Goal: Task Accomplishment & Management: Manage account settings

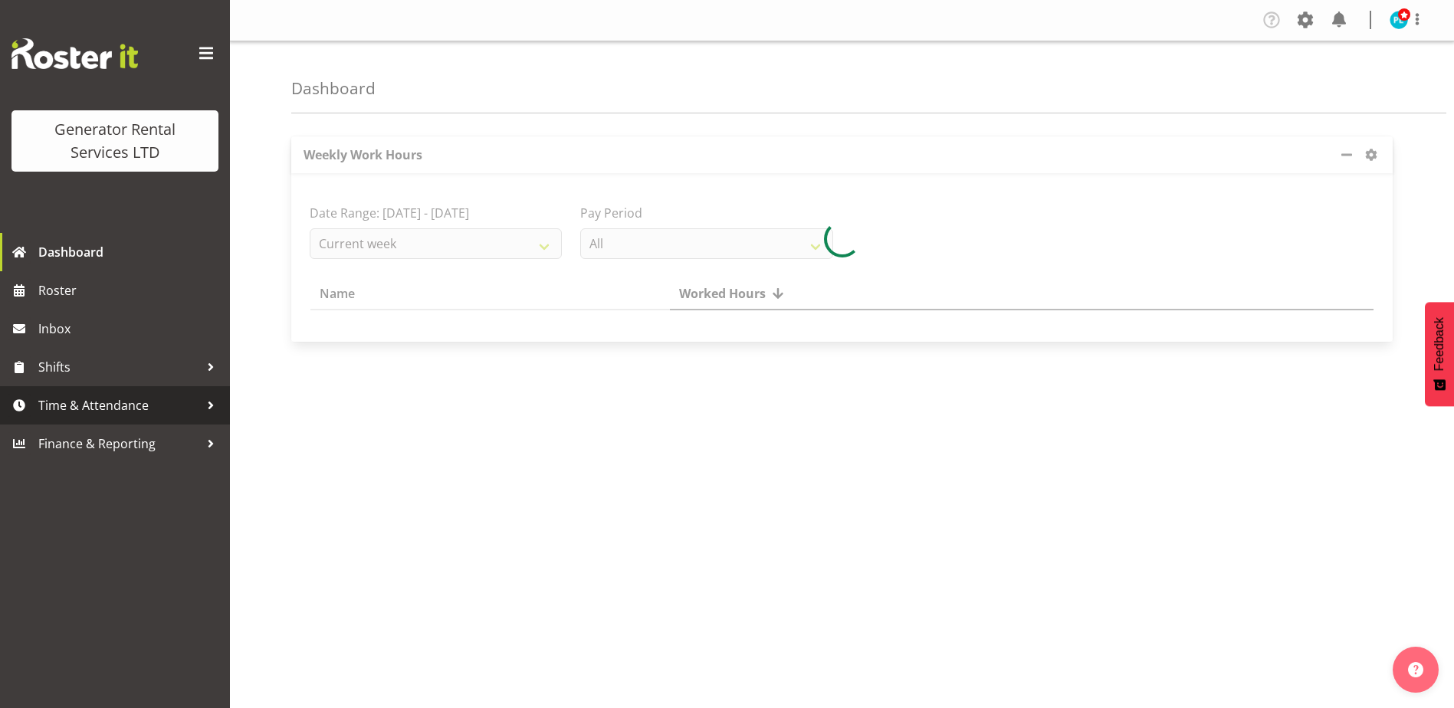
click at [157, 399] on span "Time & Attendance" at bounding box center [118, 405] width 161 height 23
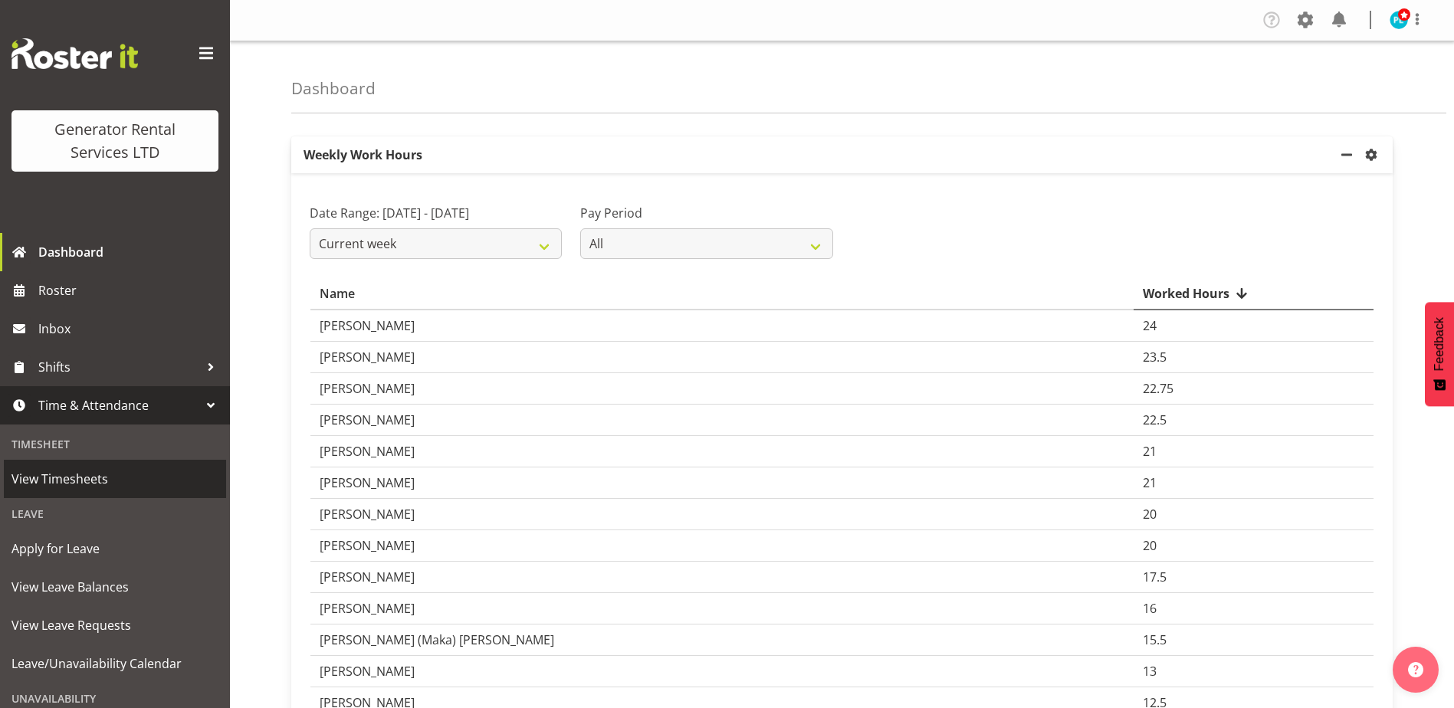
click at [37, 477] on span "View Timesheets" at bounding box center [114, 479] width 207 height 23
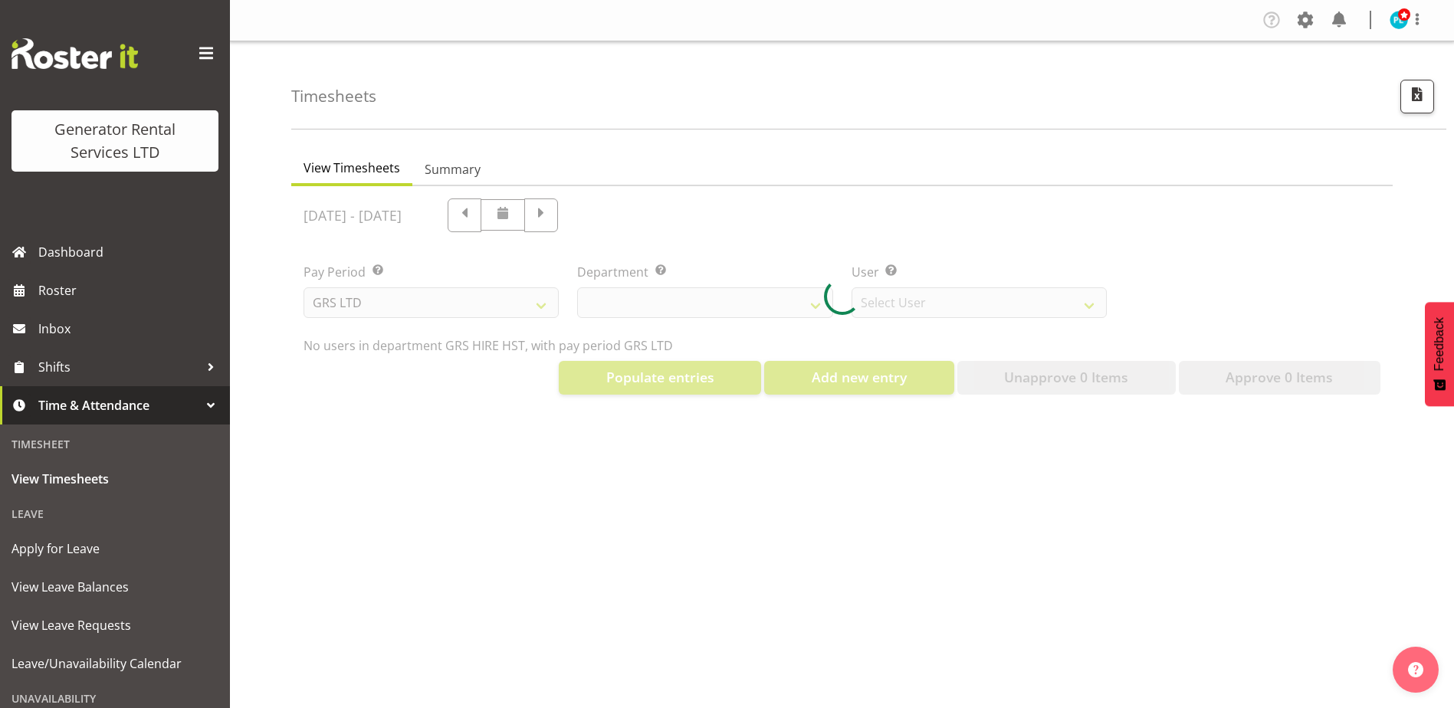
select select "22"
select select "149"
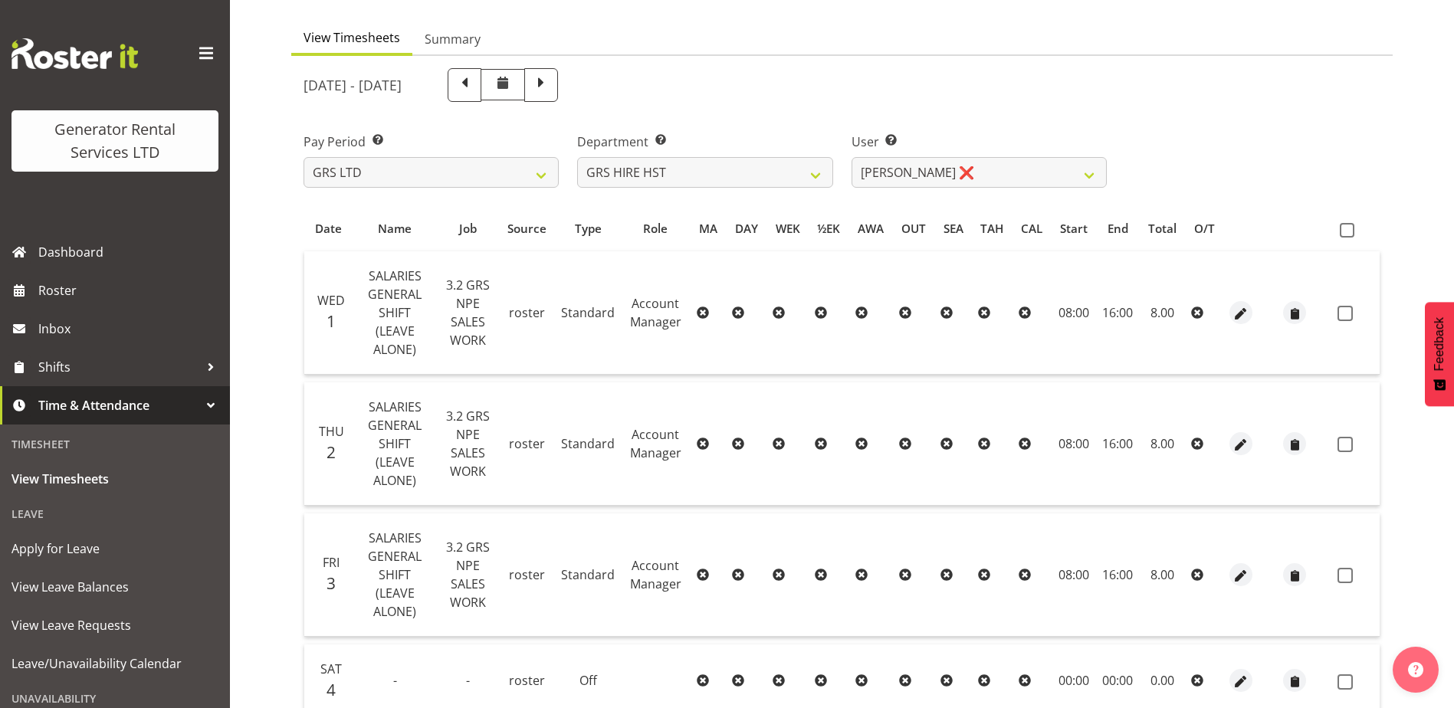
scroll to position [153, 0]
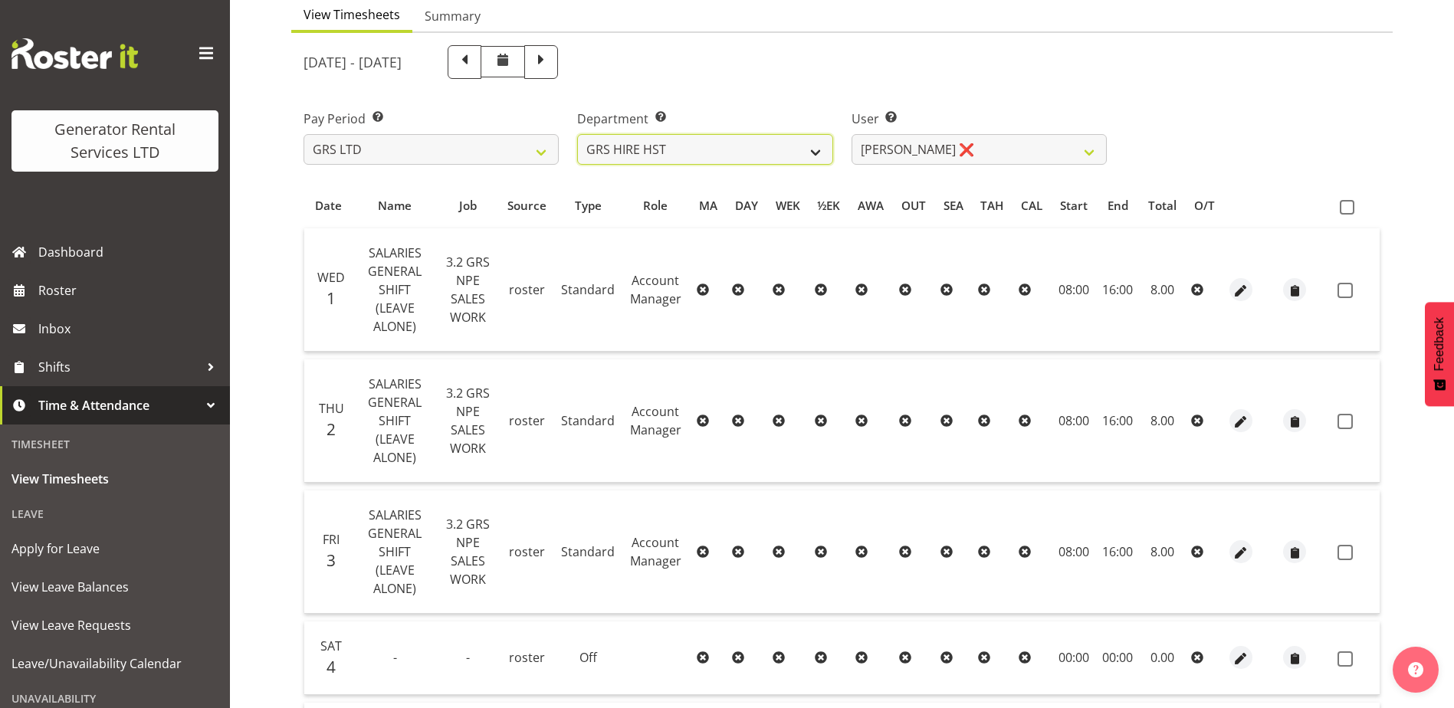
click at [803, 153] on select "GRS ADMIN AKL GRS ADMIN TGA GRS ENGINEERING AKL GRS HIRE AKL GRS HIRE HST GRS H…" at bounding box center [704, 149] width 255 height 31
select select "20"
click at [577, 134] on select "GRS ADMIN AKL GRS ADMIN TGA GRS ENGINEERING AKL GRS HIRE AKL GRS HIRE HST GRS H…" at bounding box center [704, 149] width 255 height 31
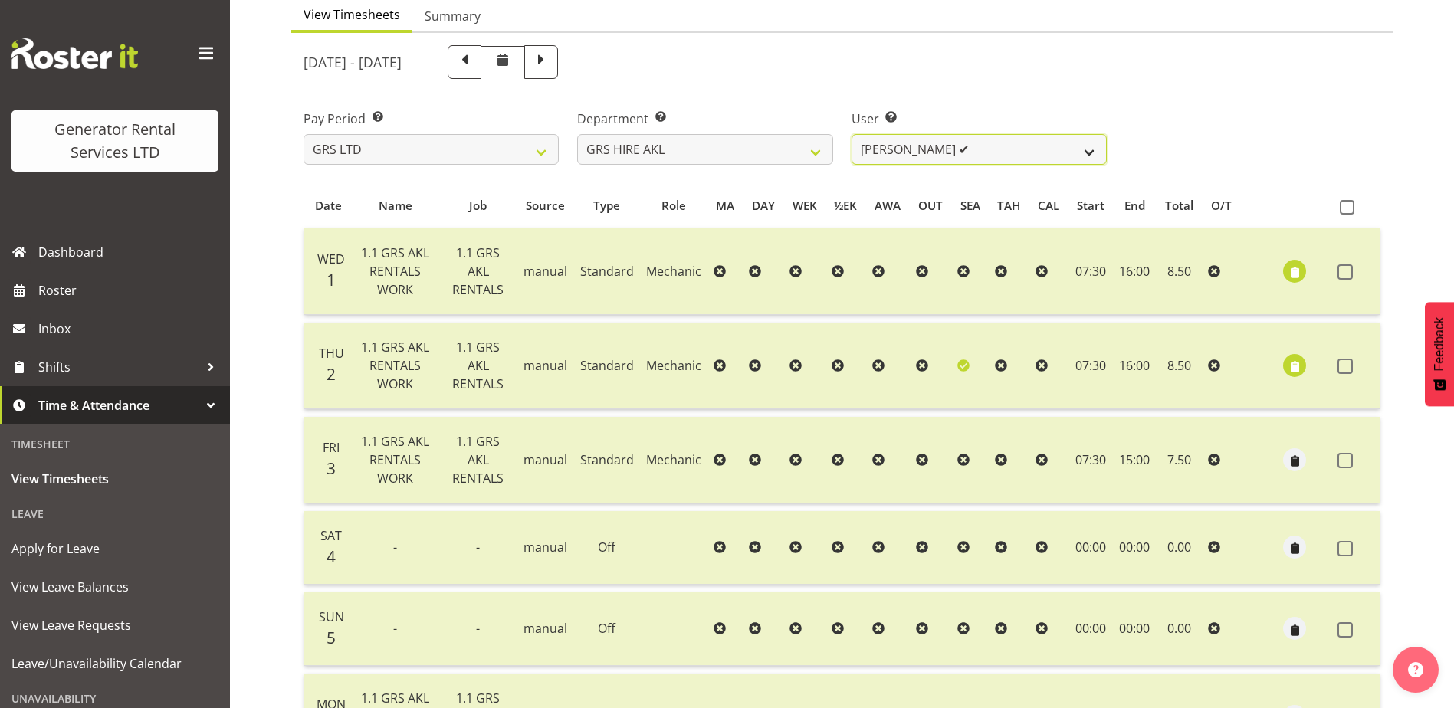
click at [1078, 146] on select "Aaron Naish ✔ Brandon Adonis ✔ Caleb Phillips ✔ Carl Shoebridge ✔ Chris Fry ✔ C…" at bounding box center [978, 149] width 255 height 31
click at [1084, 141] on select "Aaron Naish ✔ Brandon Adonis ✔ Caleb Phillips ✔ Carl Shoebridge ✔ Chris Fry ✔ C…" at bounding box center [978, 149] width 255 height 31
click at [851, 134] on select "Aaron Naish ✔ Brandon Adonis ✔ Caleb Phillips ✔ Carl Shoebridge ✔ Chris Fry ✔ C…" at bounding box center [978, 149] width 255 height 31
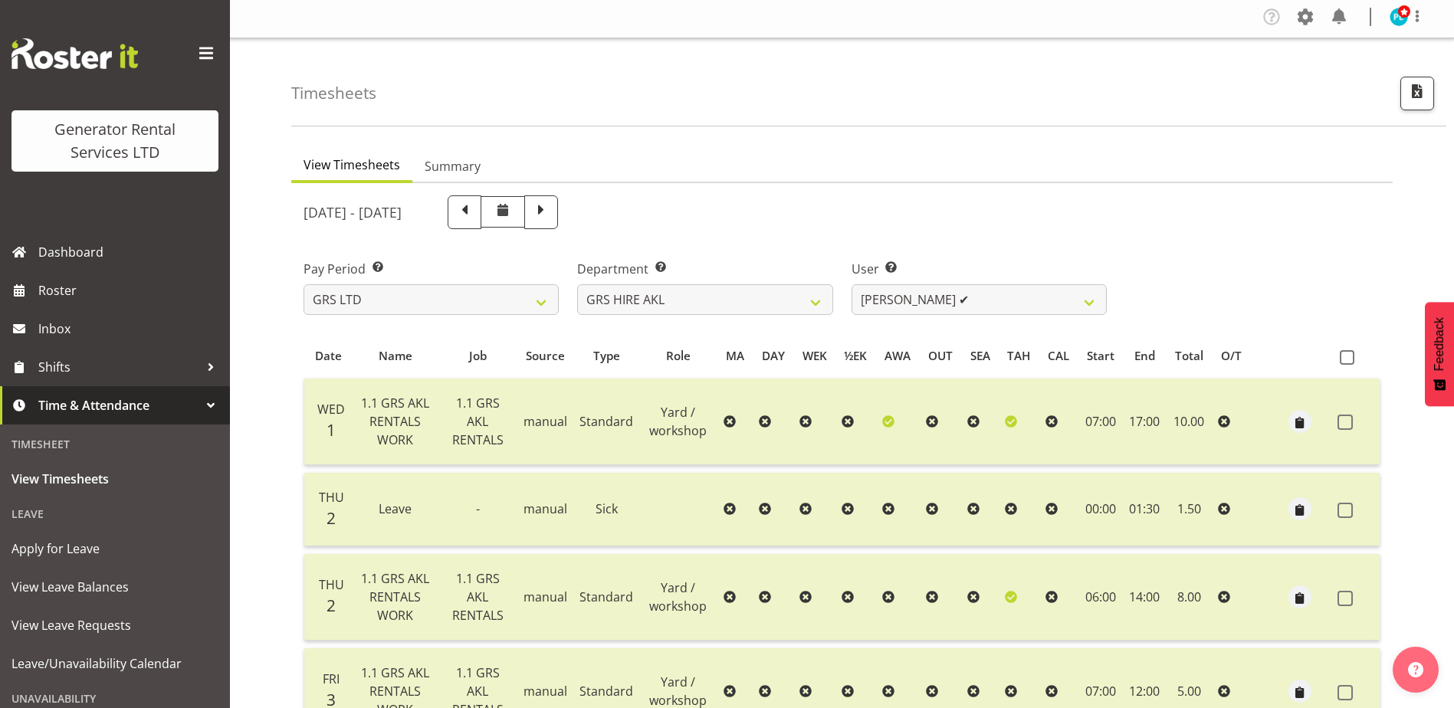
scroll to position [0, 0]
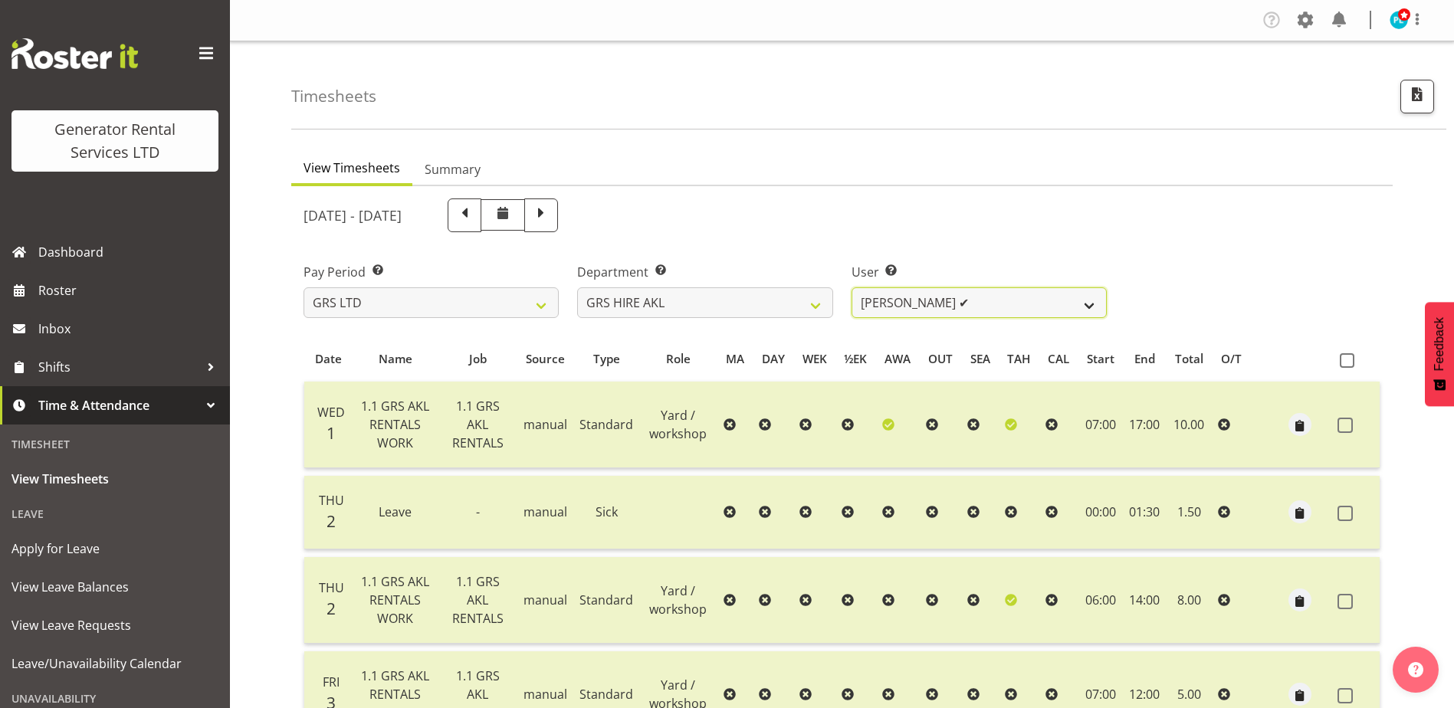
click at [1101, 298] on select "[PERSON_NAME] ✔ [PERSON_NAME] ✔ [PERSON_NAME] ✔ [PERSON_NAME] ✔ [PERSON_NAME] ✔…" at bounding box center [978, 302] width 255 height 31
click at [851, 287] on select "[PERSON_NAME] ✔ [PERSON_NAME] ✔ [PERSON_NAME] ✔ [PERSON_NAME] ✔ [PERSON_NAME] ✔…" at bounding box center [978, 302] width 255 height 31
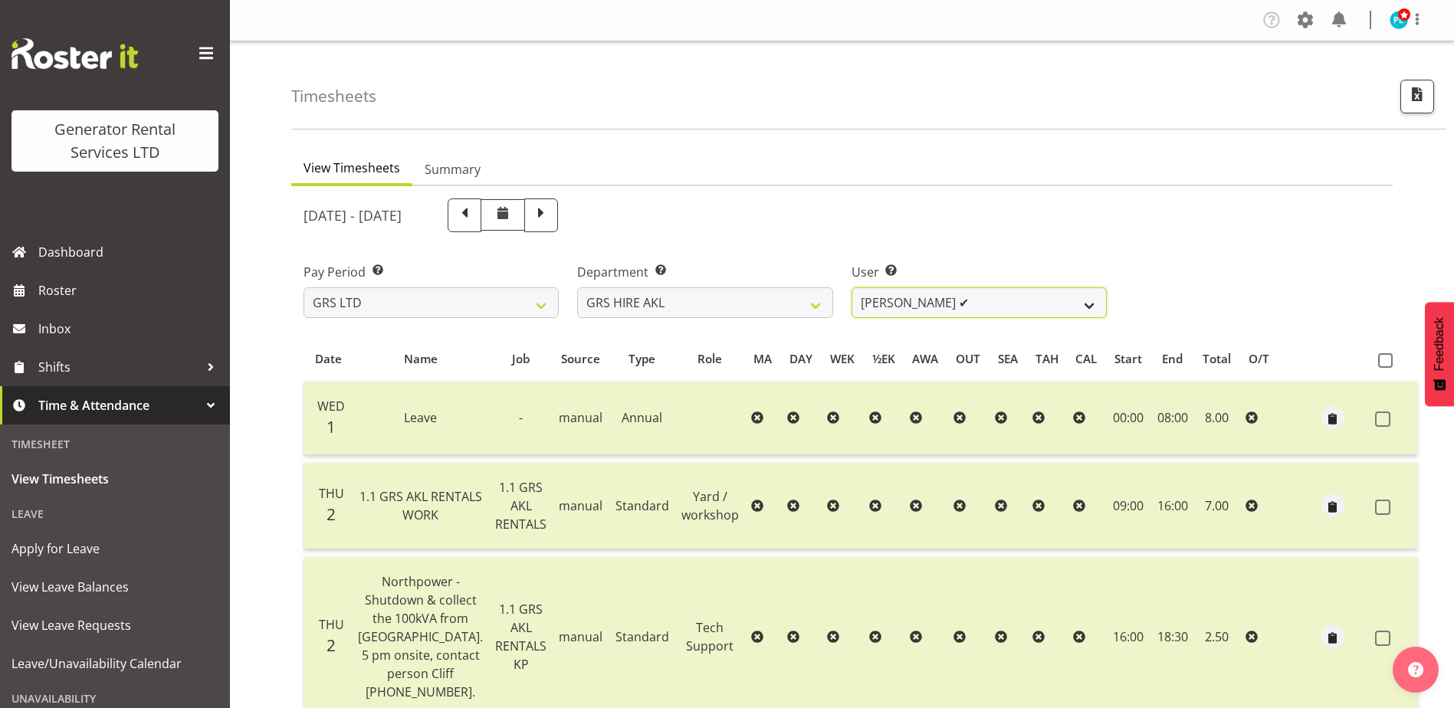
click at [1082, 299] on select "[PERSON_NAME] ✔ [PERSON_NAME] ✔ [PERSON_NAME] ✔ [PERSON_NAME] ✔ [PERSON_NAME] ✔…" at bounding box center [978, 302] width 255 height 31
click at [851, 287] on select "[PERSON_NAME] ✔ [PERSON_NAME] ✔ [PERSON_NAME] ✔ [PERSON_NAME] ✔ [PERSON_NAME] ✔…" at bounding box center [978, 302] width 255 height 31
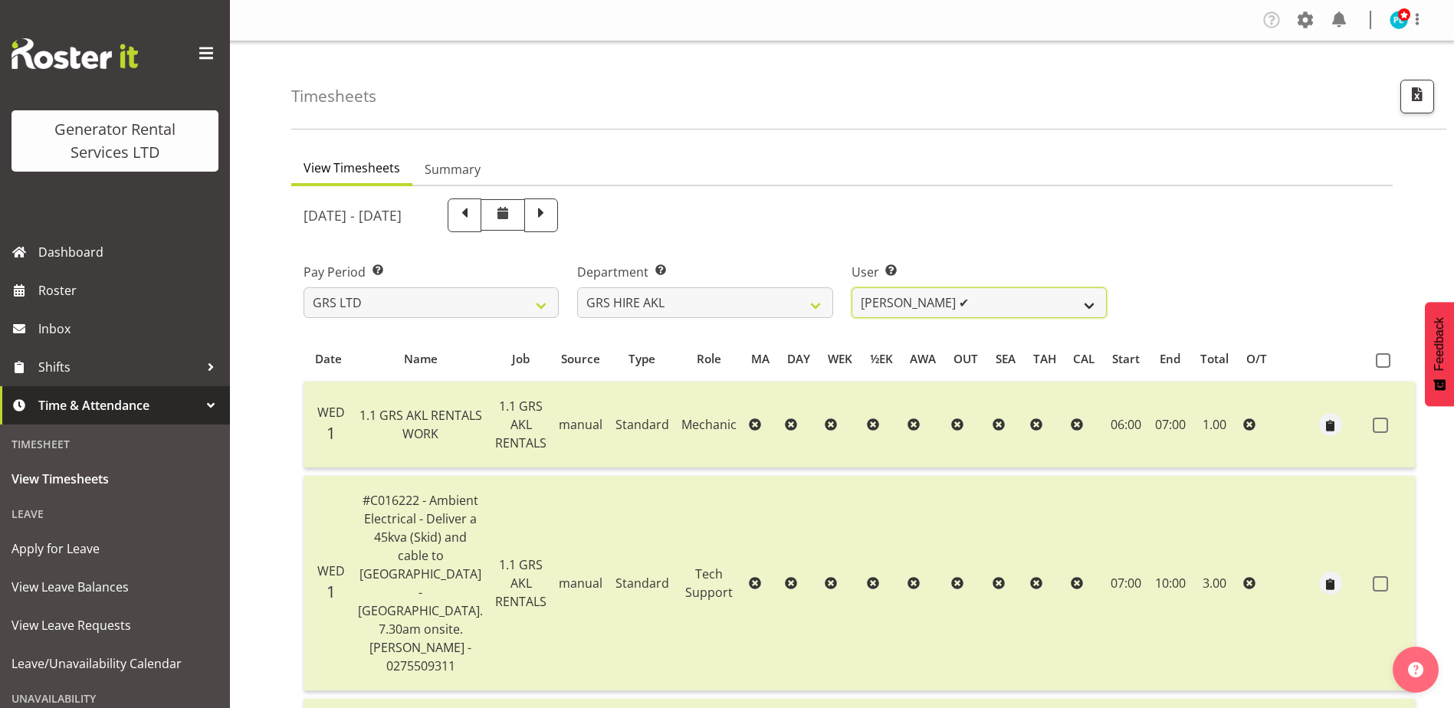
click at [1037, 303] on select "[PERSON_NAME] ✔ [PERSON_NAME] ✔ [PERSON_NAME] ✔ [PERSON_NAME] ✔ [PERSON_NAME] ✔…" at bounding box center [978, 302] width 255 height 31
click at [851, 287] on select "[PERSON_NAME] ✔ [PERSON_NAME] ✔ [PERSON_NAME] ✔ [PERSON_NAME] ✔ [PERSON_NAME] ✔…" at bounding box center [978, 302] width 255 height 31
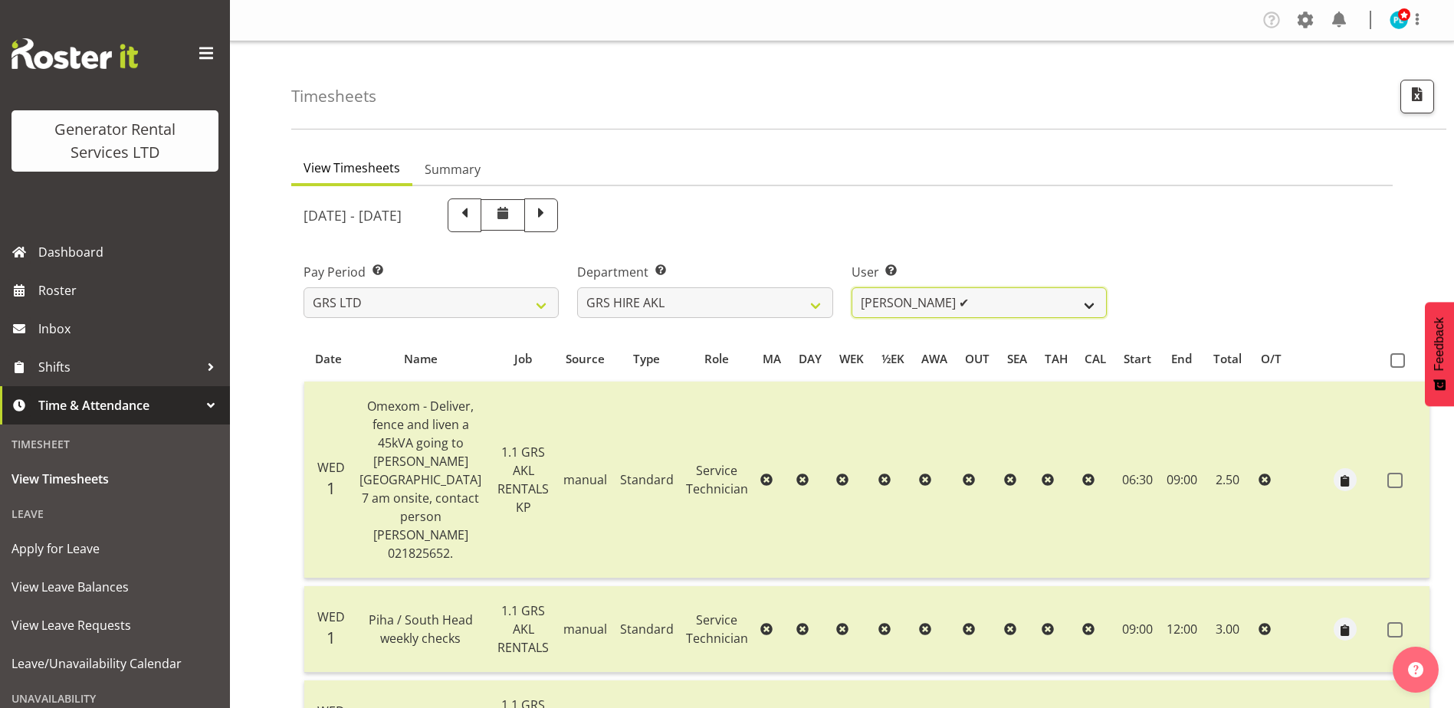
click at [1074, 307] on select "[PERSON_NAME] ✔ [PERSON_NAME] ✔ [PERSON_NAME] ✔ [PERSON_NAME] ✔ [PERSON_NAME] ✔…" at bounding box center [978, 302] width 255 height 31
select select "159"
click at [851, 287] on select "[PERSON_NAME] ✔ [PERSON_NAME] ✔ [PERSON_NAME] ✔ [PERSON_NAME] ✔ [PERSON_NAME] ✔…" at bounding box center [978, 302] width 255 height 31
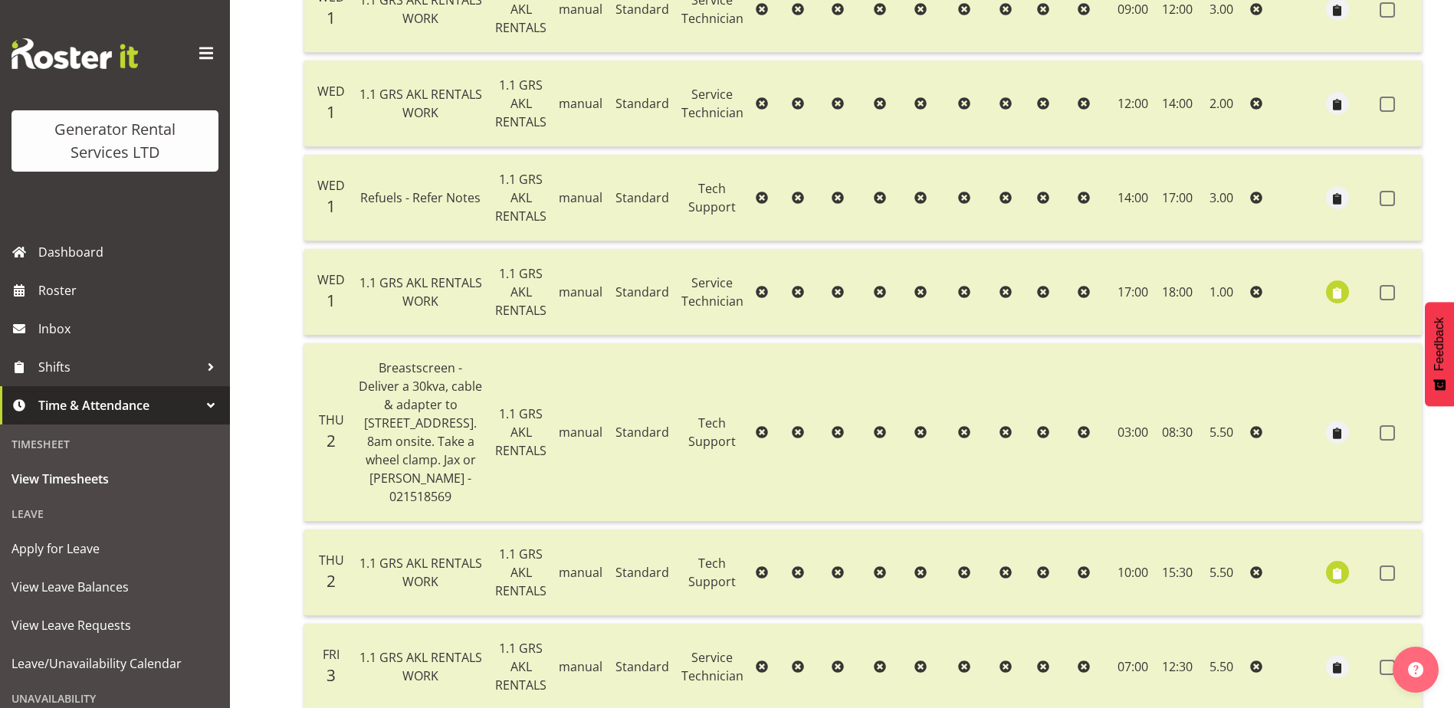
scroll to position [25, 0]
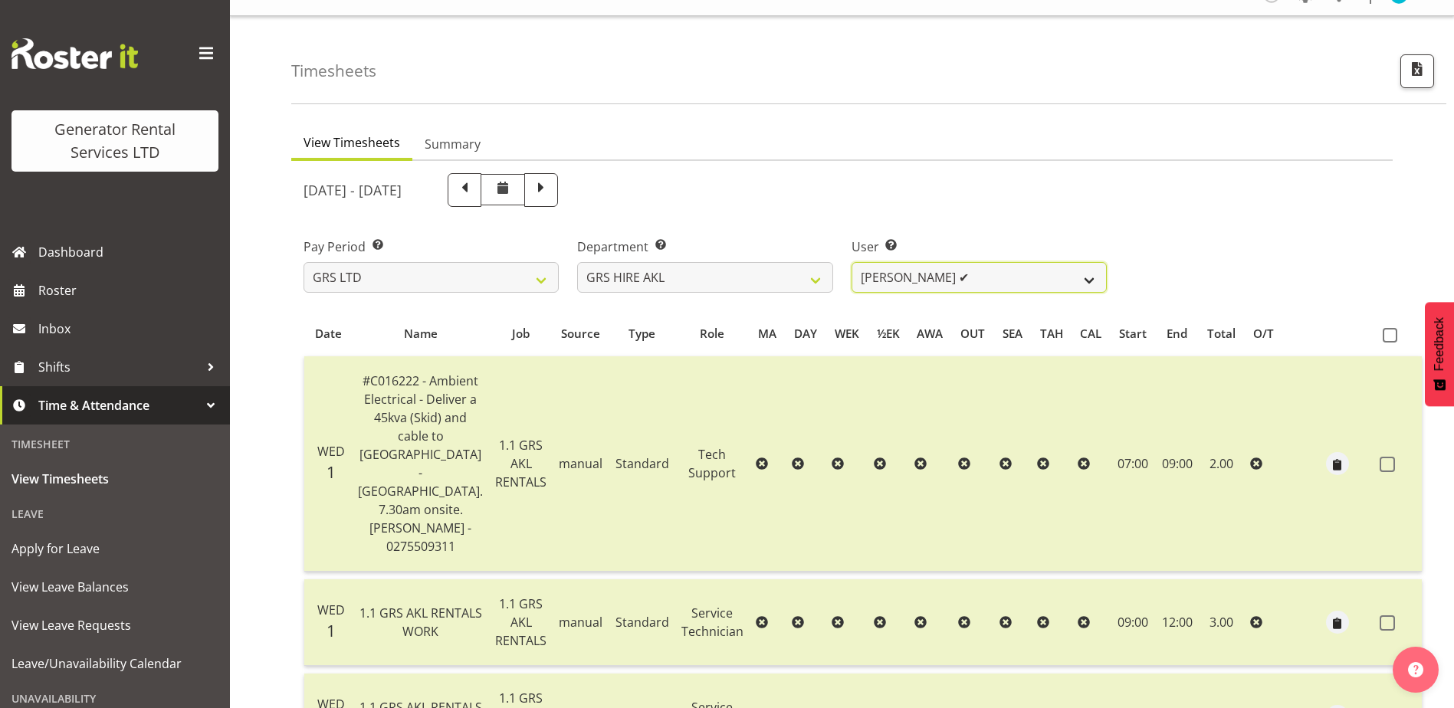
click at [912, 284] on select "[PERSON_NAME] ✔ [PERSON_NAME] ✔ [PERSON_NAME] ✔ [PERSON_NAME] ✔ [PERSON_NAME] ✔…" at bounding box center [978, 277] width 255 height 31
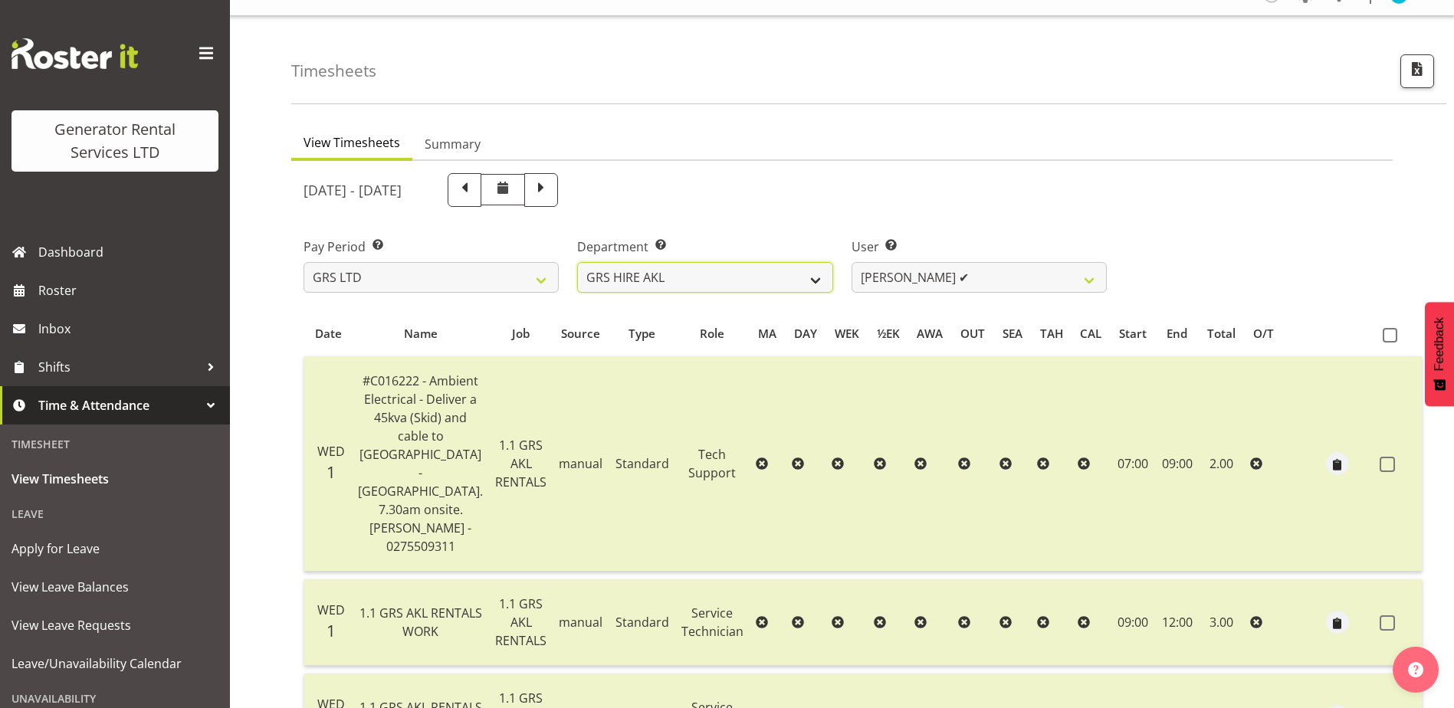
click at [796, 281] on select "GRS ADMIN AKL GRS ADMIN TGA GRS ENGINEERING AKL GRS HIRE AKL GRS HIRE HST GRS H…" at bounding box center [704, 277] width 255 height 31
select select "22"
click at [577, 262] on select "GRS ADMIN AKL GRS ADMIN TGA GRS ENGINEERING AKL GRS HIRE AKL GRS HIRE HST GRS H…" at bounding box center [704, 277] width 255 height 31
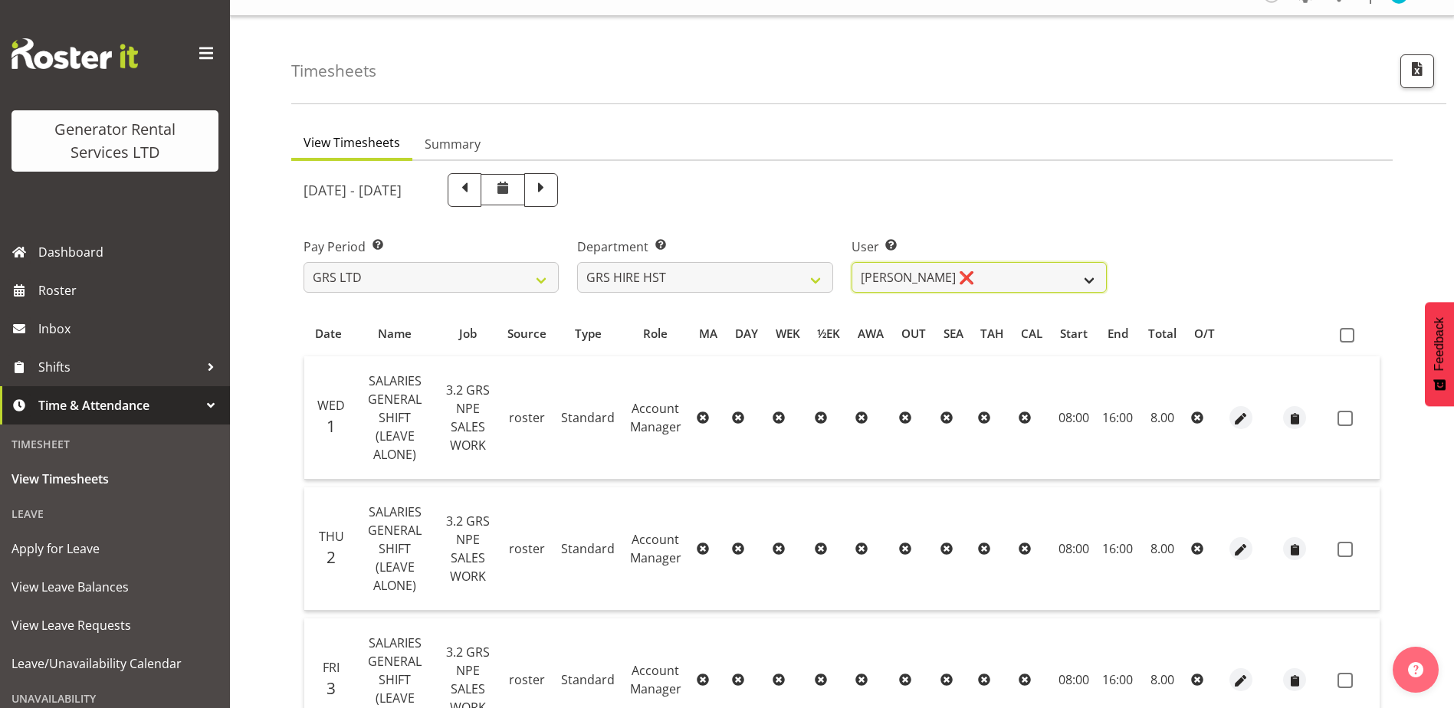
click at [989, 281] on select "[PERSON_NAME] ❌ [PERSON_NAME] ✔ [PERSON_NAME] ✔" at bounding box center [978, 277] width 255 height 31
select select "1338"
click at [851, 262] on select "[PERSON_NAME] ❌ [PERSON_NAME] ✔ [PERSON_NAME] ✔" at bounding box center [978, 277] width 255 height 31
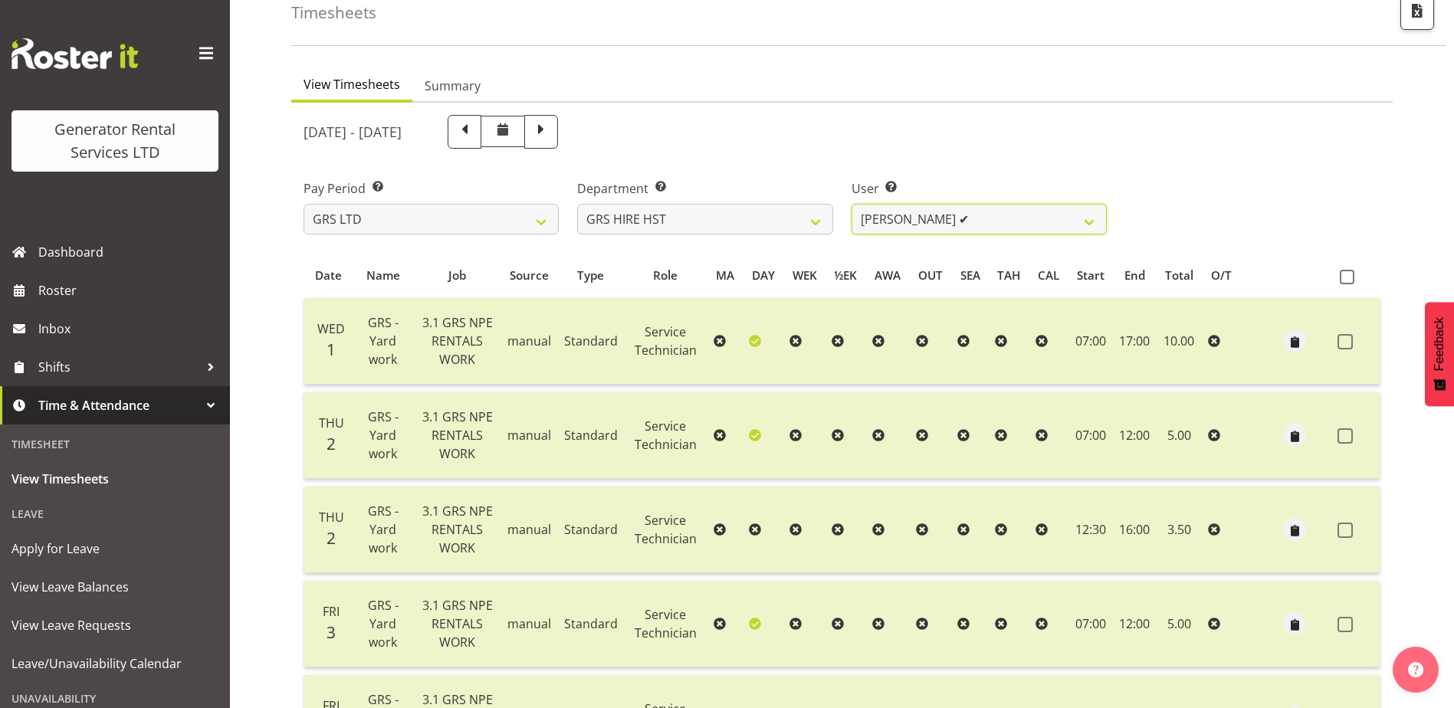
scroll to position [0, 0]
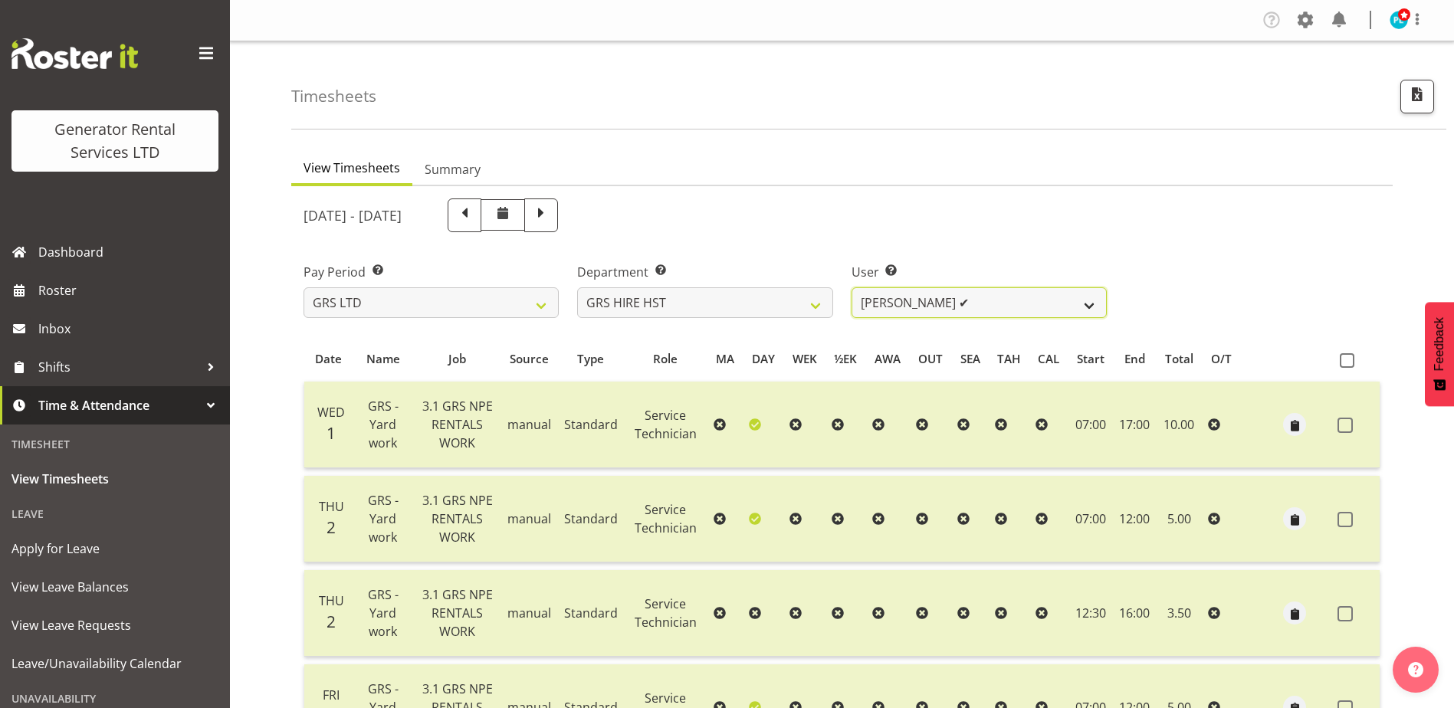
click at [927, 299] on select "[PERSON_NAME] ❌ [PERSON_NAME] ✔ [PERSON_NAME] ✔" at bounding box center [978, 302] width 255 height 31
click at [803, 307] on select "GRS ADMIN AKL GRS ADMIN TGA GRS ENGINEERING AKL GRS HIRE AKL GRS HIRE HST GRS H…" at bounding box center [704, 302] width 255 height 31
select select "20"
click at [577, 287] on select "GRS ADMIN AKL GRS ADMIN TGA GRS ENGINEERING AKL GRS HIRE AKL GRS HIRE HST GRS H…" at bounding box center [704, 302] width 255 height 31
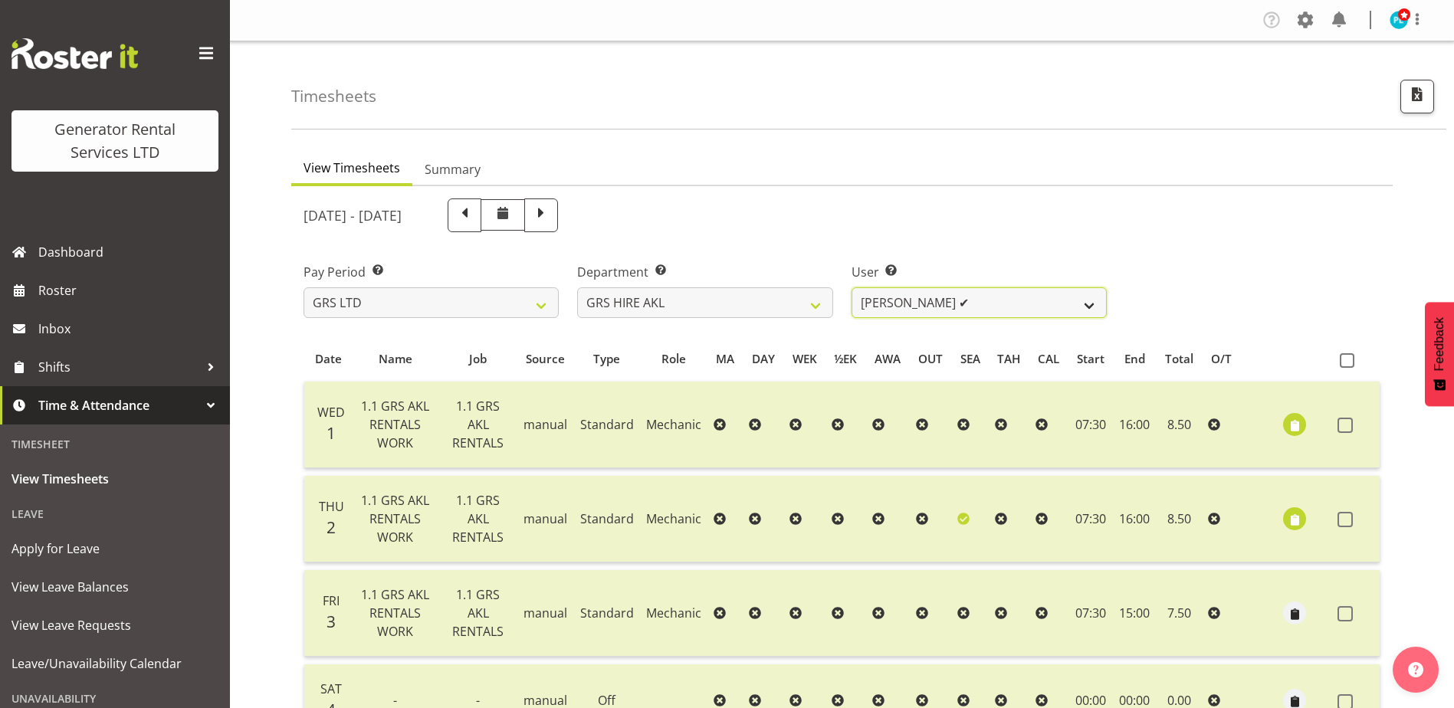
click at [948, 306] on select "[PERSON_NAME] ✔ [PERSON_NAME] ✔ [PERSON_NAME] ✔ [PERSON_NAME] ✔ [PERSON_NAME] ✔…" at bounding box center [978, 302] width 255 height 31
click at [851, 287] on select "[PERSON_NAME] ✔ [PERSON_NAME] ✔ [PERSON_NAME] ✔ [PERSON_NAME] ✔ [PERSON_NAME] ✔…" at bounding box center [978, 302] width 255 height 31
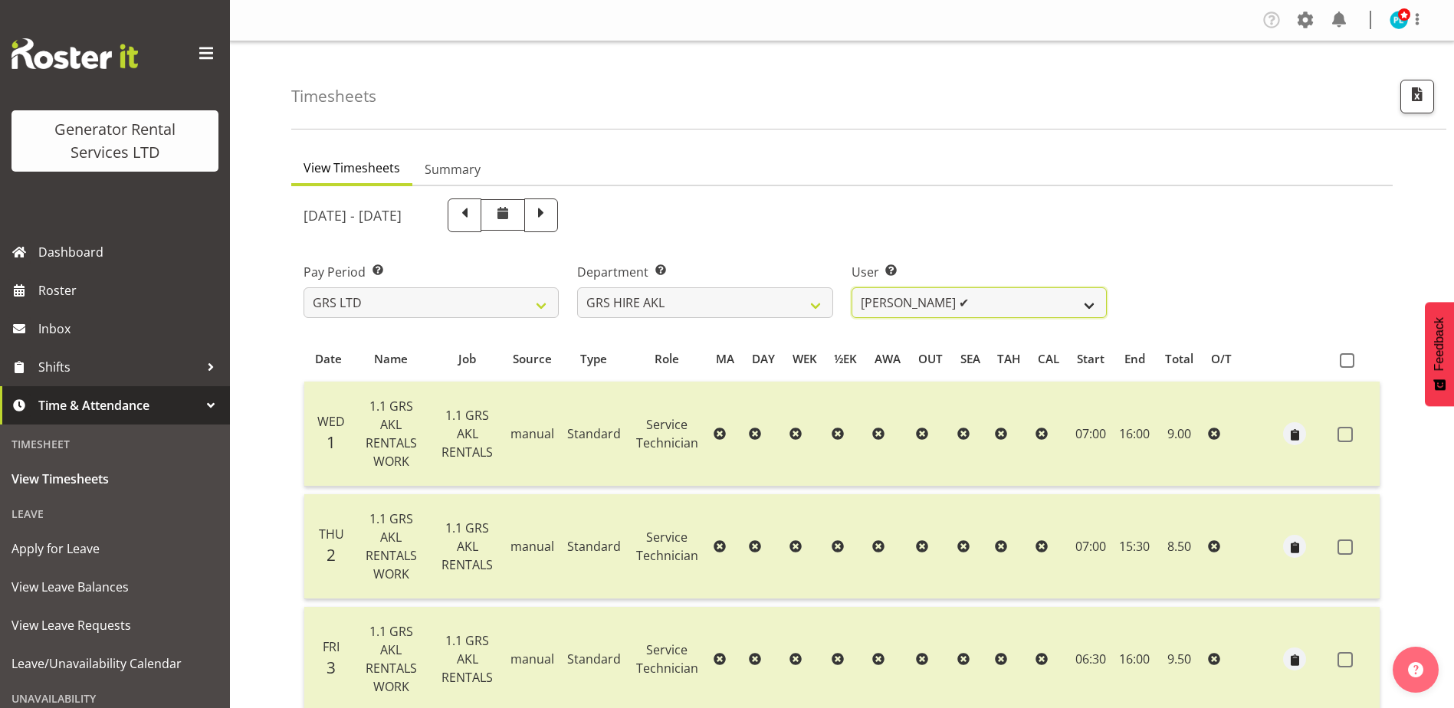
click at [972, 310] on select "[PERSON_NAME] ✔ [PERSON_NAME] ✔ [PERSON_NAME] ✔ [PERSON_NAME] ✔ [PERSON_NAME] ✔…" at bounding box center [978, 302] width 255 height 31
select select "174"
click at [851, 287] on select "[PERSON_NAME] ✔ [PERSON_NAME] ✔ [PERSON_NAME] ✔ [PERSON_NAME] ✔ [PERSON_NAME] ✔…" at bounding box center [978, 302] width 255 height 31
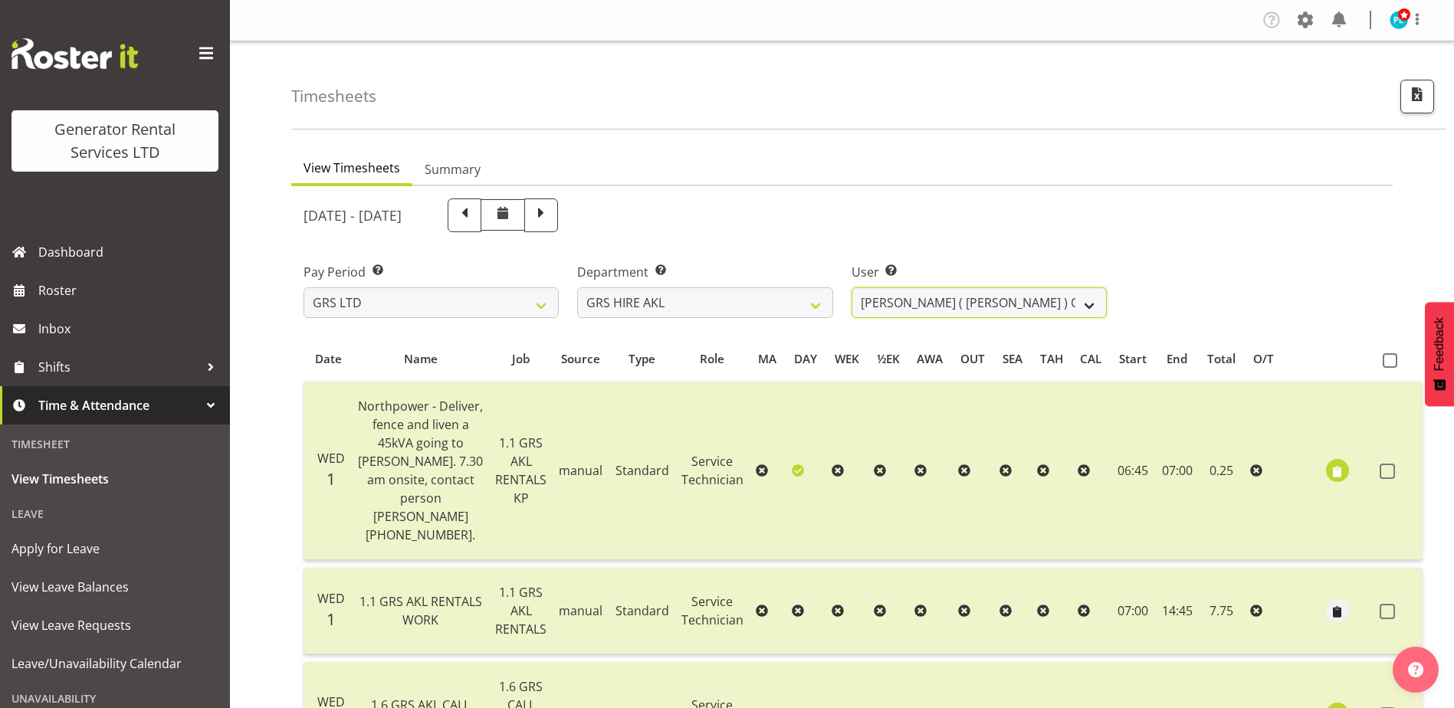
click at [953, 304] on select "[PERSON_NAME] ✔ [PERSON_NAME] ✔ [PERSON_NAME] ✔ [PERSON_NAME] ✔ [PERSON_NAME] ✔…" at bounding box center [978, 302] width 255 height 31
click at [700, 303] on select "GRS ADMIN AKL GRS ADMIN TGA GRS ENGINEERING AKL GRS HIRE AKL GRS HIRE HST GRS H…" at bounding box center [704, 302] width 255 height 31
select select "21"
click at [577, 287] on select "GRS ADMIN AKL GRS ADMIN TGA GRS ENGINEERING AKL GRS HIRE AKL GRS HIRE HST GRS H…" at bounding box center [704, 302] width 255 height 31
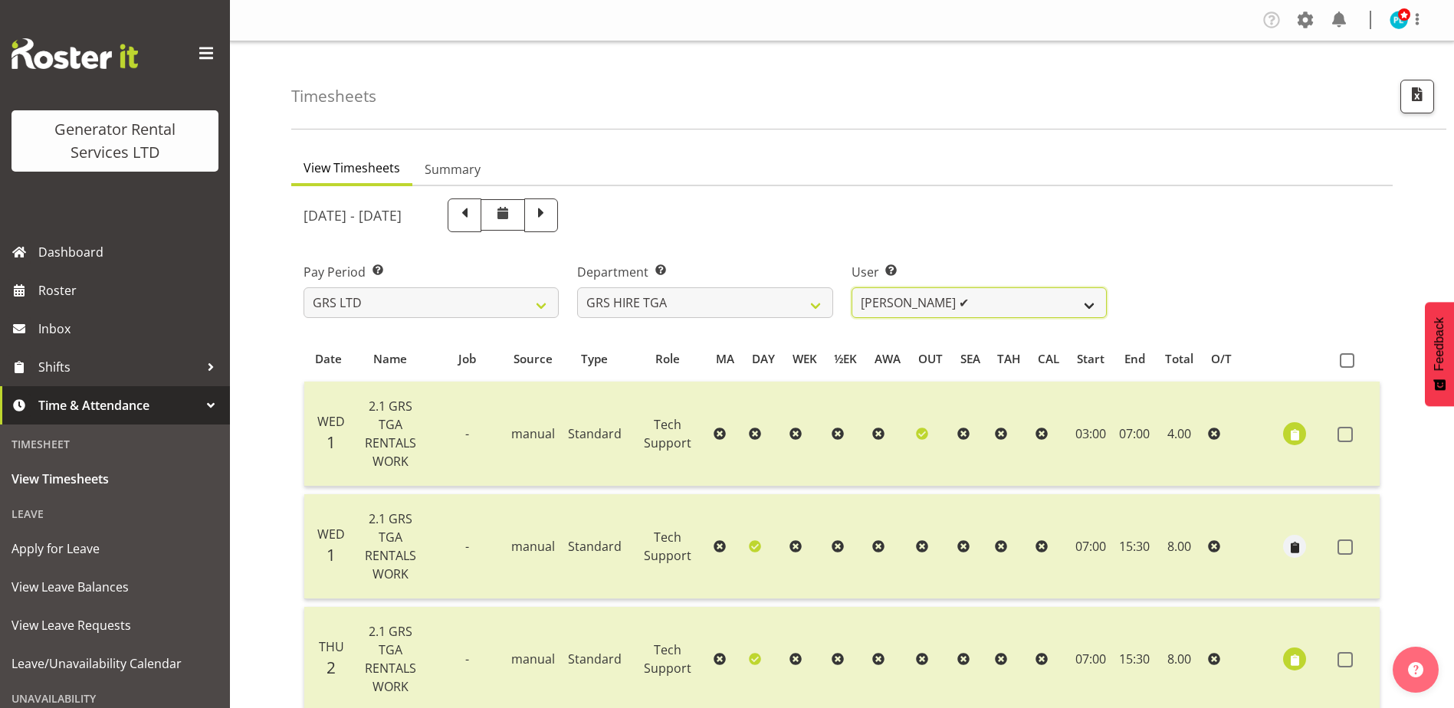
click at [947, 292] on select "James Hilhorst ✔ Nathan Maxwell ✔ Rob Wallace ✔ Steve Knill ✔" at bounding box center [978, 302] width 255 height 31
click at [851, 287] on select "James Hilhorst ✔ Nathan Maxwell ✔ Rob Wallace ✔ Steve Knill ✔" at bounding box center [978, 302] width 255 height 31
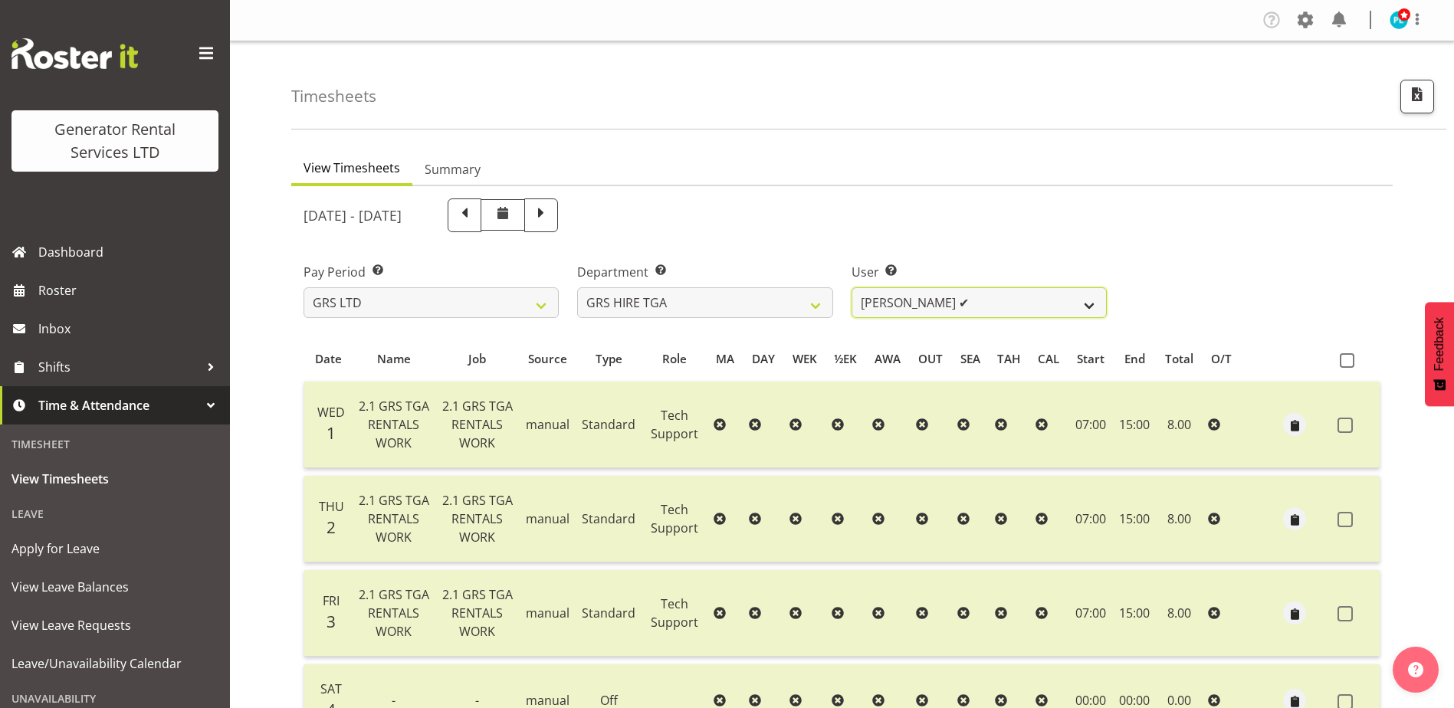
click at [1088, 308] on select "James Hilhorst ✔ Nathan Maxwell ✔ Rob Wallace ✔ Steve Knill ✔" at bounding box center [978, 302] width 255 height 31
click at [851, 287] on select "James Hilhorst ✔ Nathan Maxwell ✔ Rob Wallace ✔ Steve Knill ✔" at bounding box center [978, 302] width 255 height 31
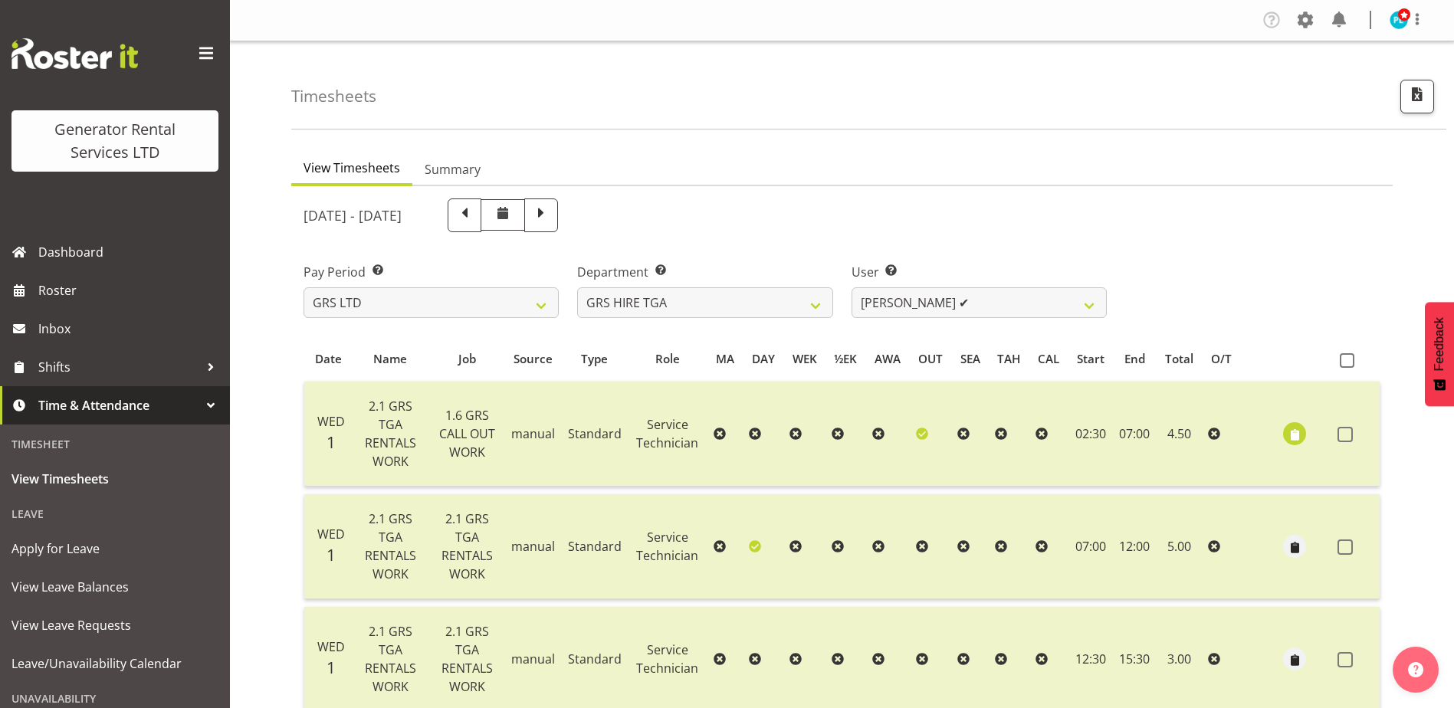
click at [1143, 536] on td "12:00" at bounding box center [1134, 546] width 43 height 105
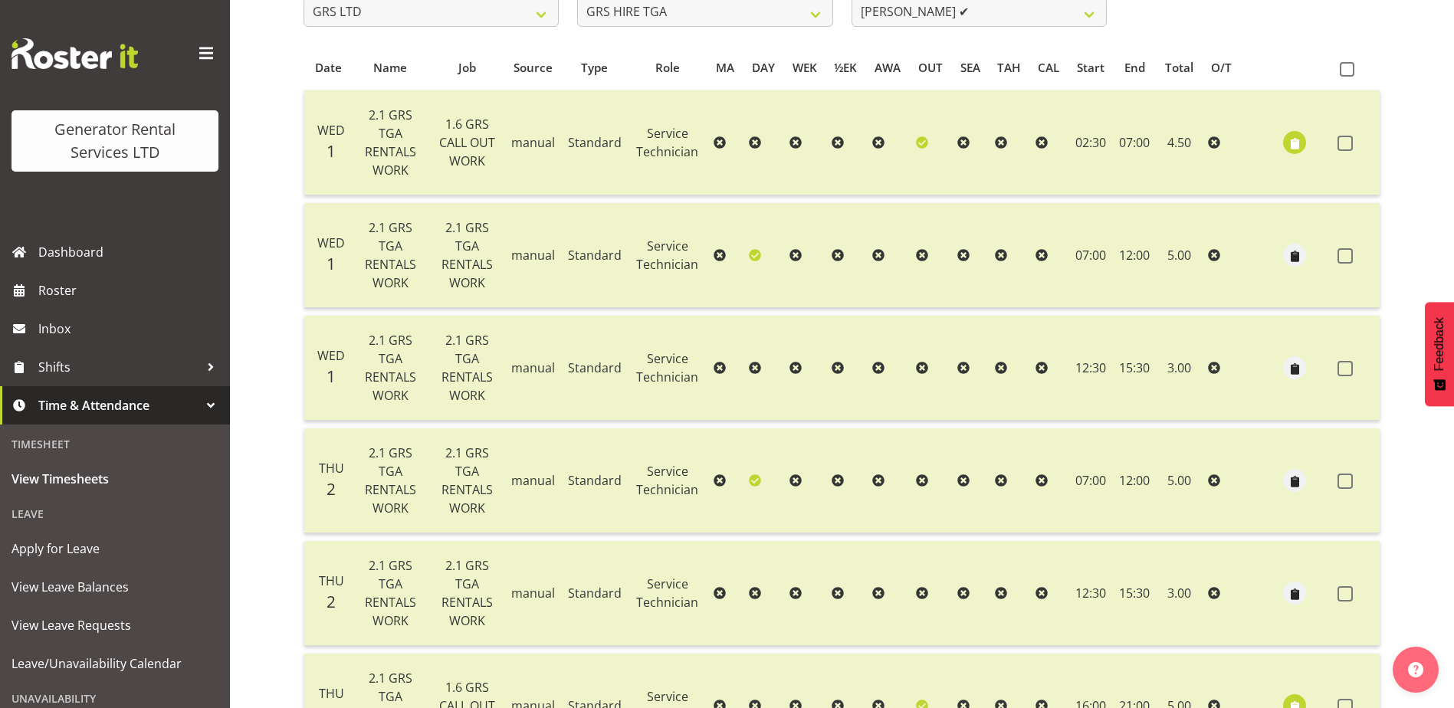
scroll to position [77, 0]
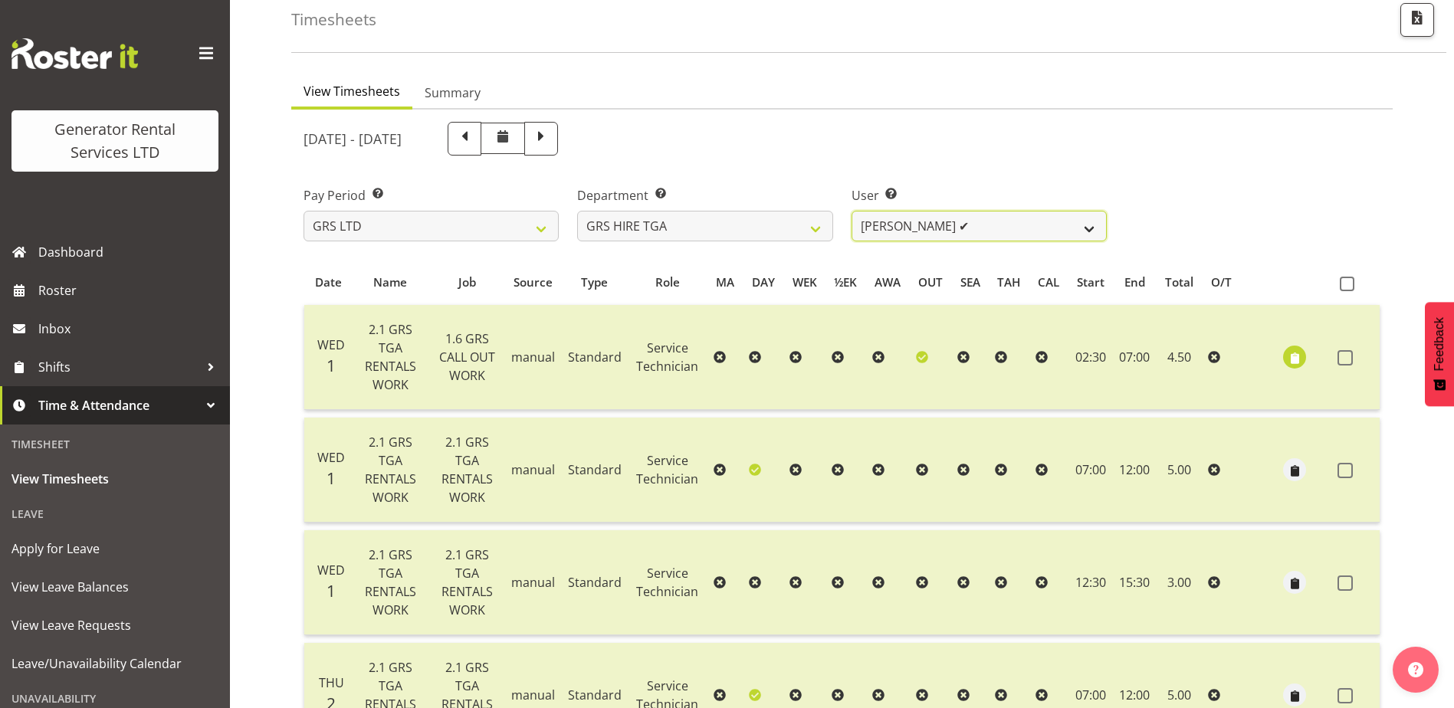
click at [1022, 231] on select "James Hilhorst ✔ Nathan Maxwell ✔ Rob Wallace ✔ Steve Knill ✔" at bounding box center [978, 226] width 255 height 31
select select "195"
click at [851, 211] on select "James Hilhorst ✔ Nathan Maxwell ✔ Rob Wallace ✔ Steve Knill ✔" at bounding box center [978, 226] width 255 height 31
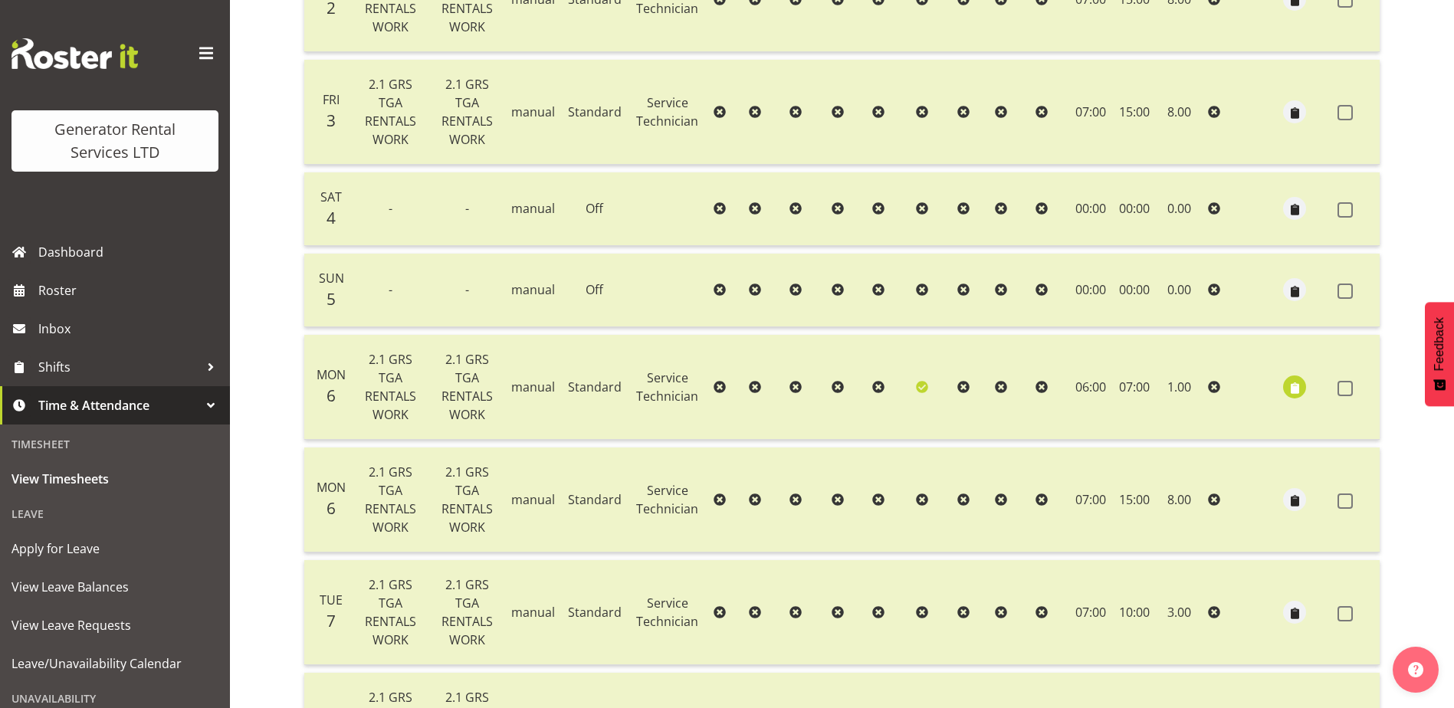
scroll to position [383, 0]
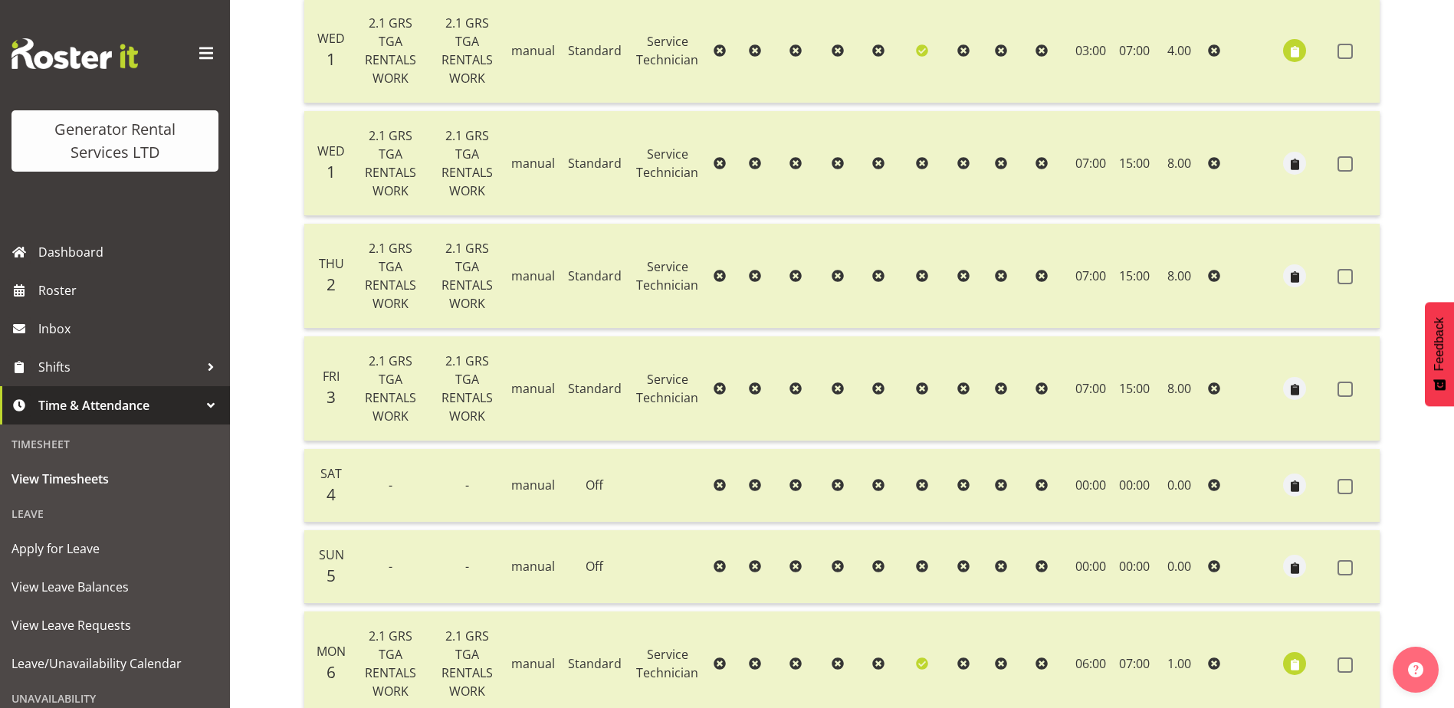
click at [390, 202] on td "2.1 GRS TGA RENTALS WORK" at bounding box center [390, 163] width 77 height 105
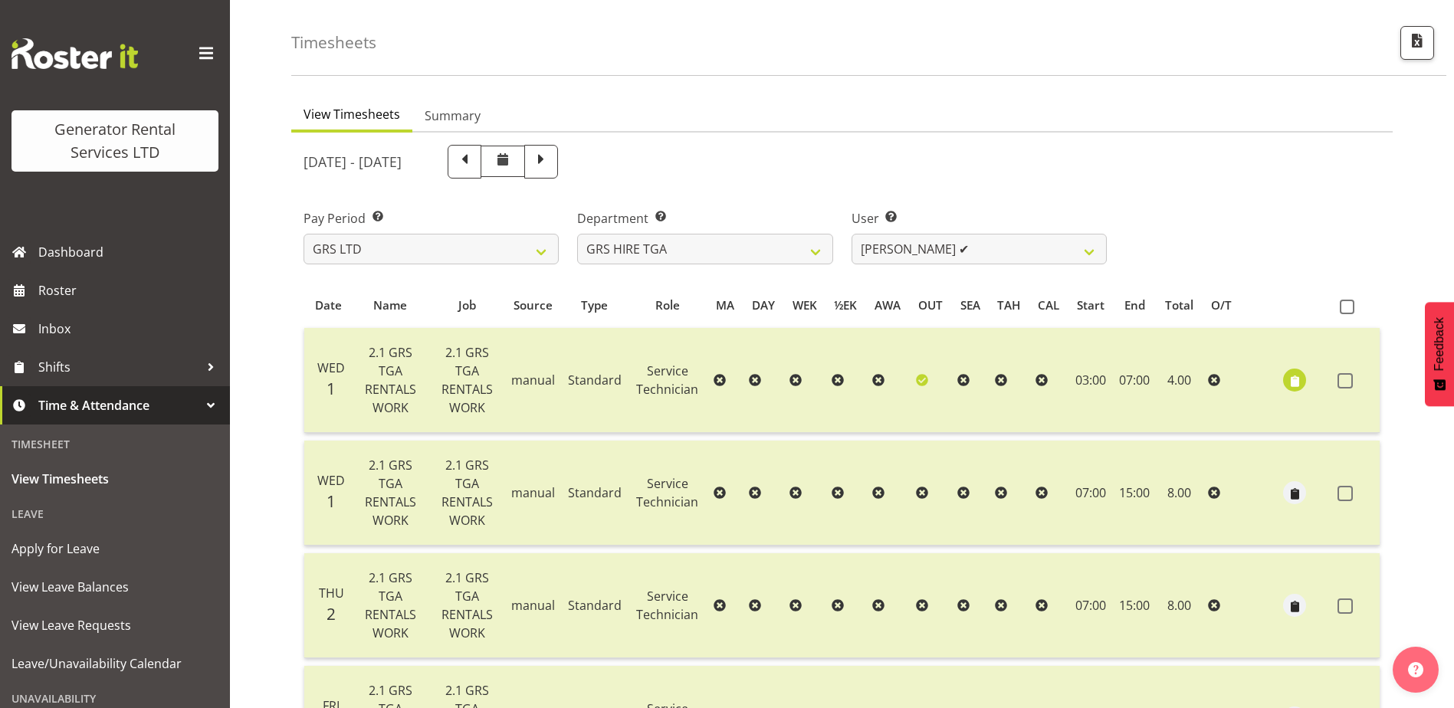
scroll to position [0, 0]
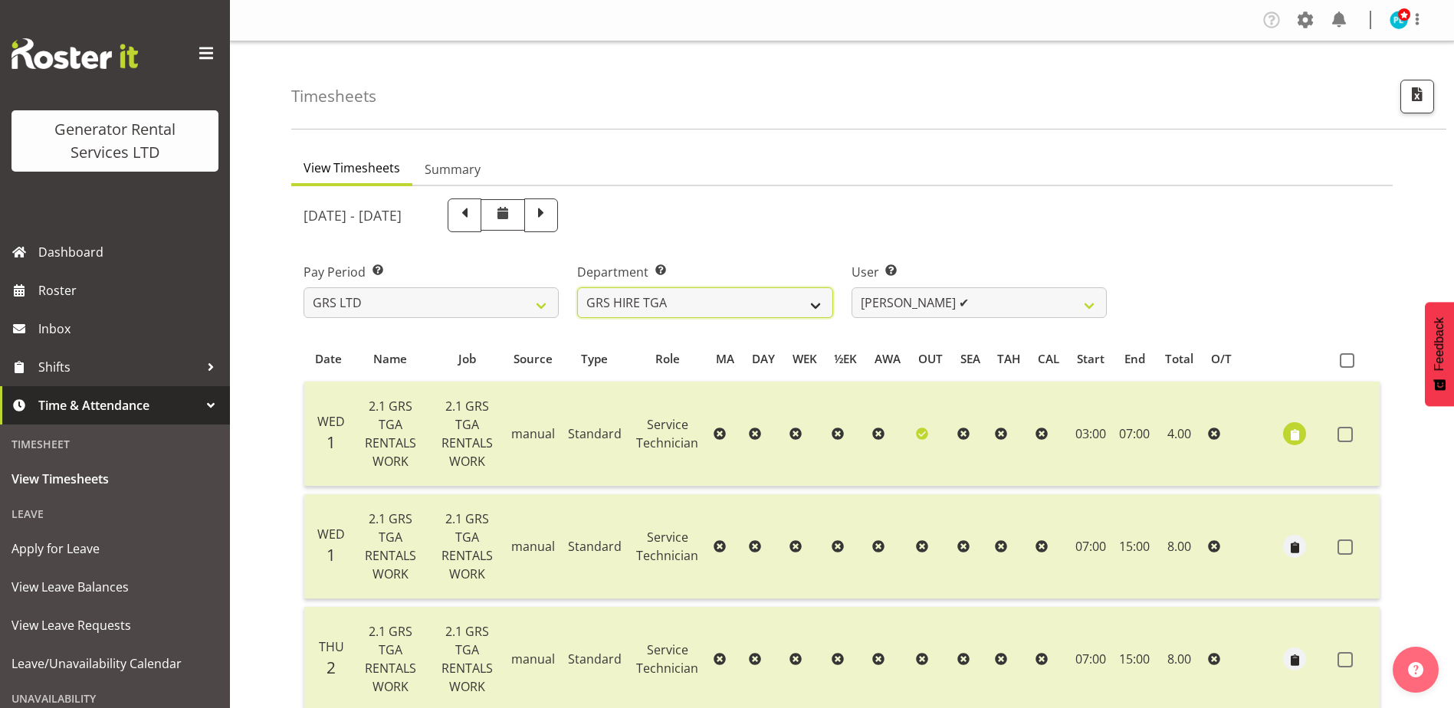
click at [771, 305] on select "GRS ADMIN AKL GRS ADMIN TGA GRS ENGINEERING AKL GRS HIRE AKL GRS HIRE HST GRS H…" at bounding box center [704, 302] width 255 height 31
click at [577, 287] on select "GRS ADMIN AKL GRS ADMIN TGA GRS ENGINEERING AKL GRS HIRE AKL GRS HIRE HST GRS H…" at bounding box center [704, 302] width 255 height 31
click at [812, 312] on select "GRS ADMIN AKL GRS ADMIN TGA GRS ENGINEERING AKL GRS HIRE AKL GRS HIRE HST GRS H…" at bounding box center [704, 302] width 255 height 31
select select "22"
click at [577, 287] on select "GRS ADMIN AKL GRS ADMIN TGA GRS ENGINEERING AKL GRS HIRE AKL GRS HIRE HST GRS H…" at bounding box center [704, 302] width 255 height 31
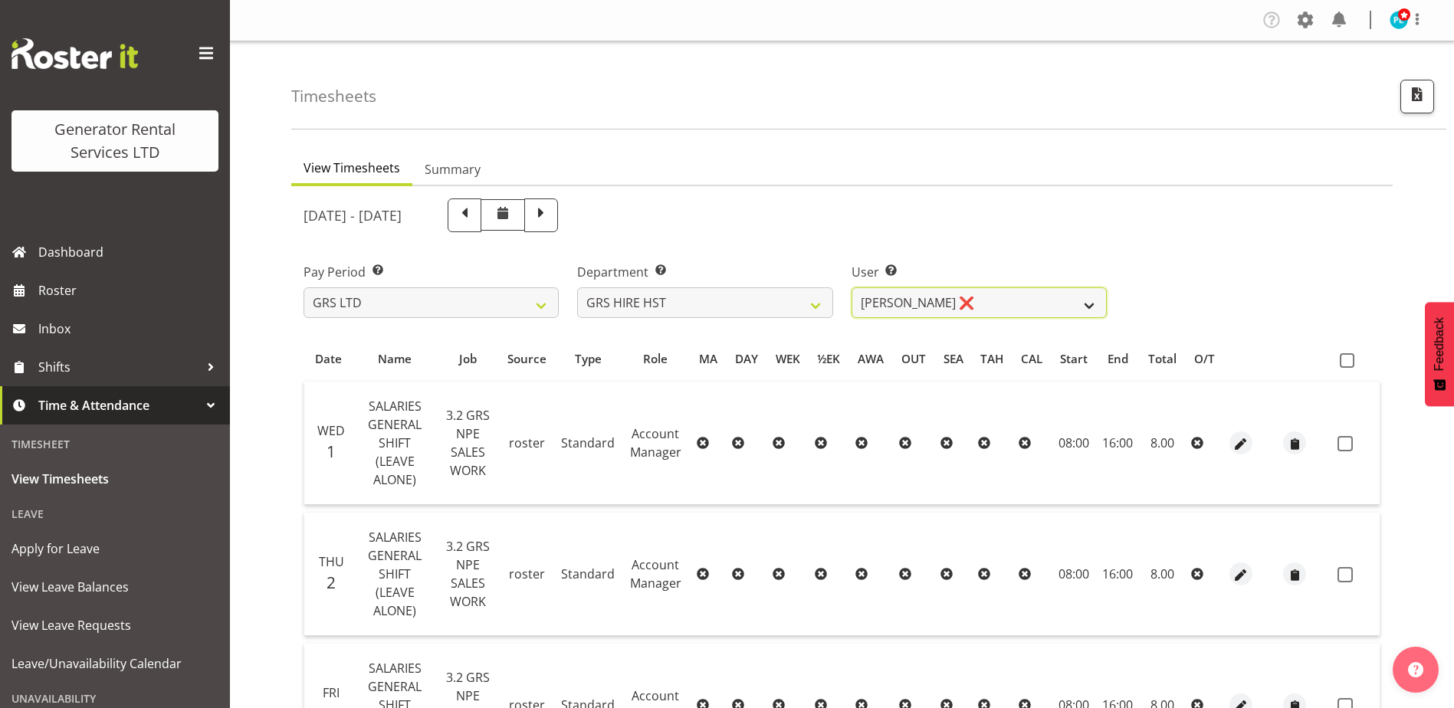
click at [981, 300] on select "[PERSON_NAME] ❌ [PERSON_NAME] ✔ [PERSON_NAME] ✔" at bounding box center [978, 302] width 255 height 31
select select "2327"
click at [851, 287] on select "[PERSON_NAME] ❌ [PERSON_NAME] ✔ [PERSON_NAME] ✔" at bounding box center [978, 302] width 255 height 31
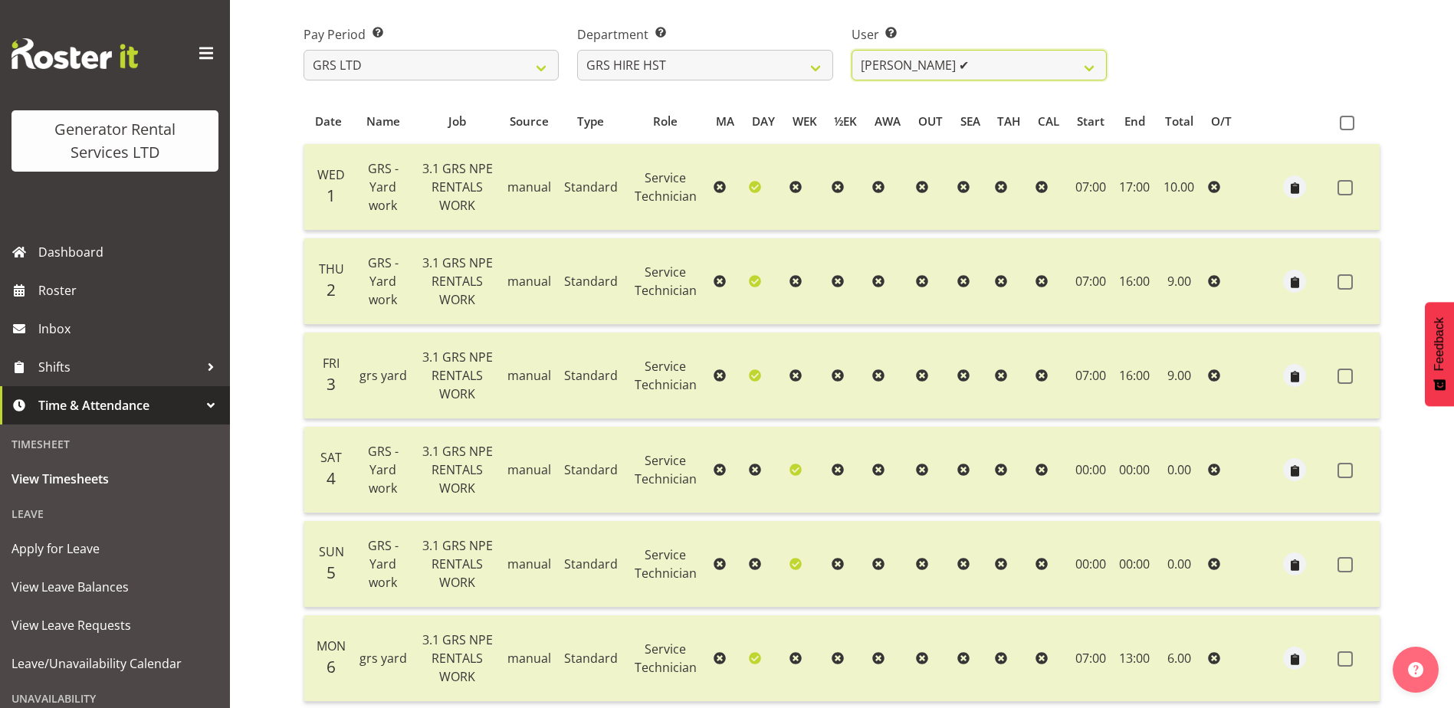
scroll to position [100, 0]
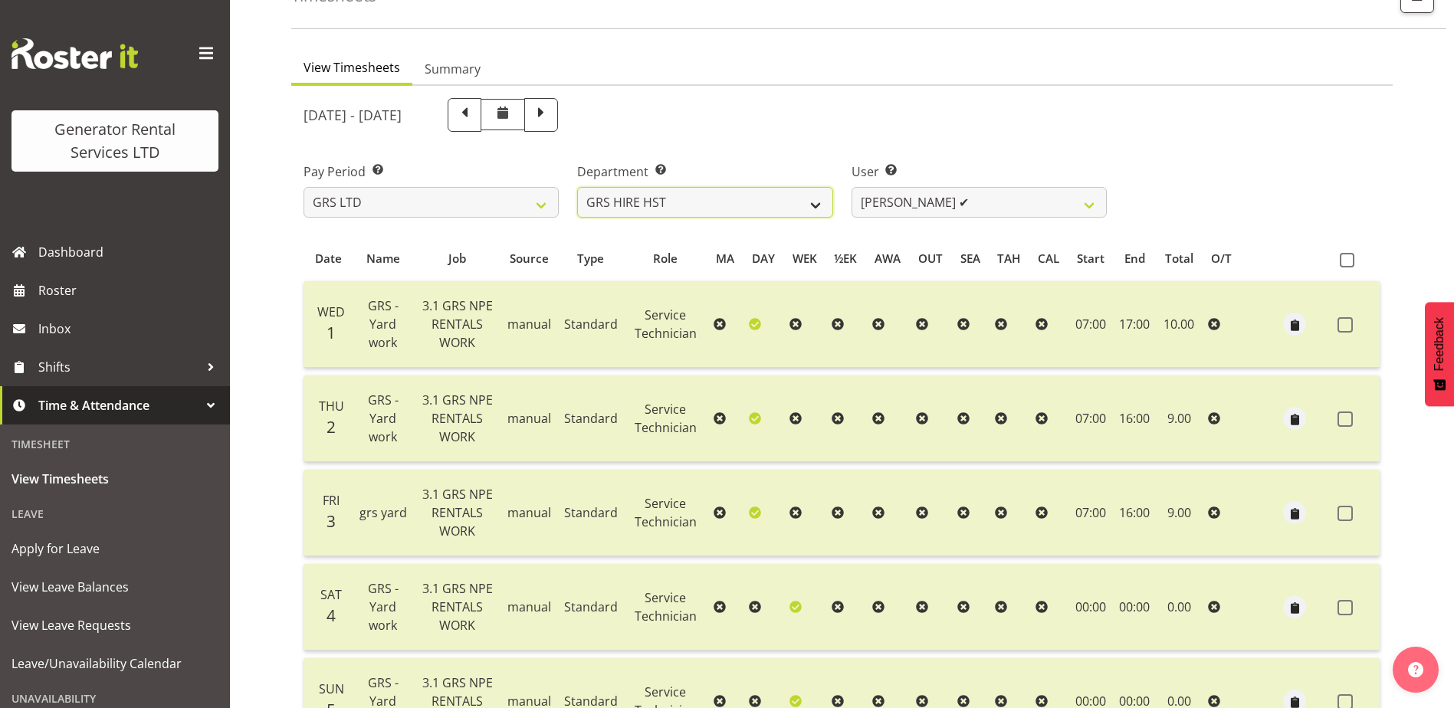
click at [818, 208] on select "GRS ADMIN AKL GRS ADMIN TGA GRS ENGINEERING AKL GRS HIRE AKL GRS HIRE HST GRS H…" at bounding box center [704, 202] width 255 height 31
click at [577, 187] on select "GRS ADMIN AKL GRS ADMIN TGA GRS ENGINEERING AKL GRS HIRE AKL GRS HIRE HST GRS H…" at bounding box center [704, 202] width 255 height 31
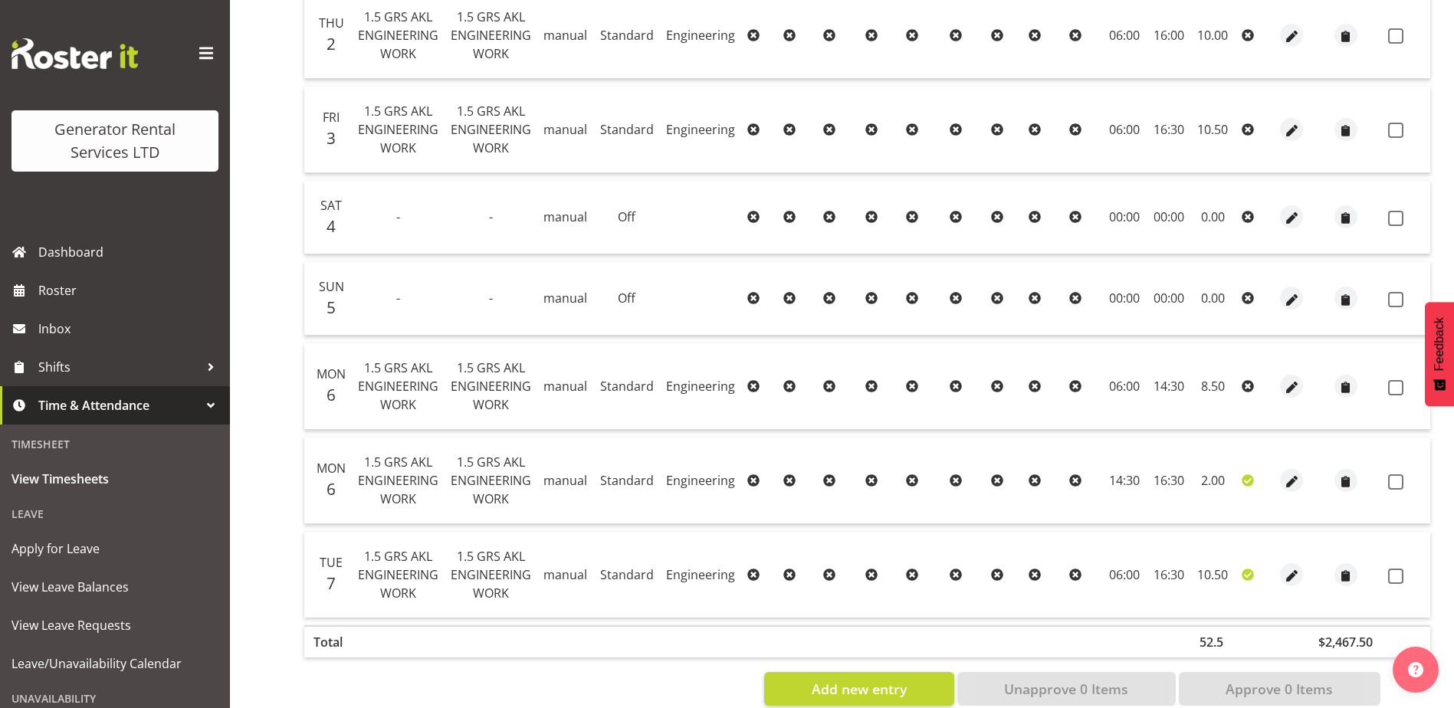
scroll to position [0, 0]
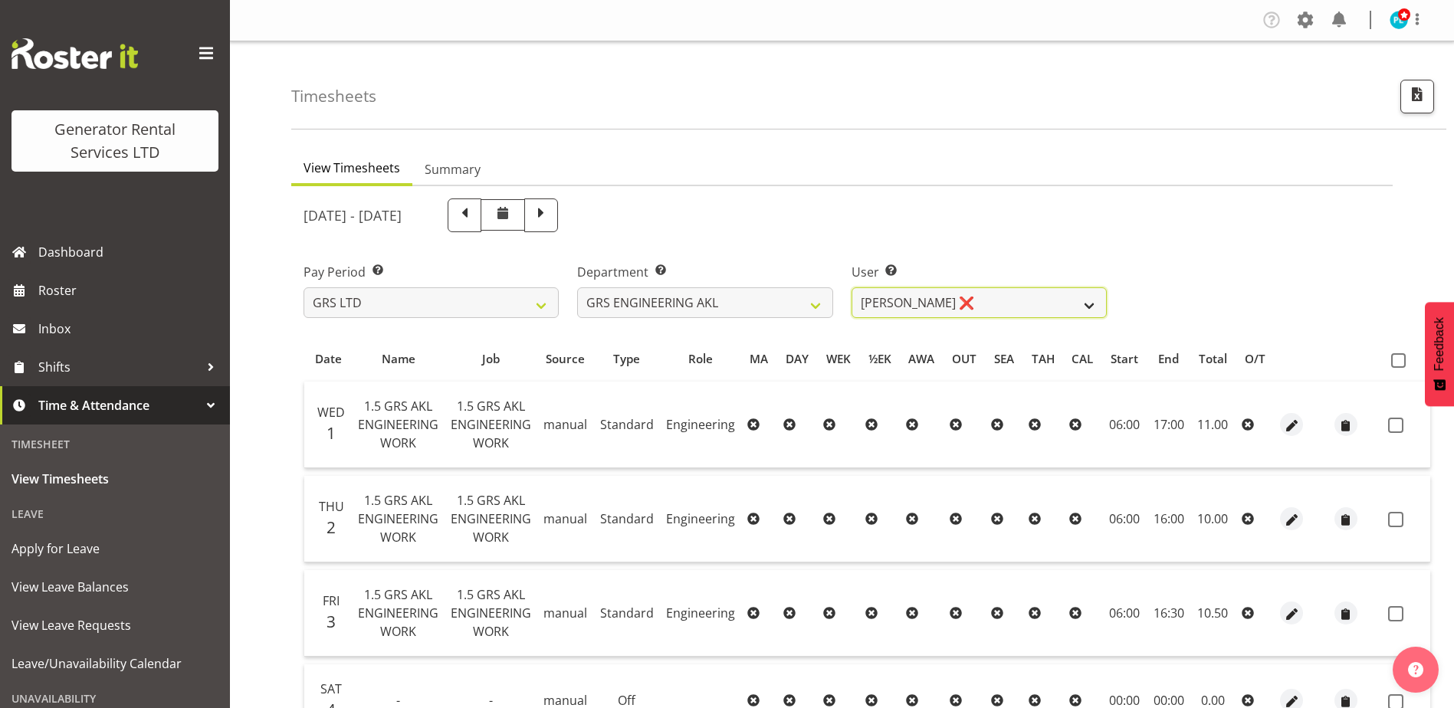
click at [963, 310] on select "Ben Bennington ❌" at bounding box center [978, 302] width 255 height 31
click at [728, 282] on div "Department Select which department you would like to view. GRS ADMIN AKL GRS AD…" at bounding box center [704, 290] width 255 height 55
click at [727, 304] on select "GRS ADMIN AKL GRS ADMIN TGA GRS ENGINEERING AKL GRS HIRE AKL GRS HIRE HST GRS H…" at bounding box center [704, 302] width 255 height 31
select select "20"
click at [577, 287] on select "GRS ADMIN AKL GRS ADMIN TGA GRS ENGINEERING AKL GRS HIRE AKL GRS HIRE HST GRS H…" at bounding box center [704, 302] width 255 height 31
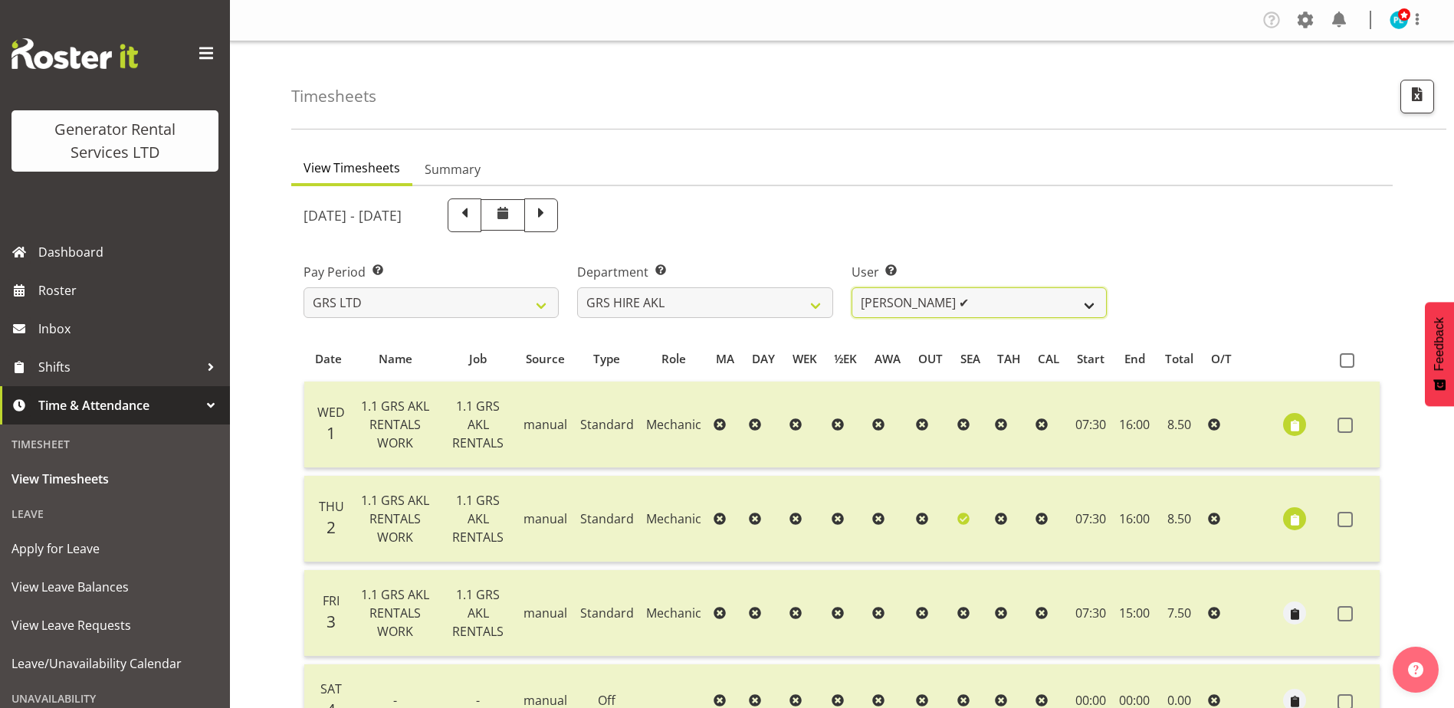
click at [980, 307] on select "[PERSON_NAME] ✔ [PERSON_NAME] ✔ [PERSON_NAME] ✔ [PERSON_NAME] ✔ [PERSON_NAME] ✔…" at bounding box center [978, 302] width 255 height 31
click at [851, 287] on select "[PERSON_NAME] ✔ [PERSON_NAME] ✔ [PERSON_NAME] ✔ [PERSON_NAME] ✔ [PERSON_NAME] ✔…" at bounding box center [978, 302] width 255 height 31
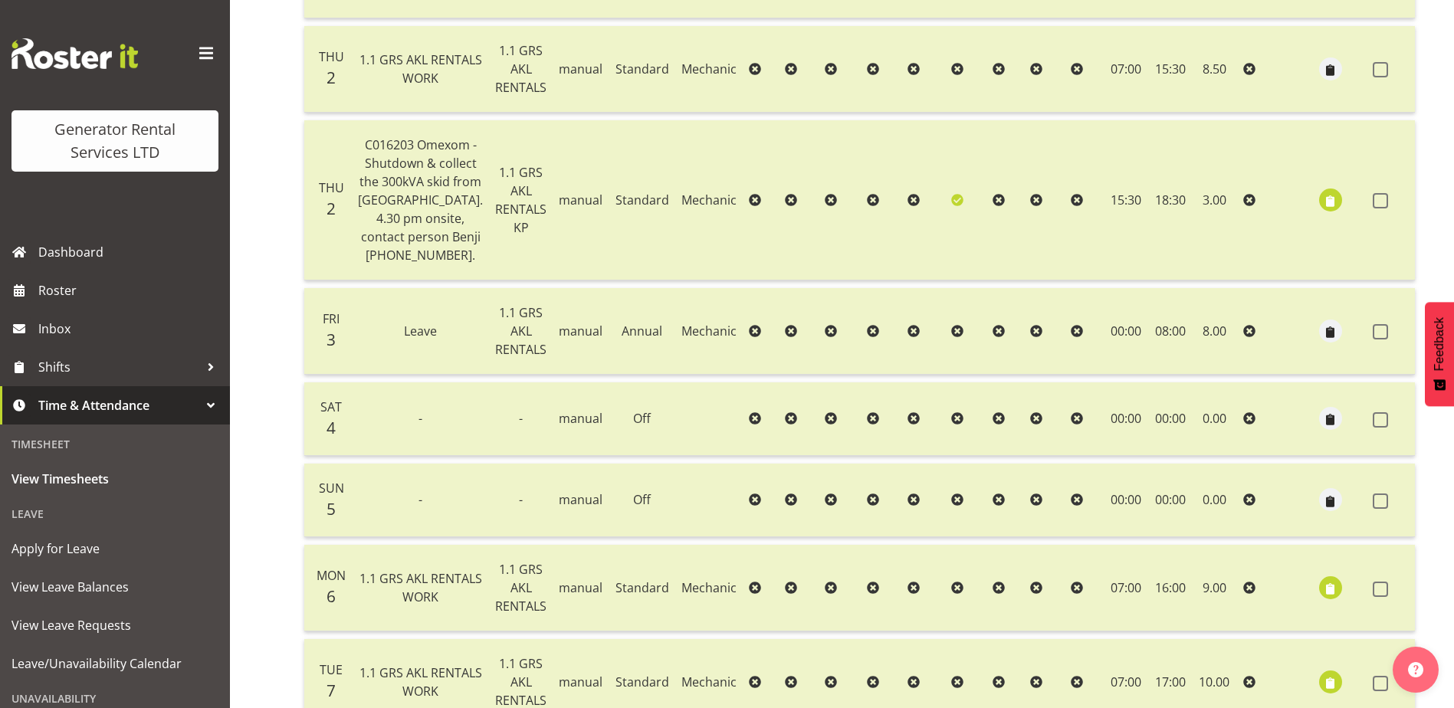
scroll to position [185, 0]
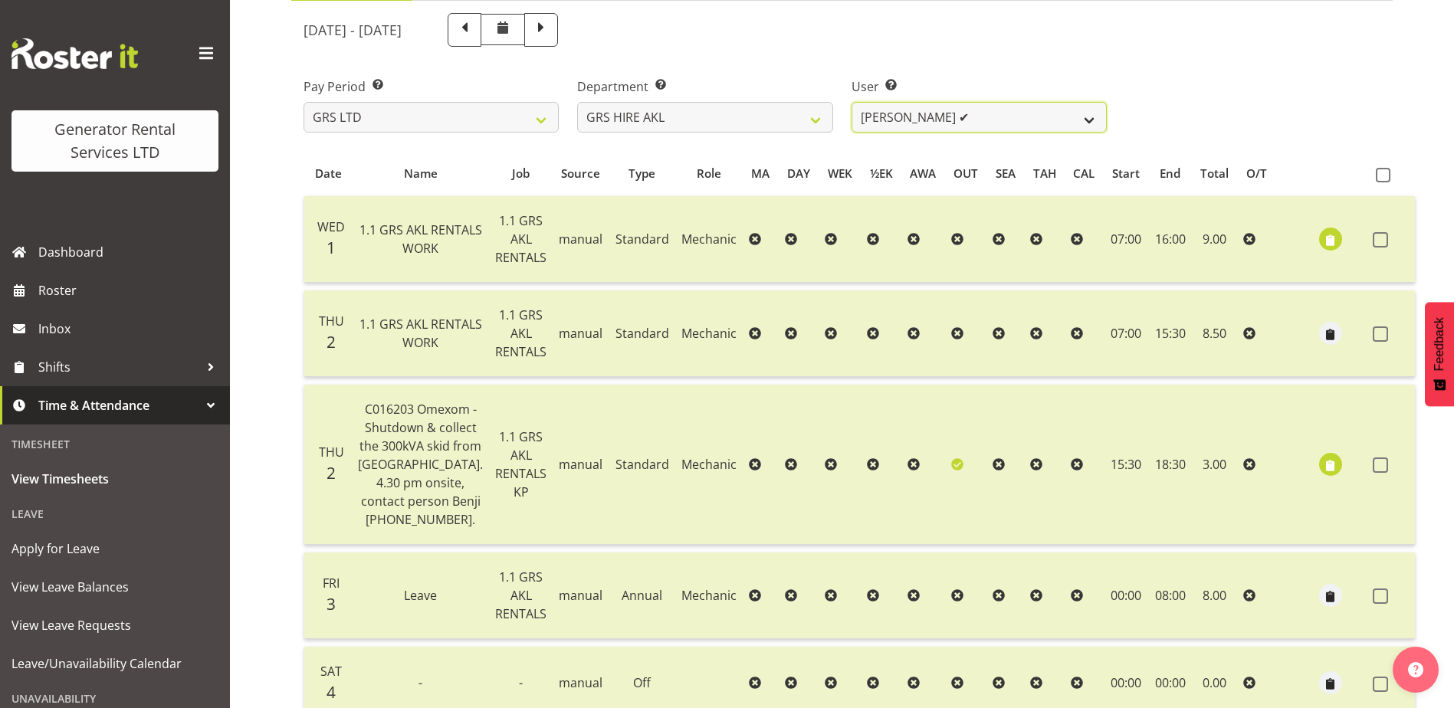
click at [876, 128] on select "[PERSON_NAME] ✔ [PERSON_NAME] ✔ [PERSON_NAME] ✔ [PERSON_NAME] ✔ [PERSON_NAME] ✔…" at bounding box center [978, 117] width 255 height 31
click at [851, 102] on select "[PERSON_NAME] ✔ [PERSON_NAME] ✔ [PERSON_NAME] ✔ [PERSON_NAME] ✔ [PERSON_NAME] ✔…" at bounding box center [978, 117] width 255 height 31
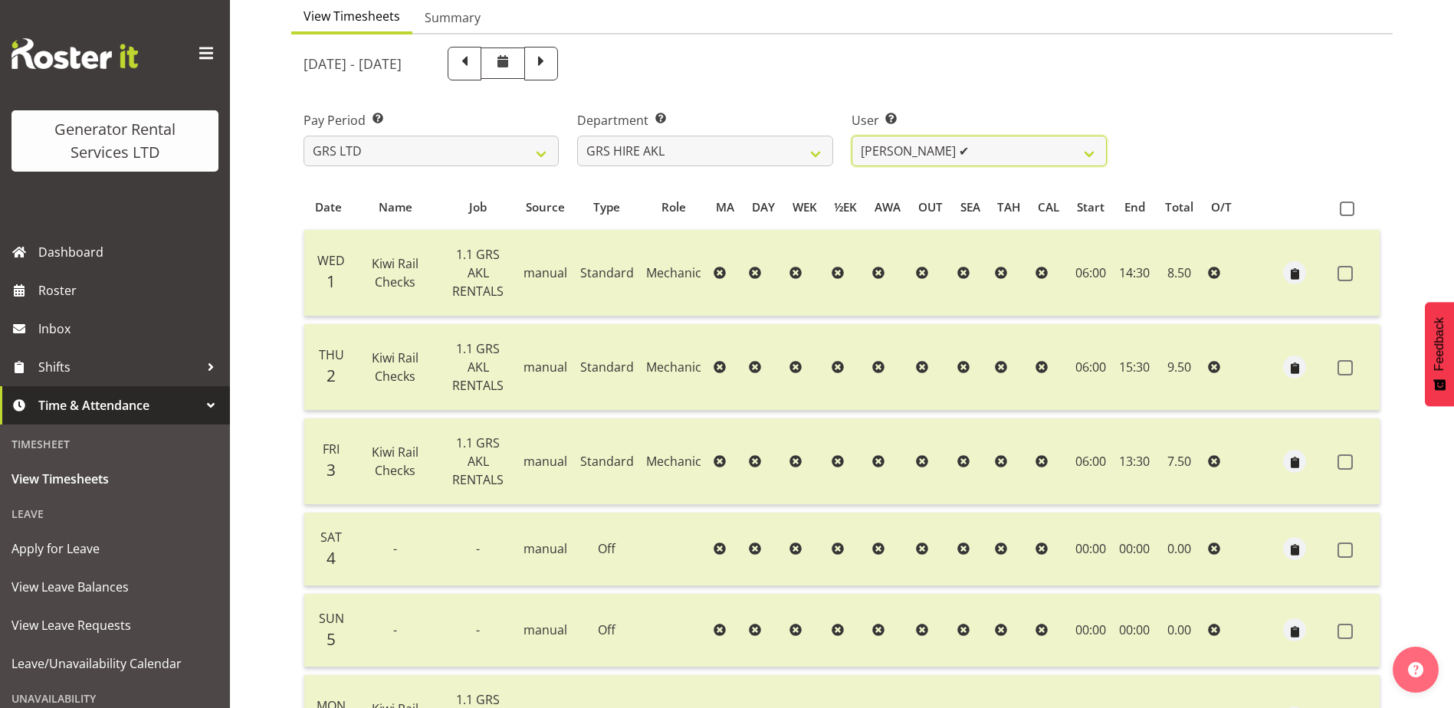
scroll to position [151, 0]
click at [898, 153] on select "[PERSON_NAME] ✔ [PERSON_NAME] ✔ [PERSON_NAME] ✔ [PERSON_NAME] ✔ [PERSON_NAME] ✔…" at bounding box center [978, 151] width 255 height 31
click at [851, 136] on select "[PERSON_NAME] ✔ [PERSON_NAME] ✔ [PERSON_NAME] ✔ [PERSON_NAME] ✔ [PERSON_NAME] ✔…" at bounding box center [978, 151] width 255 height 31
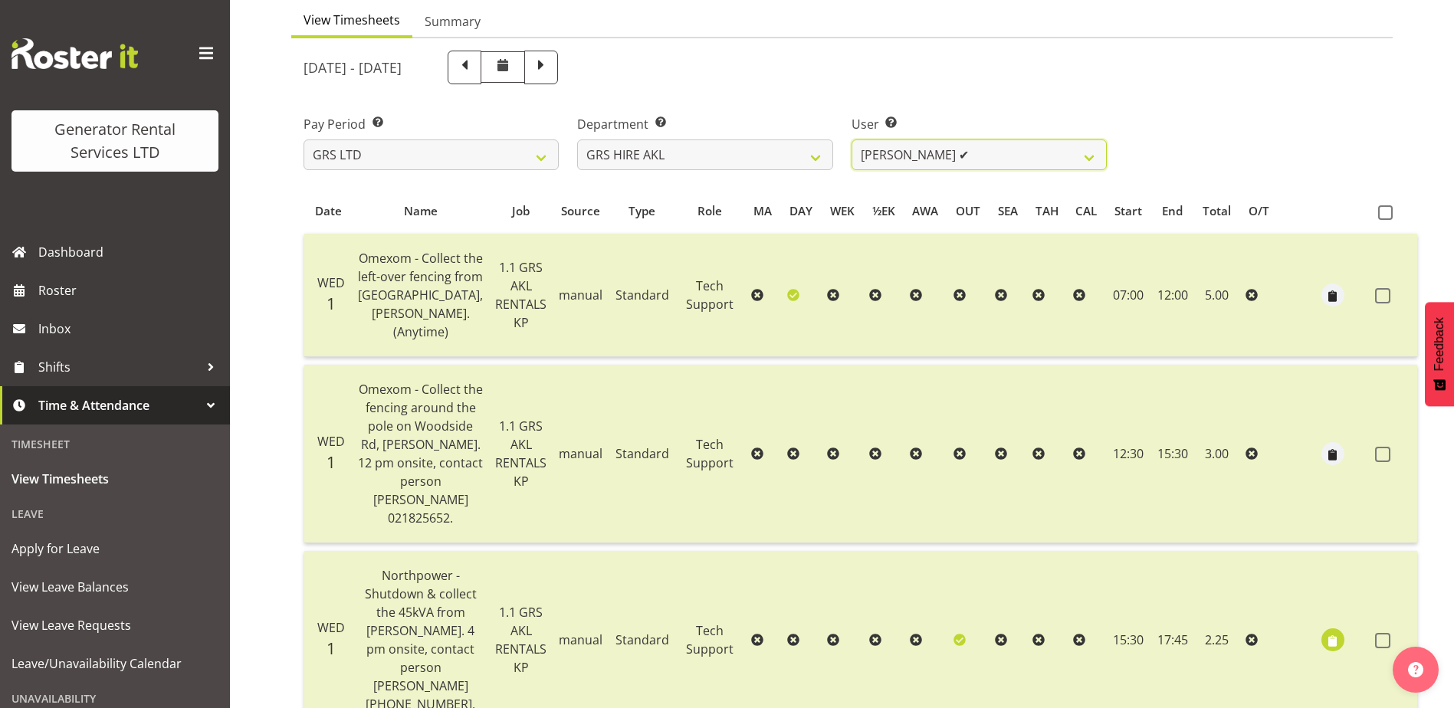
scroll to position [74, 0]
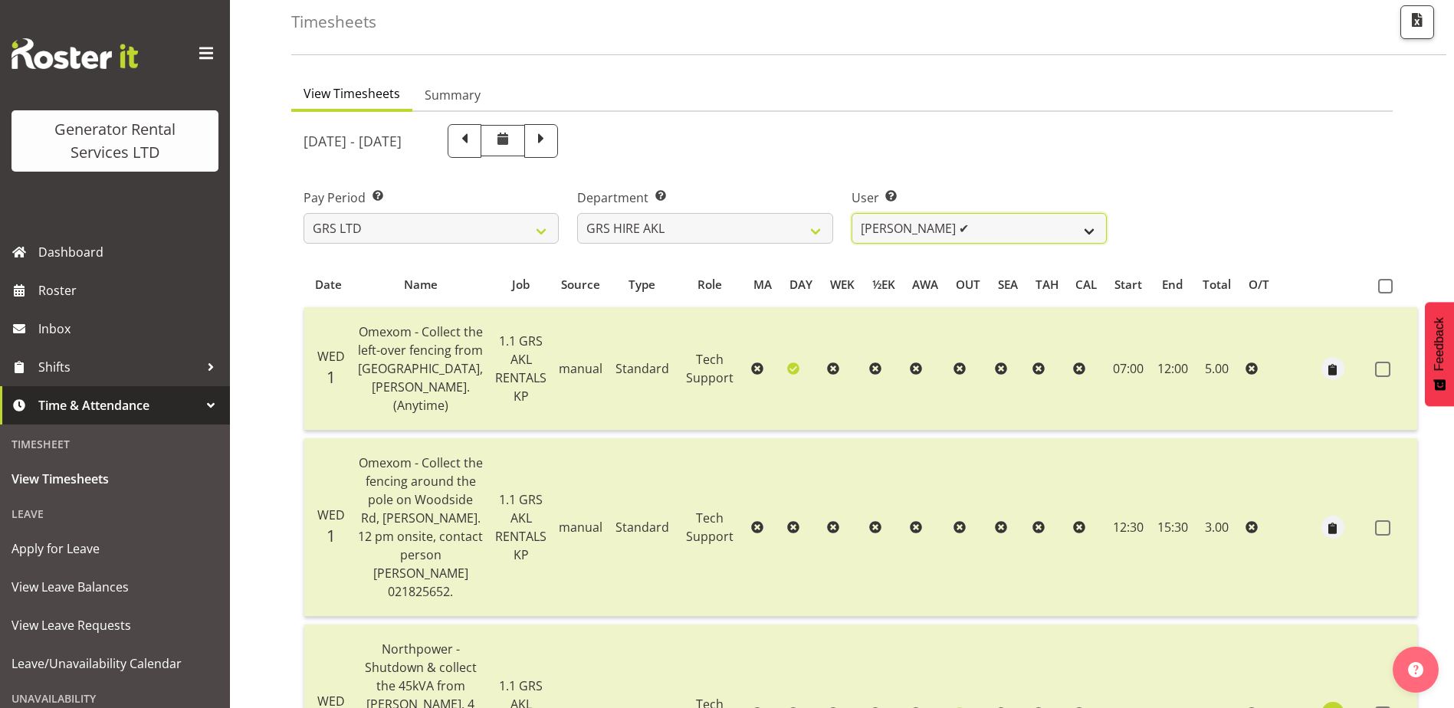
click at [972, 221] on select "[PERSON_NAME] ✔ [PERSON_NAME] ✔ [PERSON_NAME] ✔ [PERSON_NAME] ✔ [PERSON_NAME] ✔…" at bounding box center [978, 228] width 255 height 31
click at [851, 213] on select "[PERSON_NAME] ✔ [PERSON_NAME] ✔ [PERSON_NAME] ✔ [PERSON_NAME] ✔ [PERSON_NAME] ✔…" at bounding box center [978, 228] width 255 height 31
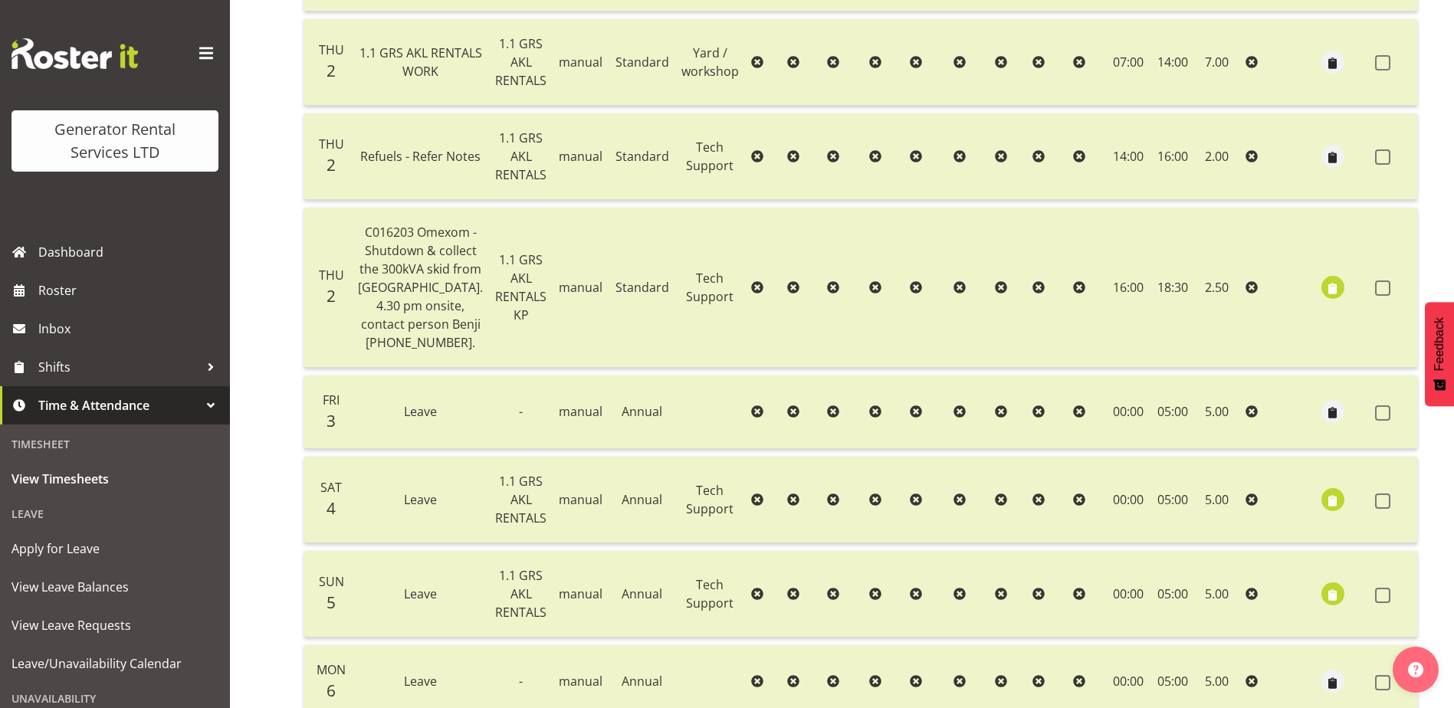
scroll to position [0, 0]
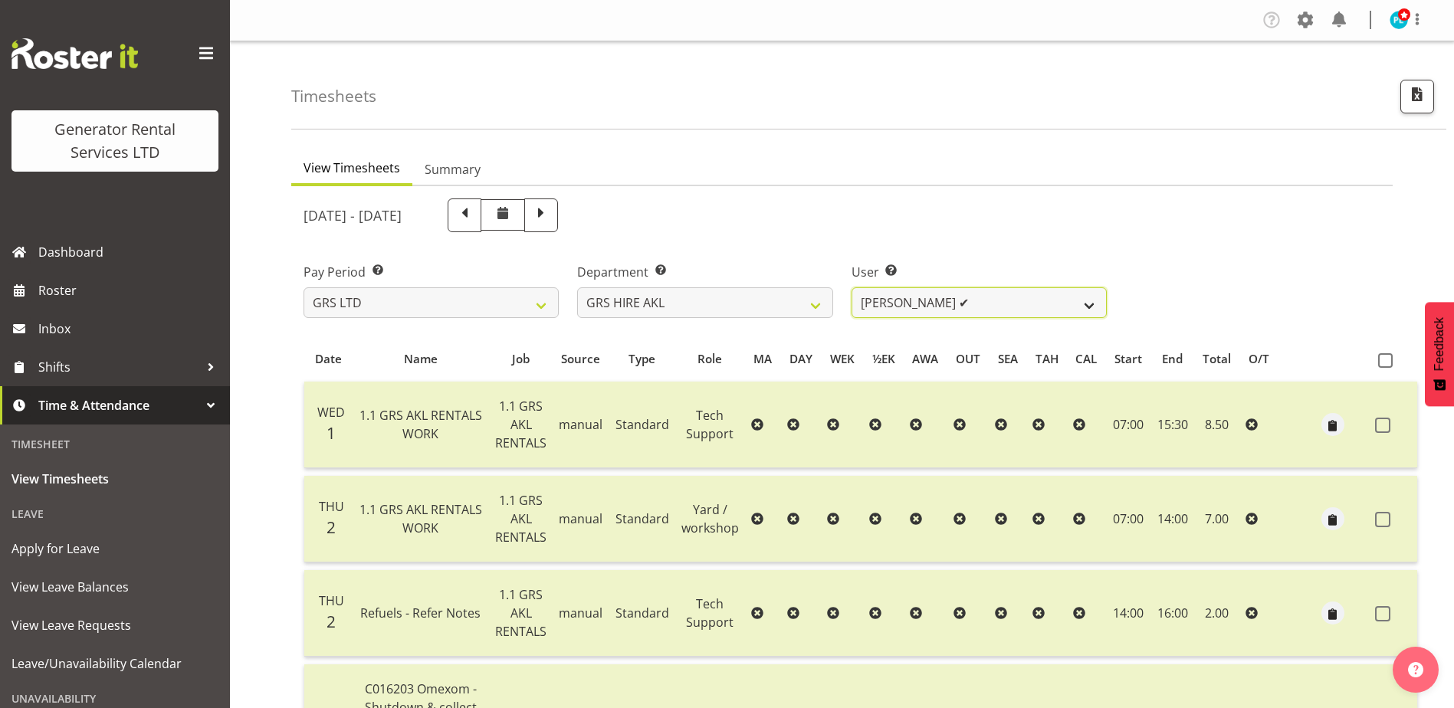
click at [961, 297] on select "[PERSON_NAME] ✔ [PERSON_NAME] ✔ [PERSON_NAME] ✔ [PERSON_NAME] ✔ [PERSON_NAME] ✔…" at bounding box center [978, 302] width 255 height 31
click at [851, 287] on select "[PERSON_NAME] ✔ [PERSON_NAME] ✔ [PERSON_NAME] ✔ [PERSON_NAME] ✔ [PERSON_NAME] ✔…" at bounding box center [978, 302] width 255 height 31
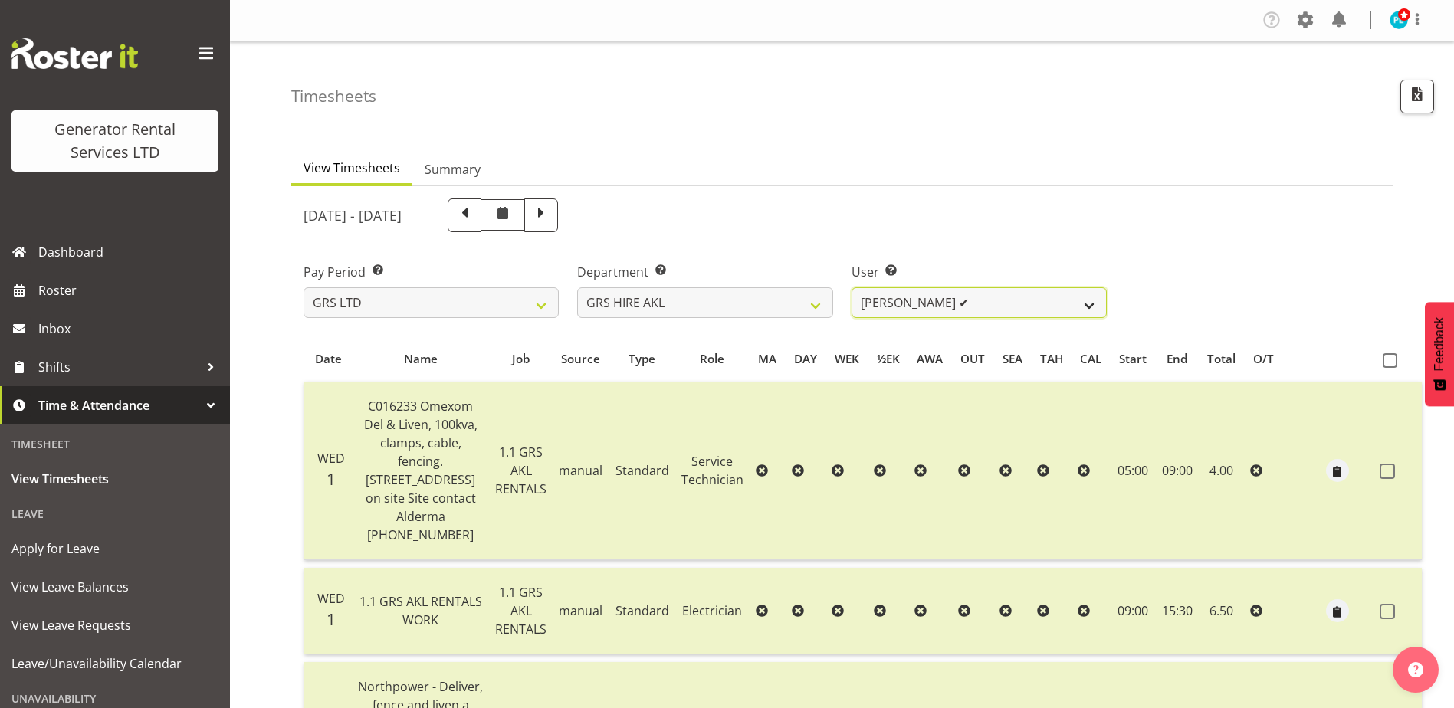
click at [916, 317] on select "[PERSON_NAME] ✔ [PERSON_NAME] ✔ [PERSON_NAME] ✔ [PERSON_NAME] ✔ [PERSON_NAME] ✔…" at bounding box center [978, 302] width 255 height 31
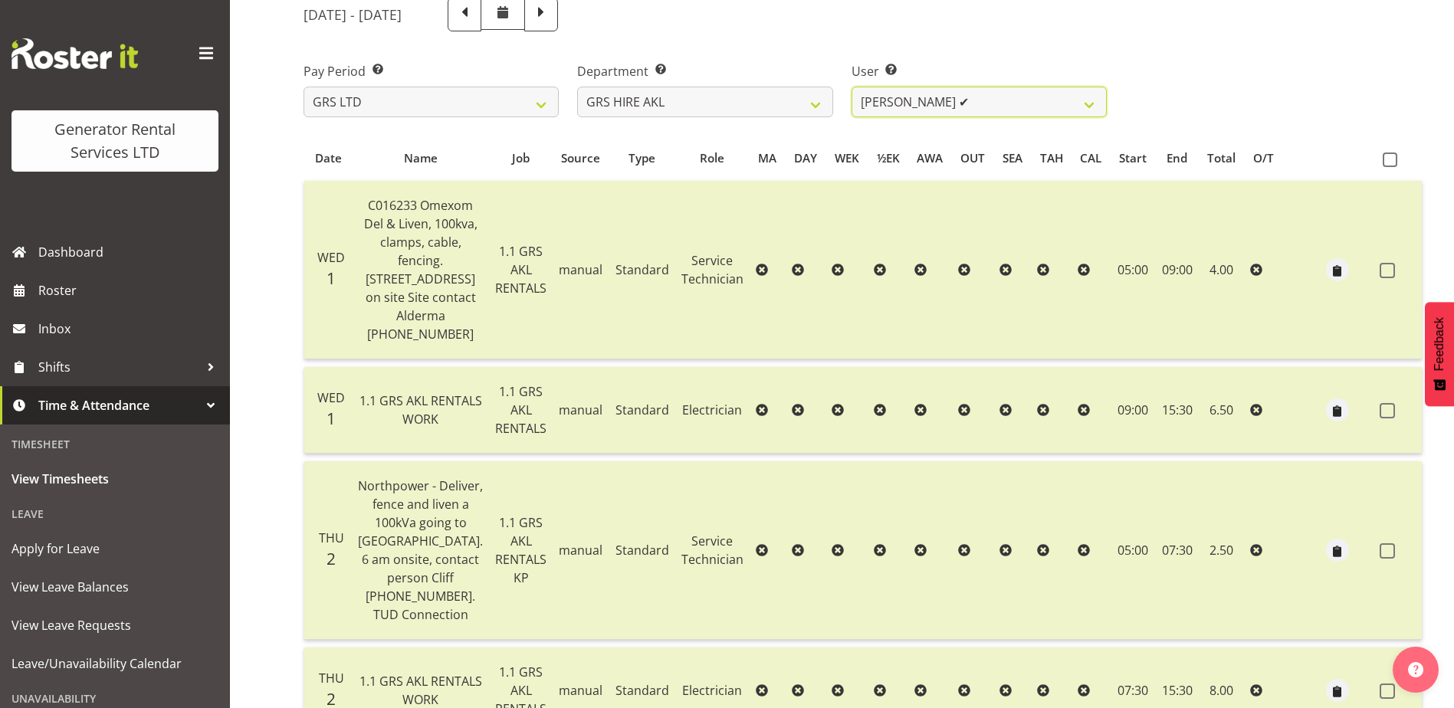
scroll to position [77, 0]
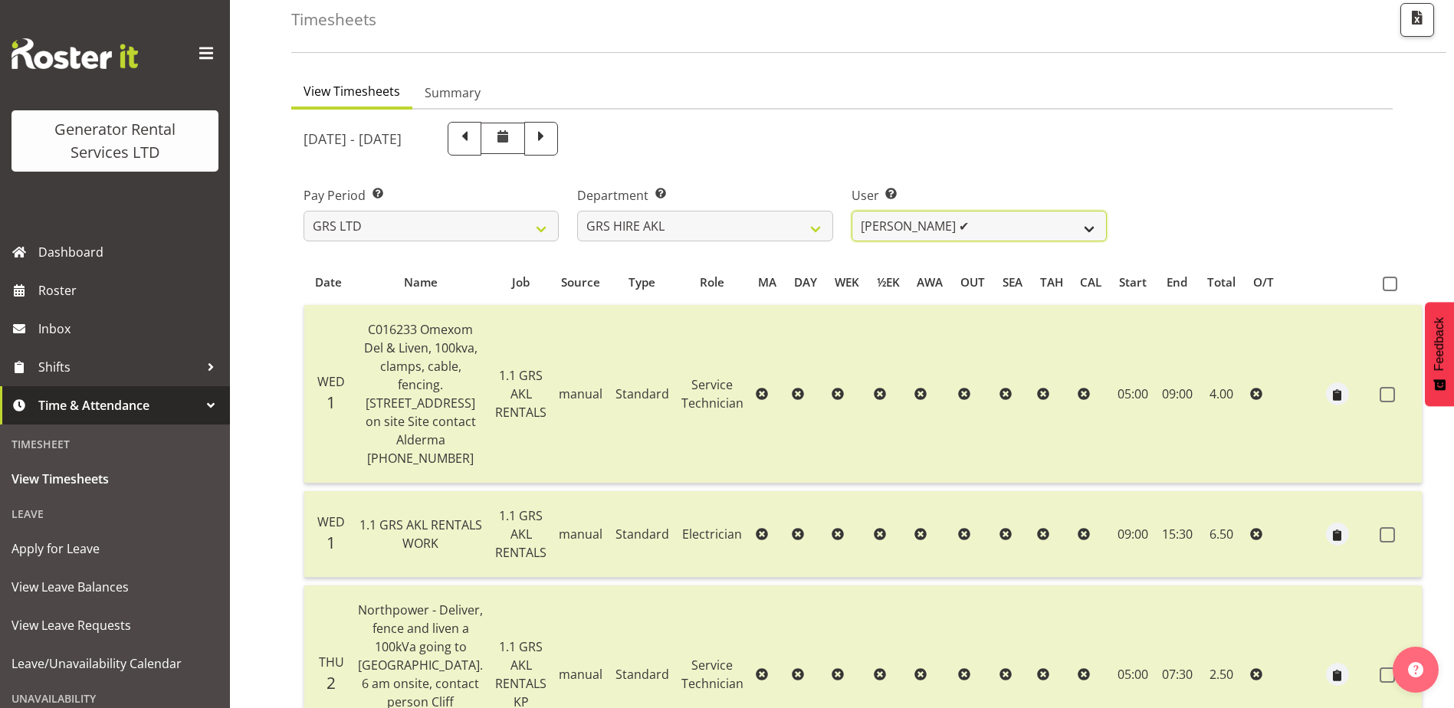
click at [932, 220] on select "[PERSON_NAME] ✔ [PERSON_NAME] ✔ [PERSON_NAME] ✔ [PERSON_NAME] ✔ [PERSON_NAME] ✔…" at bounding box center [978, 226] width 255 height 31
click at [851, 211] on select "[PERSON_NAME] ✔ [PERSON_NAME] ✔ [PERSON_NAME] ✔ [PERSON_NAME] ✔ [PERSON_NAME] ✔…" at bounding box center [978, 226] width 255 height 31
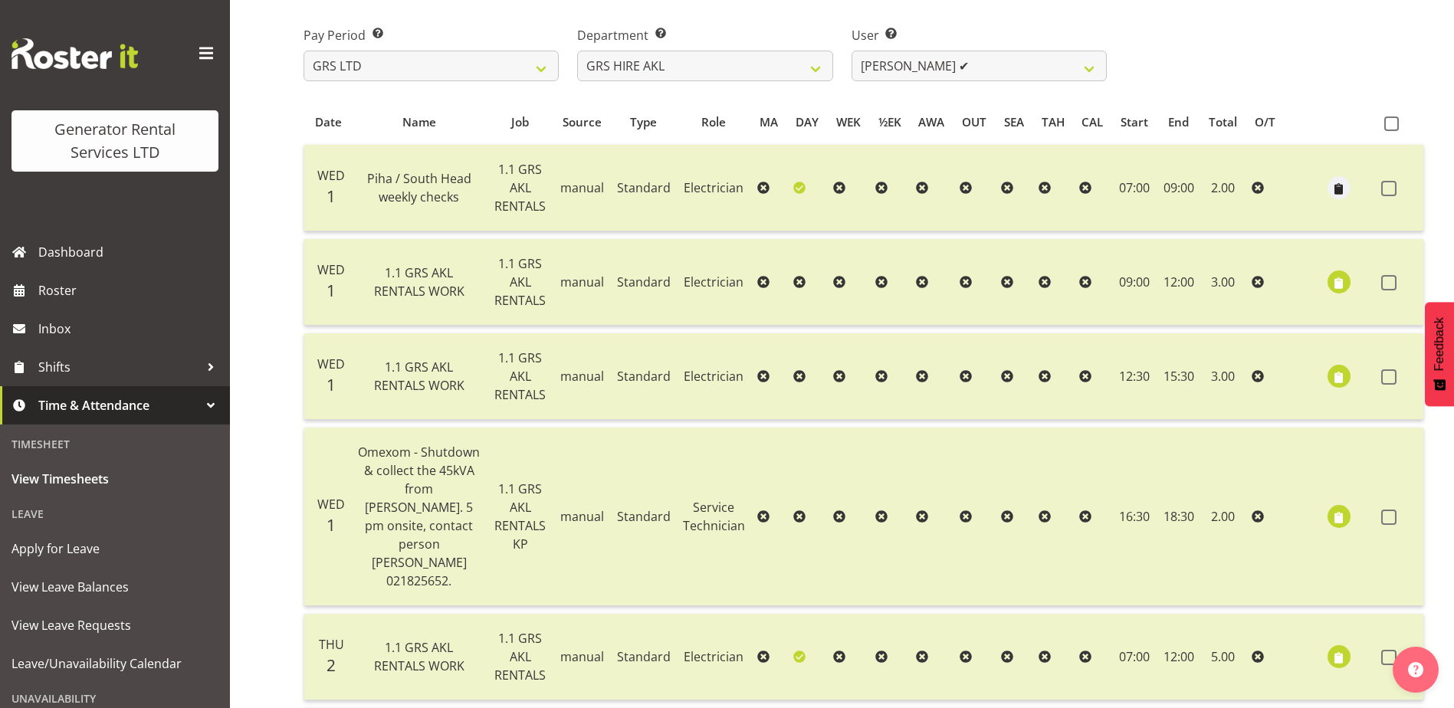
scroll to position [106, 0]
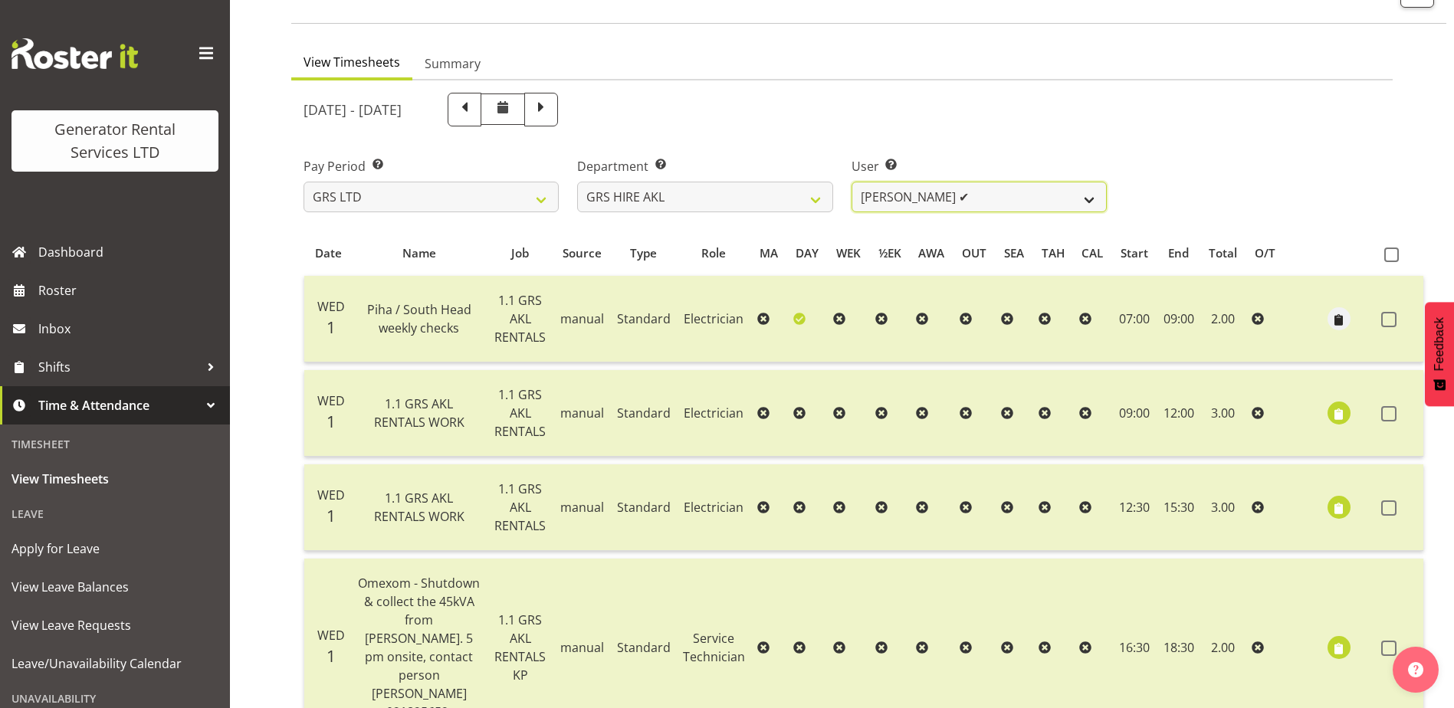
click at [949, 208] on select "[PERSON_NAME] ✔ [PERSON_NAME] ✔ [PERSON_NAME] ✔ [PERSON_NAME] ✔ [PERSON_NAME] ✔…" at bounding box center [978, 197] width 255 height 31
click at [851, 182] on select "[PERSON_NAME] ✔ [PERSON_NAME] ✔ [PERSON_NAME] ✔ [PERSON_NAME] ✔ [PERSON_NAME] ✔…" at bounding box center [978, 197] width 255 height 31
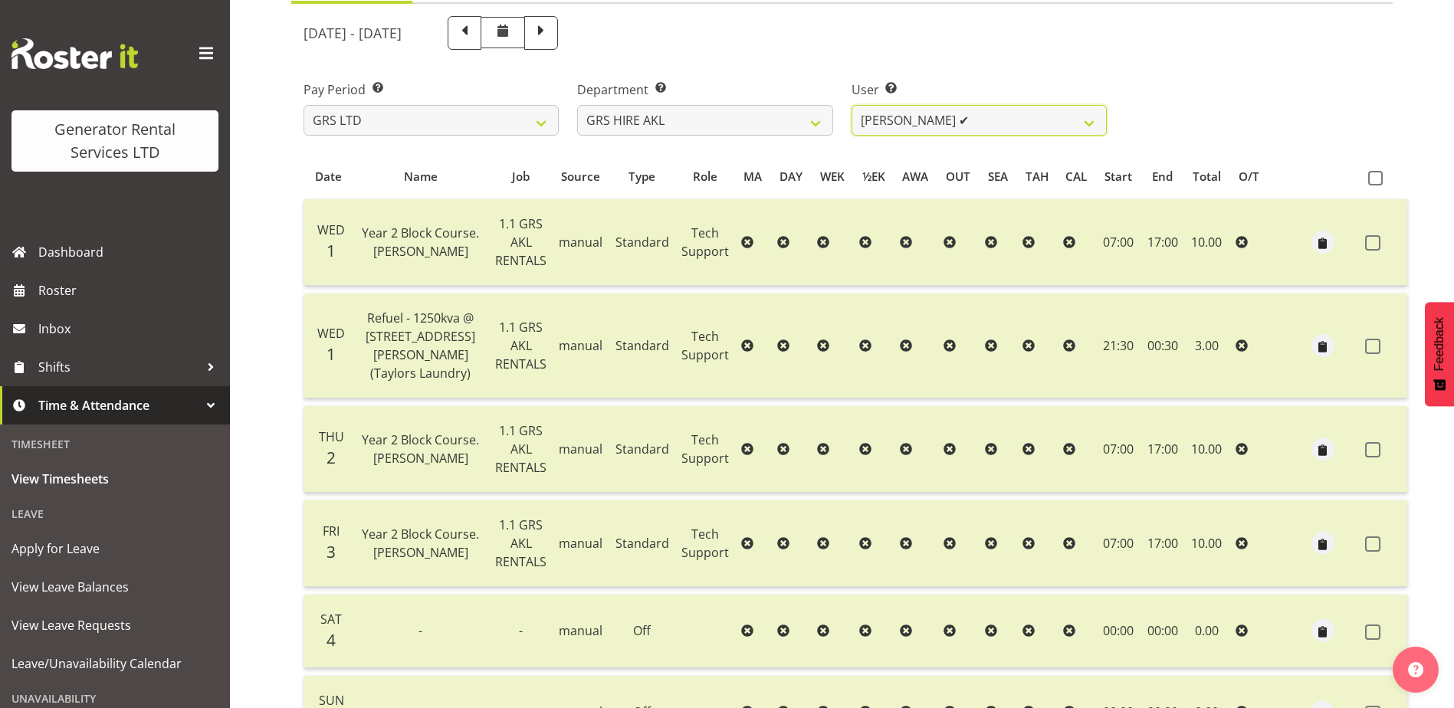
scroll to position [0, 0]
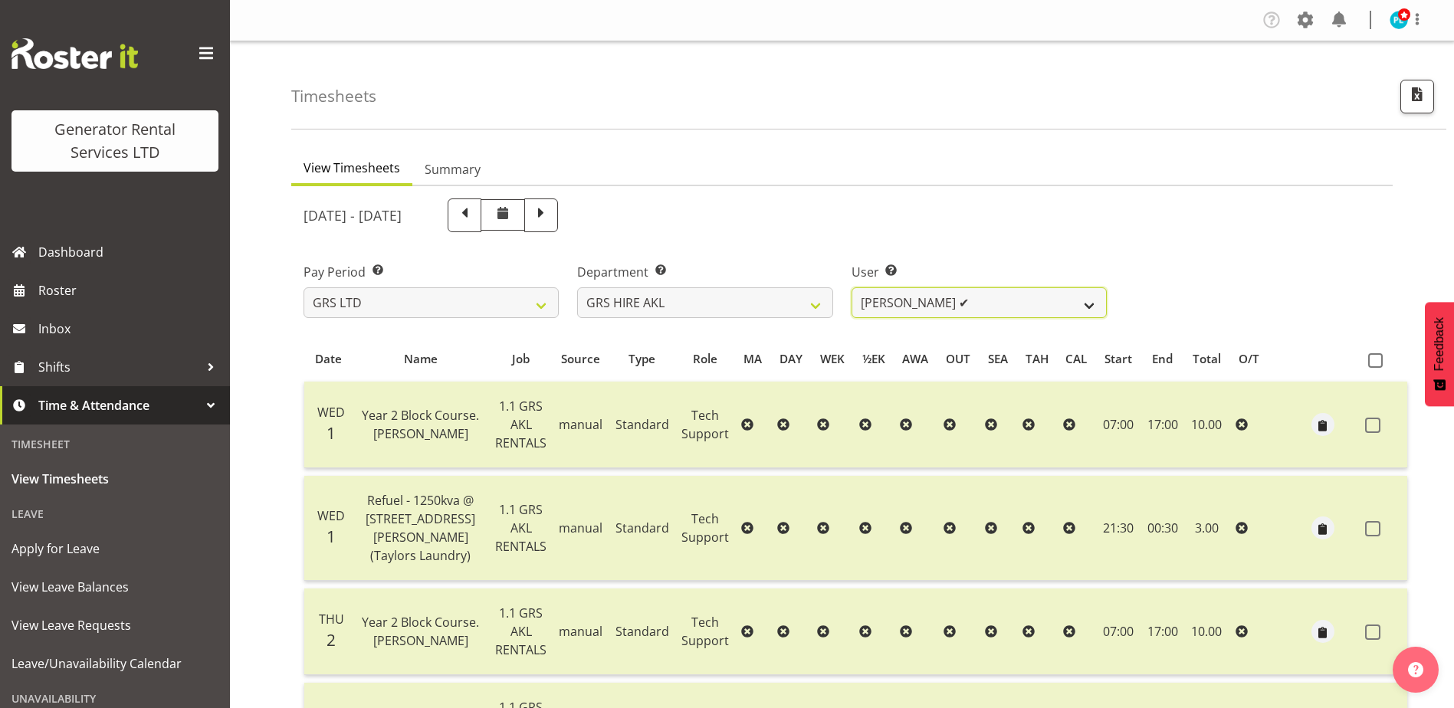
click at [1002, 296] on select "[PERSON_NAME] ✔ [PERSON_NAME] ✔ [PERSON_NAME] ✔ [PERSON_NAME] ✔ [PERSON_NAME] ✔…" at bounding box center [978, 302] width 255 height 31
click at [851, 287] on select "[PERSON_NAME] ✔ [PERSON_NAME] ✔ [PERSON_NAME] ✔ [PERSON_NAME] ✔ [PERSON_NAME] ✔…" at bounding box center [978, 302] width 255 height 31
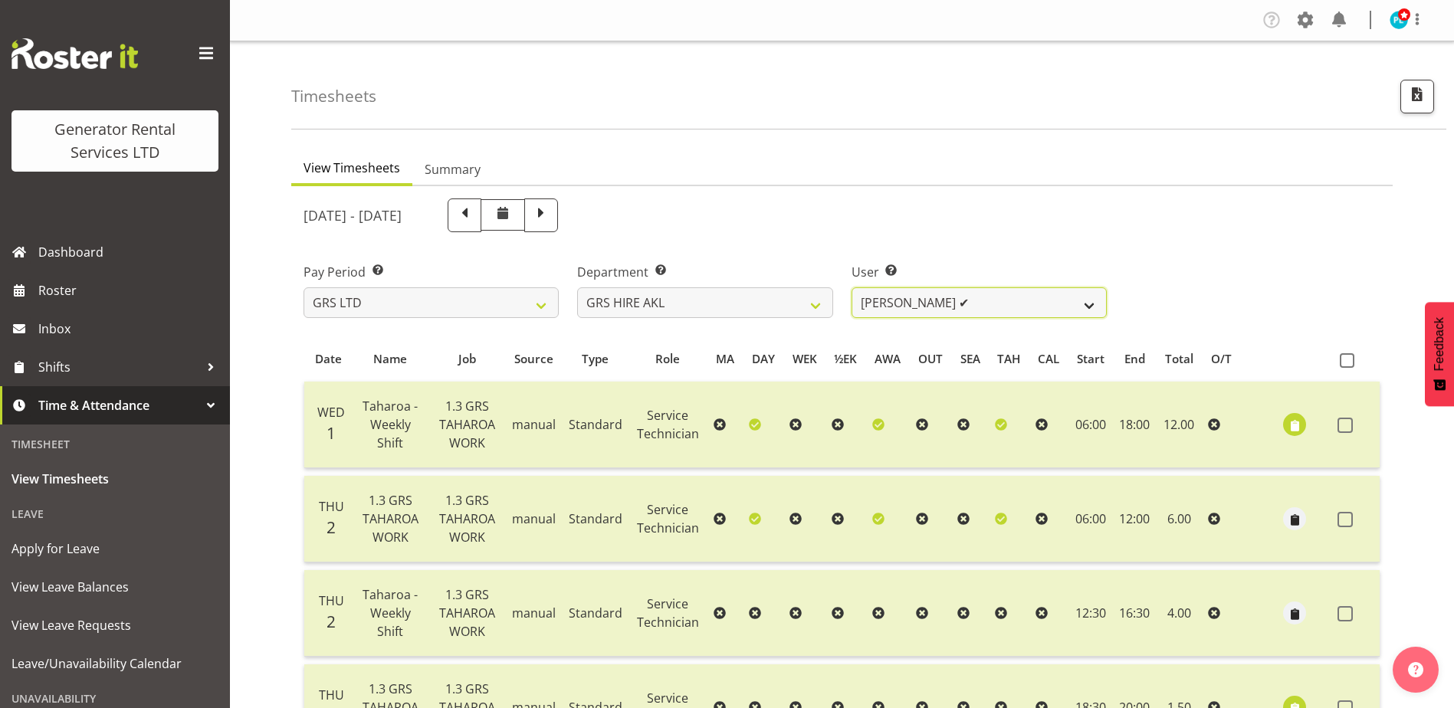
click at [949, 292] on select "[PERSON_NAME] ✔ [PERSON_NAME] ✔ [PERSON_NAME] ✔ [PERSON_NAME] ✔ [PERSON_NAME] ✔…" at bounding box center [978, 302] width 255 height 31
select select "192"
click at [851, 287] on select "[PERSON_NAME] ✔ [PERSON_NAME] ✔ [PERSON_NAME] ✔ [PERSON_NAME] ✔ [PERSON_NAME] ✔…" at bounding box center [978, 302] width 255 height 31
click at [888, 308] on select "[PERSON_NAME] ✔ [PERSON_NAME] ✔ [PERSON_NAME] ✔ [PERSON_NAME] ✔ [PERSON_NAME] ✔…" at bounding box center [978, 302] width 255 height 31
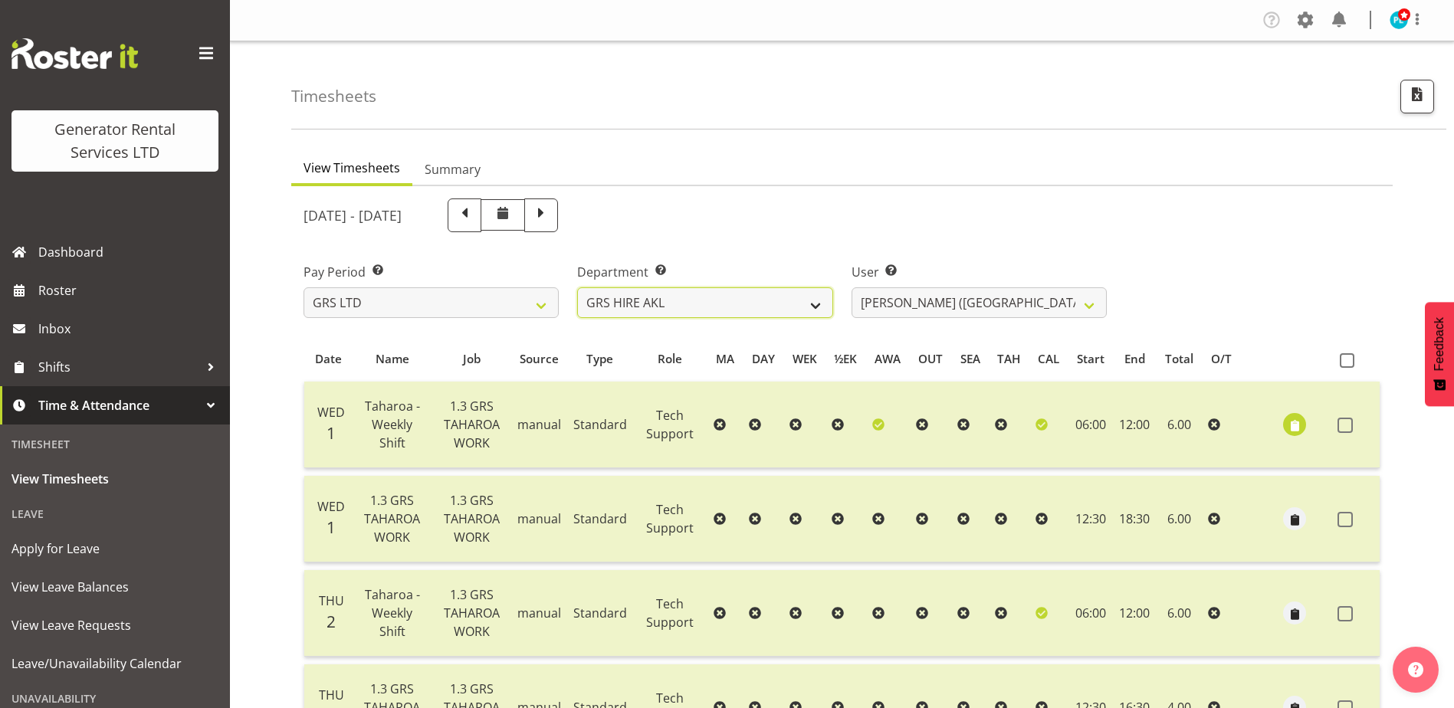
click at [723, 303] on select "GRS ADMIN AKL GRS ADMIN TGA GRS ENGINEERING AKL GRS HIRE AKL GRS HIRE HST GRS H…" at bounding box center [704, 302] width 255 height 31
click at [577, 287] on select "GRS ADMIN AKL GRS ADMIN TGA GRS ENGINEERING AKL GRS HIRE AKL GRS HIRE HST GRS H…" at bounding box center [704, 302] width 255 height 31
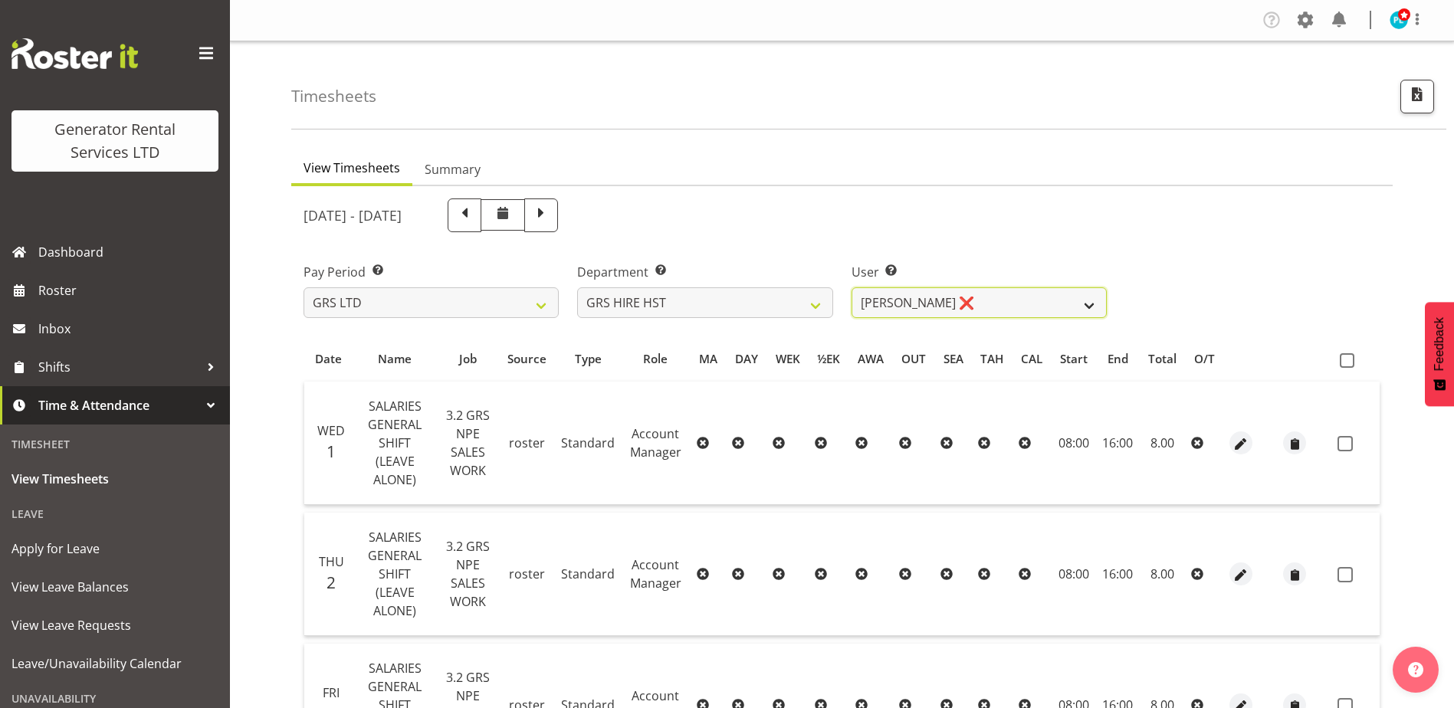
click at [913, 308] on select "[PERSON_NAME] ❌ [PERSON_NAME] ✔ [PERSON_NAME] ✔" at bounding box center [978, 302] width 255 height 31
click at [769, 307] on select "GRS ADMIN AKL GRS ADMIN TGA GRS ENGINEERING AKL GRS HIRE AKL GRS HIRE HST GRS H…" at bounding box center [704, 302] width 255 height 31
click at [577, 287] on select "GRS ADMIN AKL GRS ADMIN TGA GRS ENGINEERING AKL GRS HIRE AKL GRS HIRE HST GRS H…" at bounding box center [704, 302] width 255 height 31
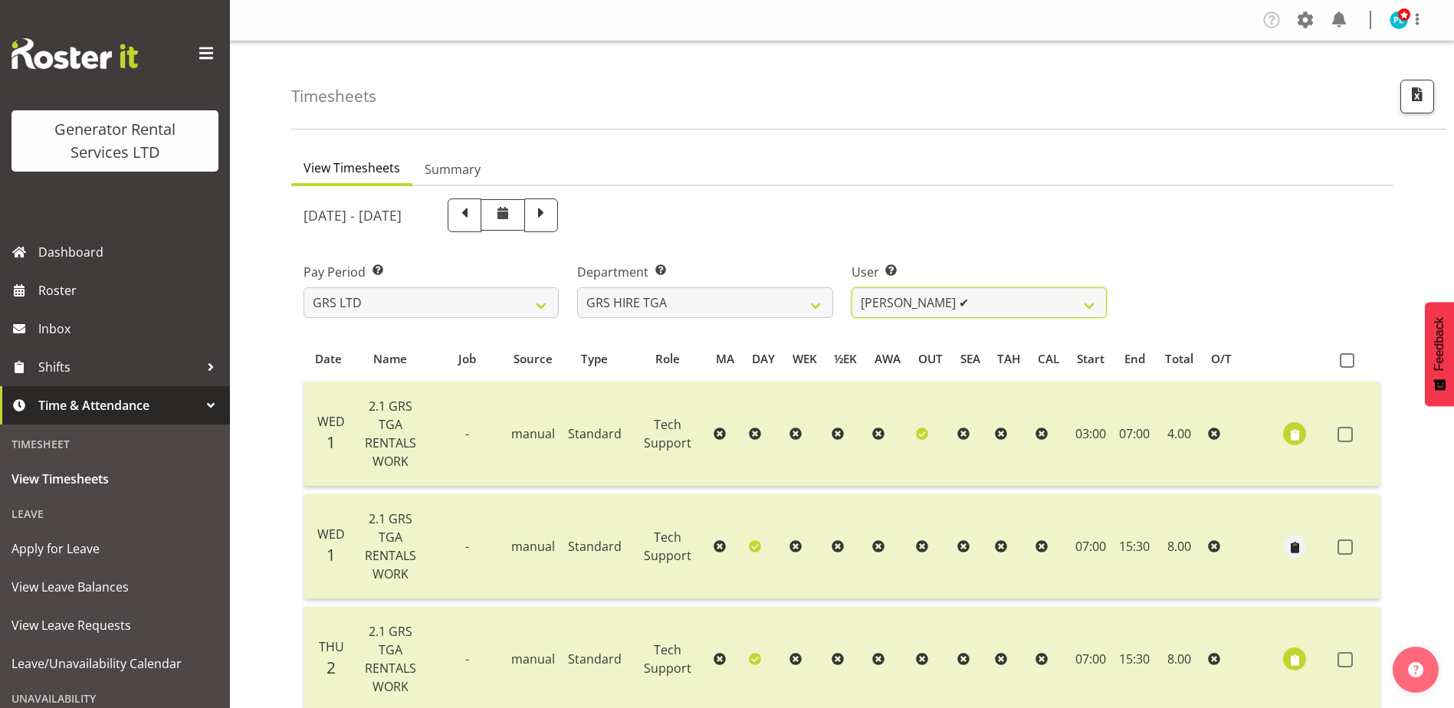
click at [983, 304] on select "James Hilhorst ✔ Nathan Maxwell ✔ Rob Wallace ✔ Steve Knill ✔" at bounding box center [978, 302] width 255 height 31
click at [763, 297] on select "GRS ADMIN AKL GRS ADMIN TGA GRS ENGINEERING AKL GRS HIRE AKL GRS HIRE HST GRS H…" at bounding box center [704, 302] width 255 height 31
select select "20"
click at [577, 287] on select "GRS ADMIN AKL GRS ADMIN TGA GRS ENGINEERING AKL GRS HIRE AKL GRS HIRE HST GRS H…" at bounding box center [704, 302] width 255 height 31
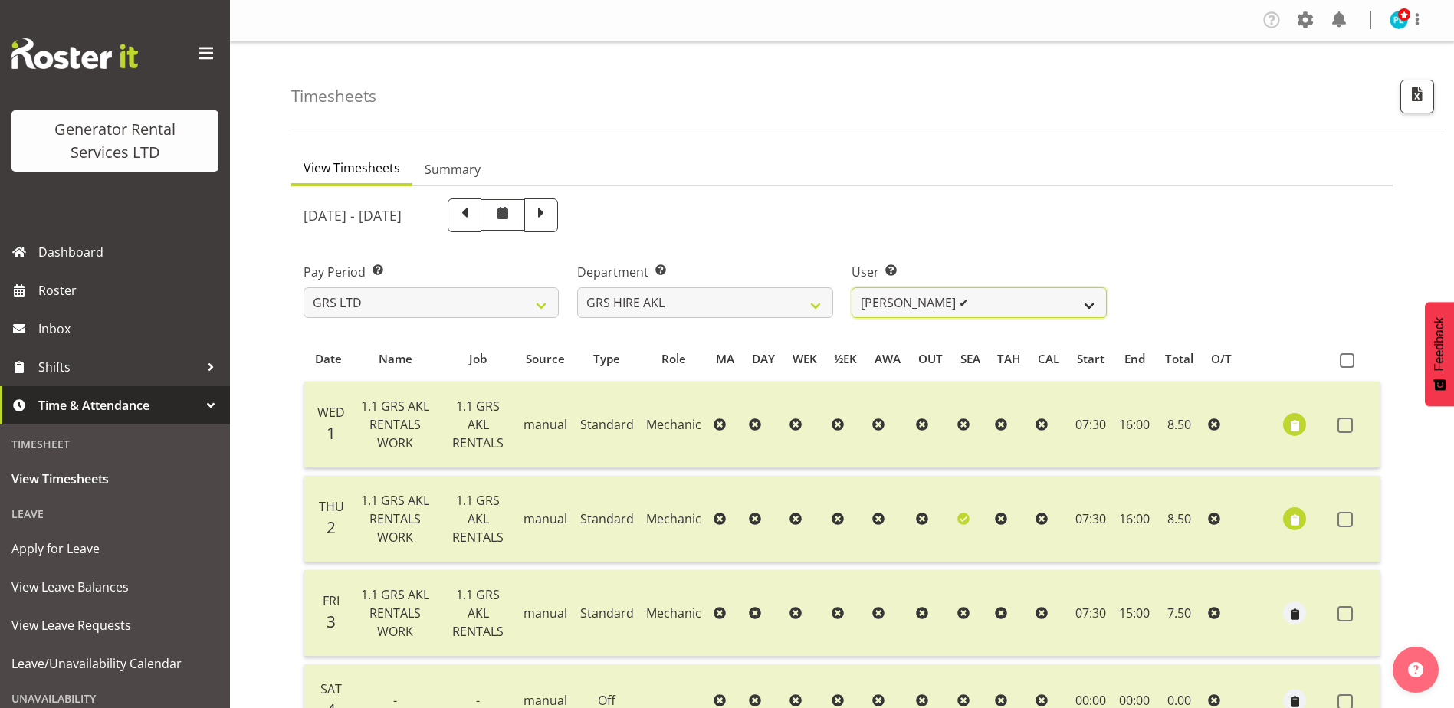
click at [1043, 310] on select "[PERSON_NAME] ✔ [PERSON_NAME] ✔ [PERSON_NAME] ✔ [PERSON_NAME] ✔ [PERSON_NAME] ✔…" at bounding box center [978, 302] width 255 height 31
click at [1173, 292] on div "Pay Period Select which pay period you would like to view. GRS LTD GRS VEHICLES…" at bounding box center [841, 284] width 1095 height 86
click at [1091, 301] on select "[PERSON_NAME] ✔ [PERSON_NAME] ✔ [PERSON_NAME] ✔ [PERSON_NAME] ✔ [PERSON_NAME] ✔…" at bounding box center [978, 302] width 255 height 31
select select "187"
click at [851, 287] on select "[PERSON_NAME] ✔ [PERSON_NAME] ✔ [PERSON_NAME] ✔ [PERSON_NAME] ✔ [PERSON_NAME] ✔…" at bounding box center [978, 302] width 255 height 31
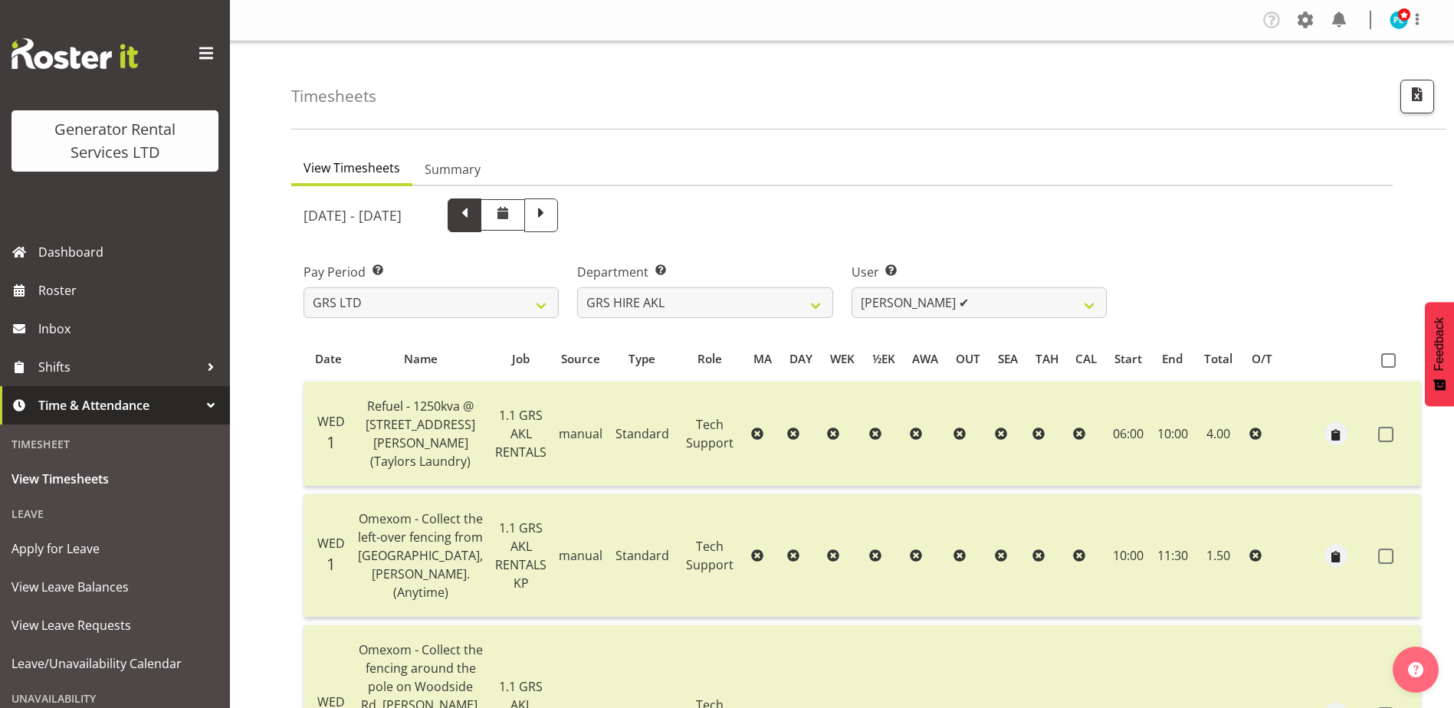
click at [474, 221] on span at bounding box center [464, 214] width 20 height 20
select select
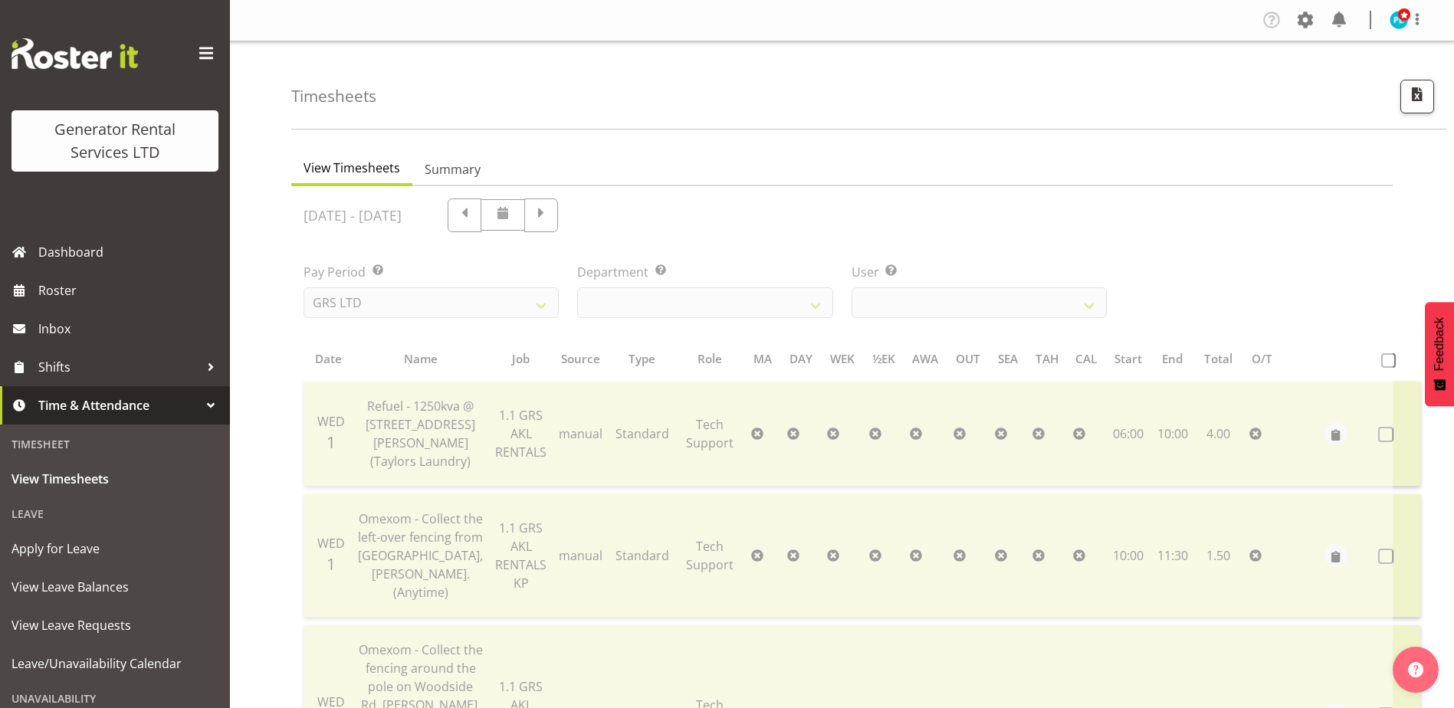
select select "20"
select select "187"
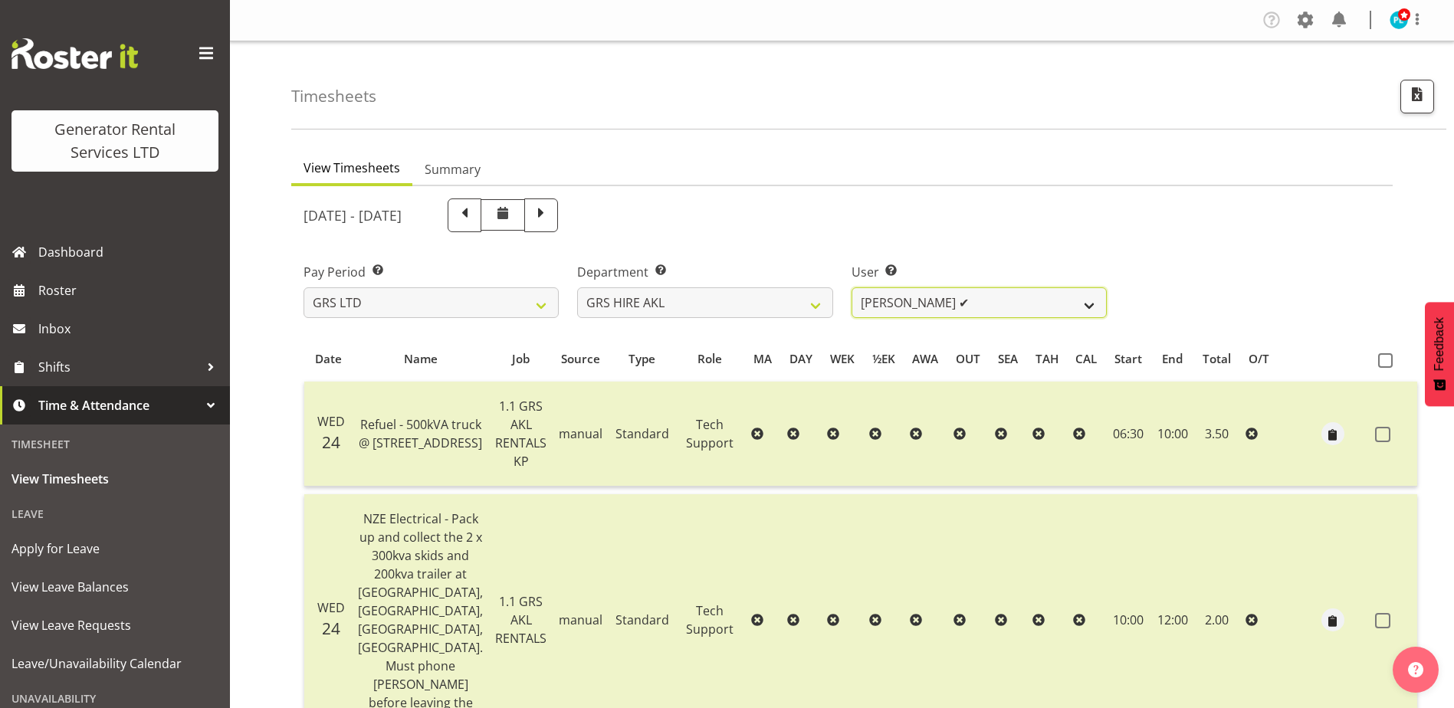
click at [1088, 307] on select "Aaron Naish ✔ Brandon Adonis ❌ Caleb Phillips ✔ Carl Shoebridge ✔ Chris Fry ❌ C…" at bounding box center [978, 302] width 255 height 31
click at [1179, 295] on div "Pay Period Select which pay period you would like to view. GRS LTD GRS VEHICLES…" at bounding box center [841, 284] width 1095 height 86
click at [551, 218] on span at bounding box center [541, 214] width 20 height 20
select select
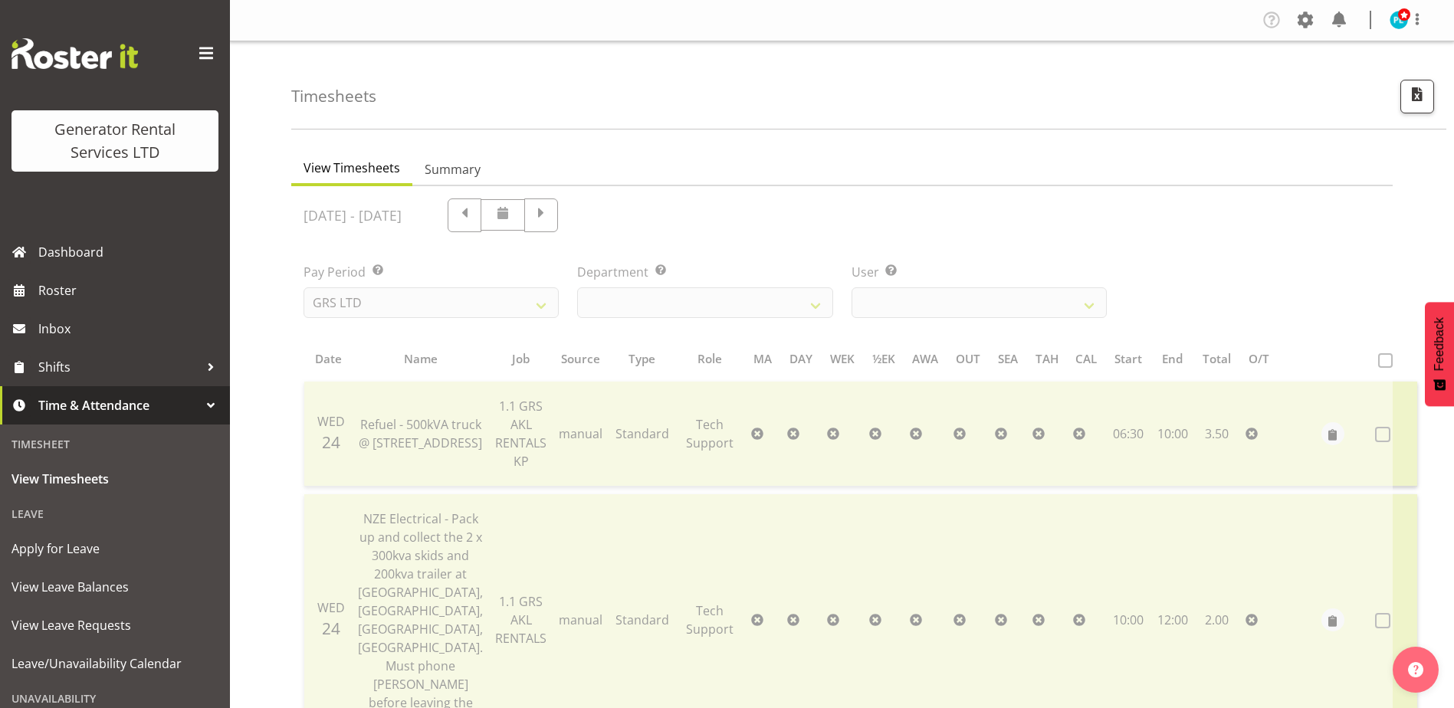
select select "20"
select select "187"
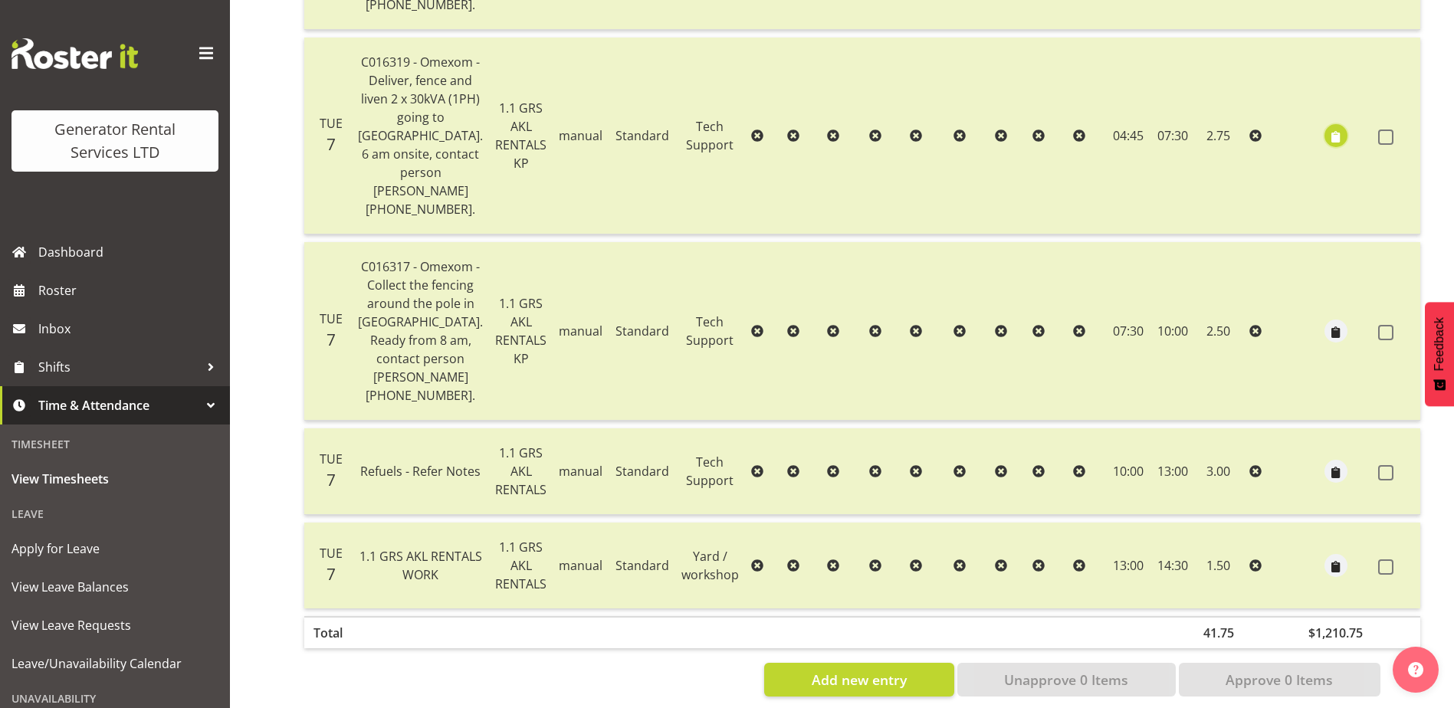
click at [1327, 146] on span "button" at bounding box center [1336, 137] width 18 height 18
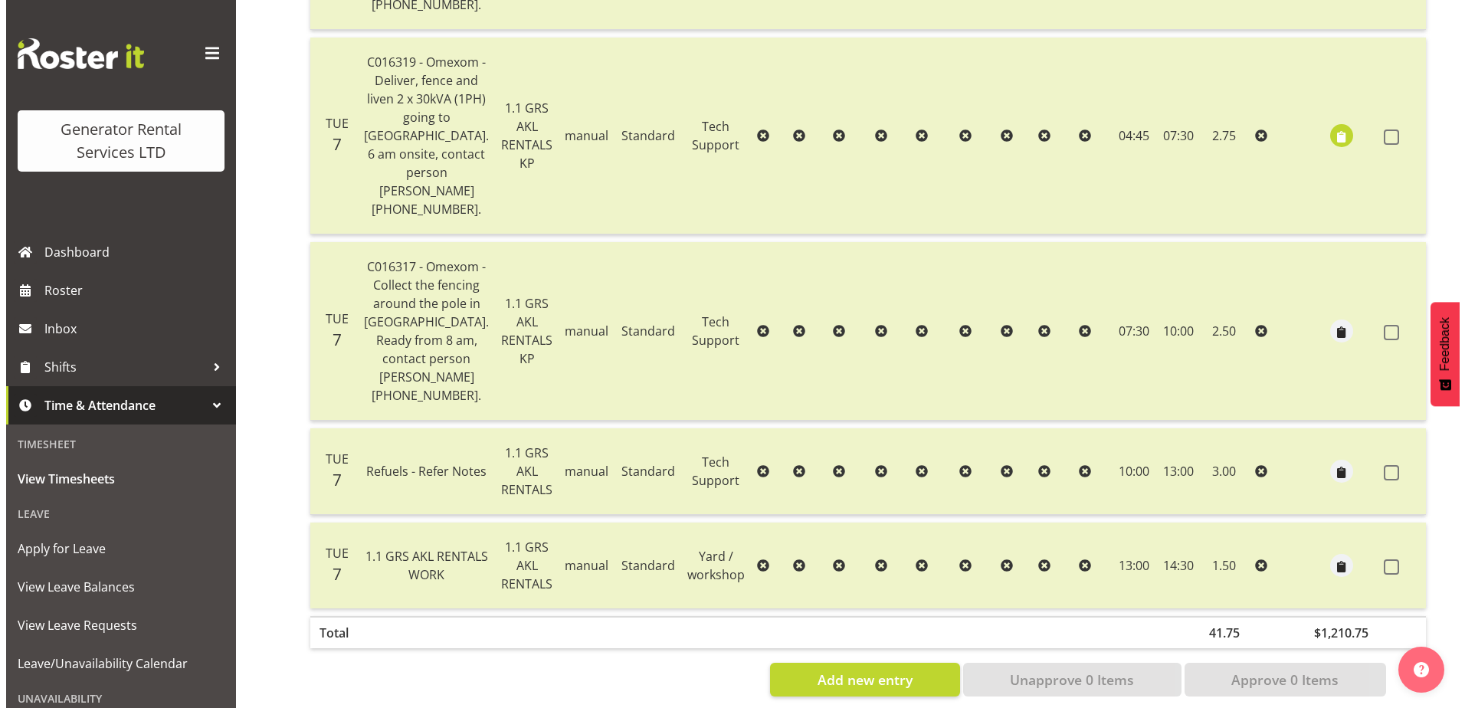
scroll to position [1576, 0]
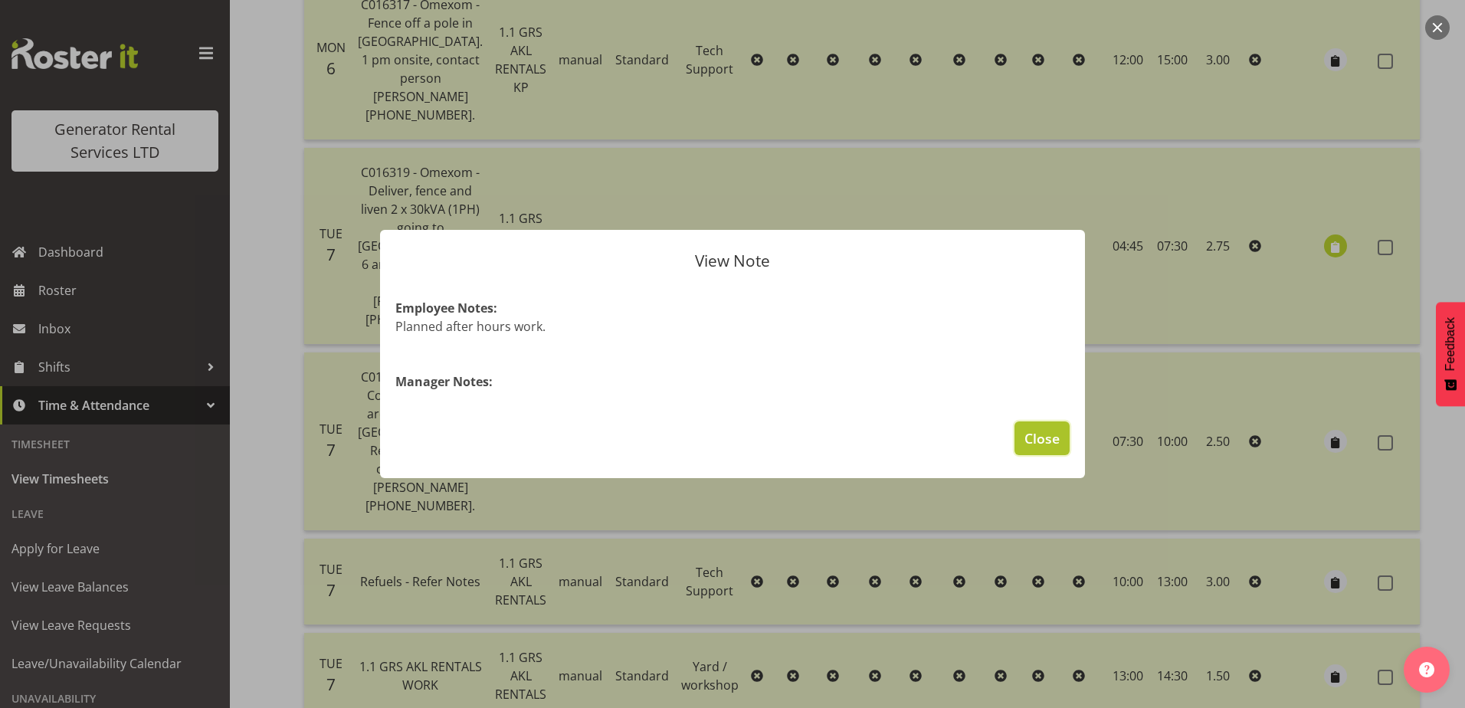
click at [1052, 442] on span "Close" at bounding box center [1042, 438] width 35 height 20
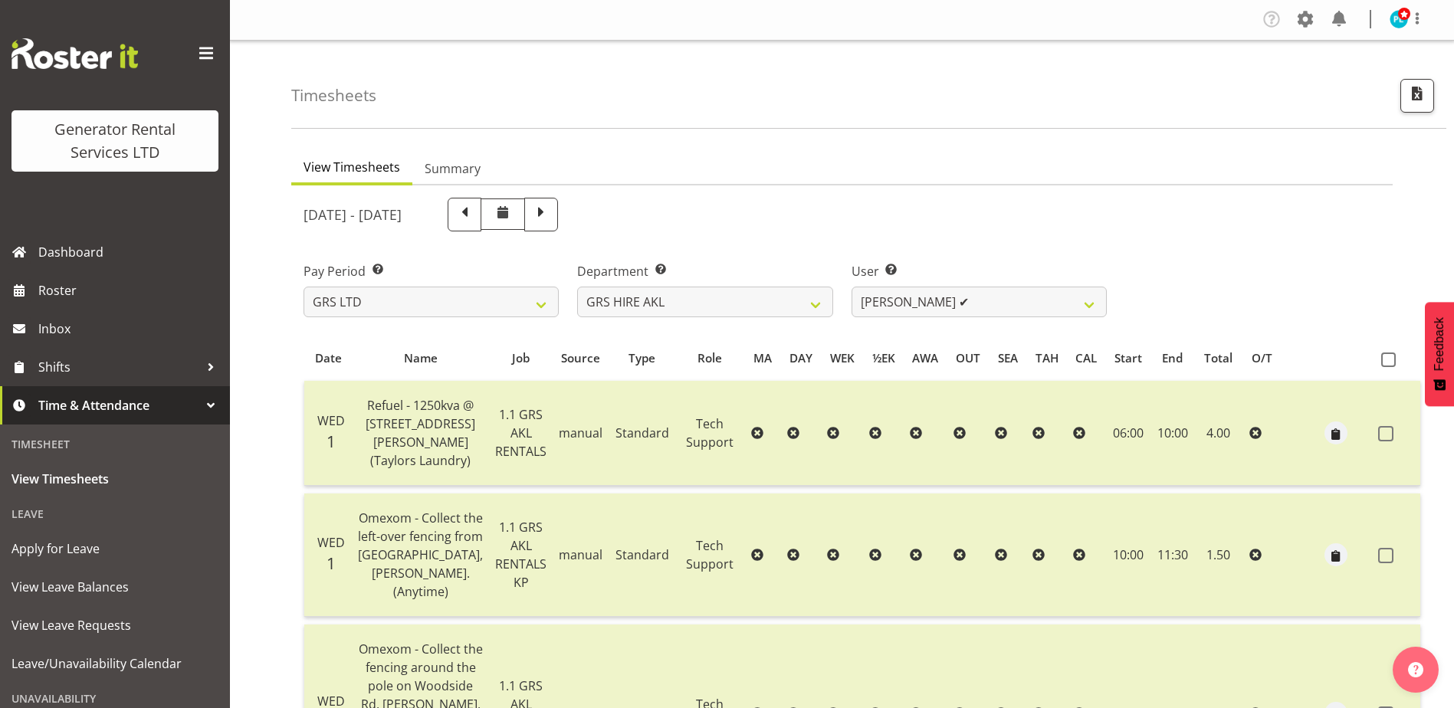
scroll to position [0, 0]
click at [47, 297] on span "Roster" at bounding box center [130, 290] width 184 height 23
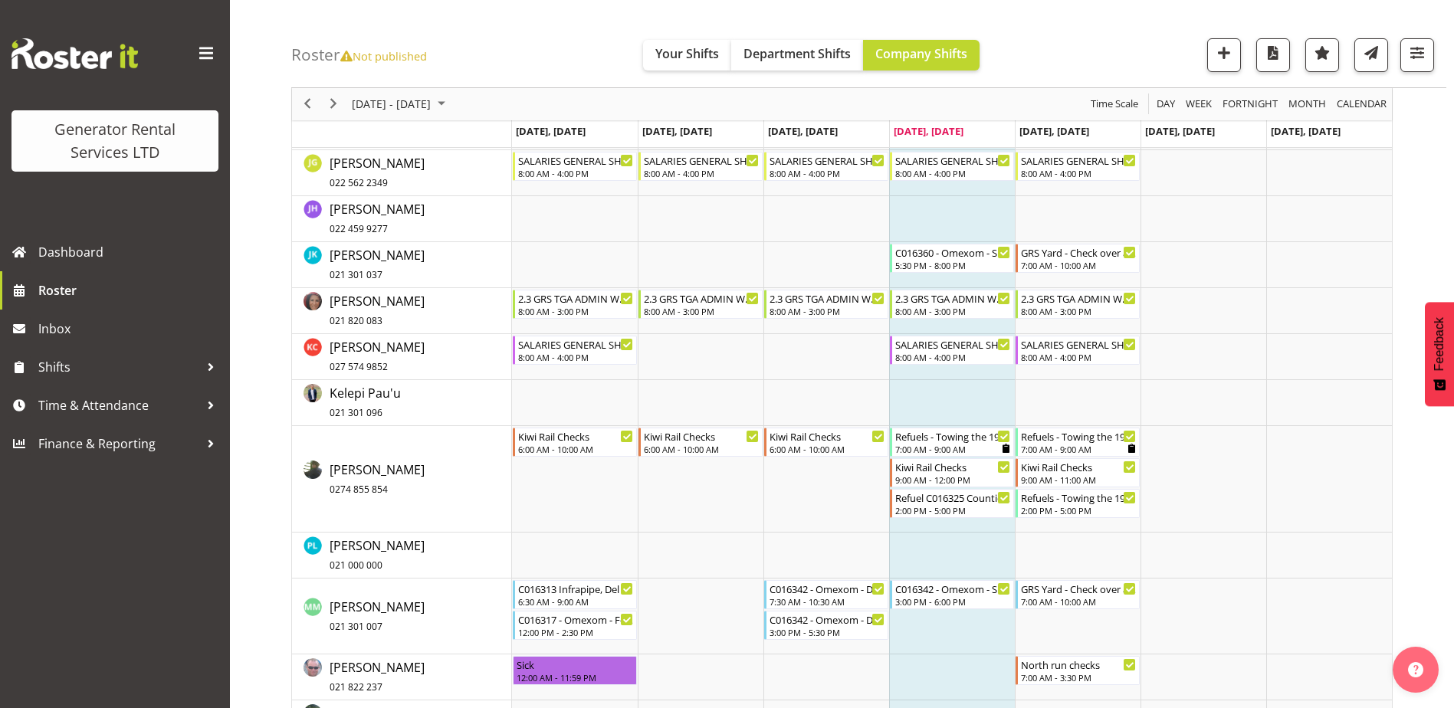
scroll to position [1456, 0]
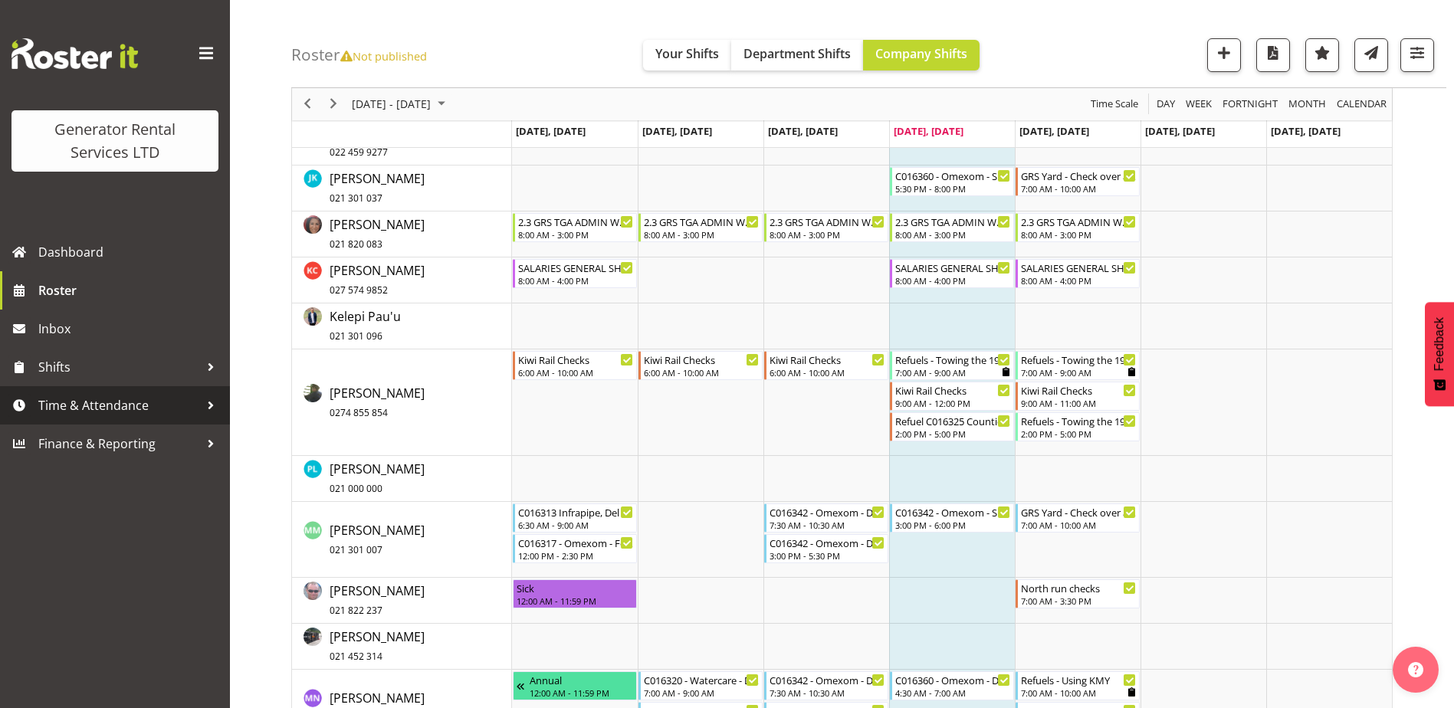
click at [91, 405] on span "Time & Attendance" at bounding box center [118, 405] width 161 height 23
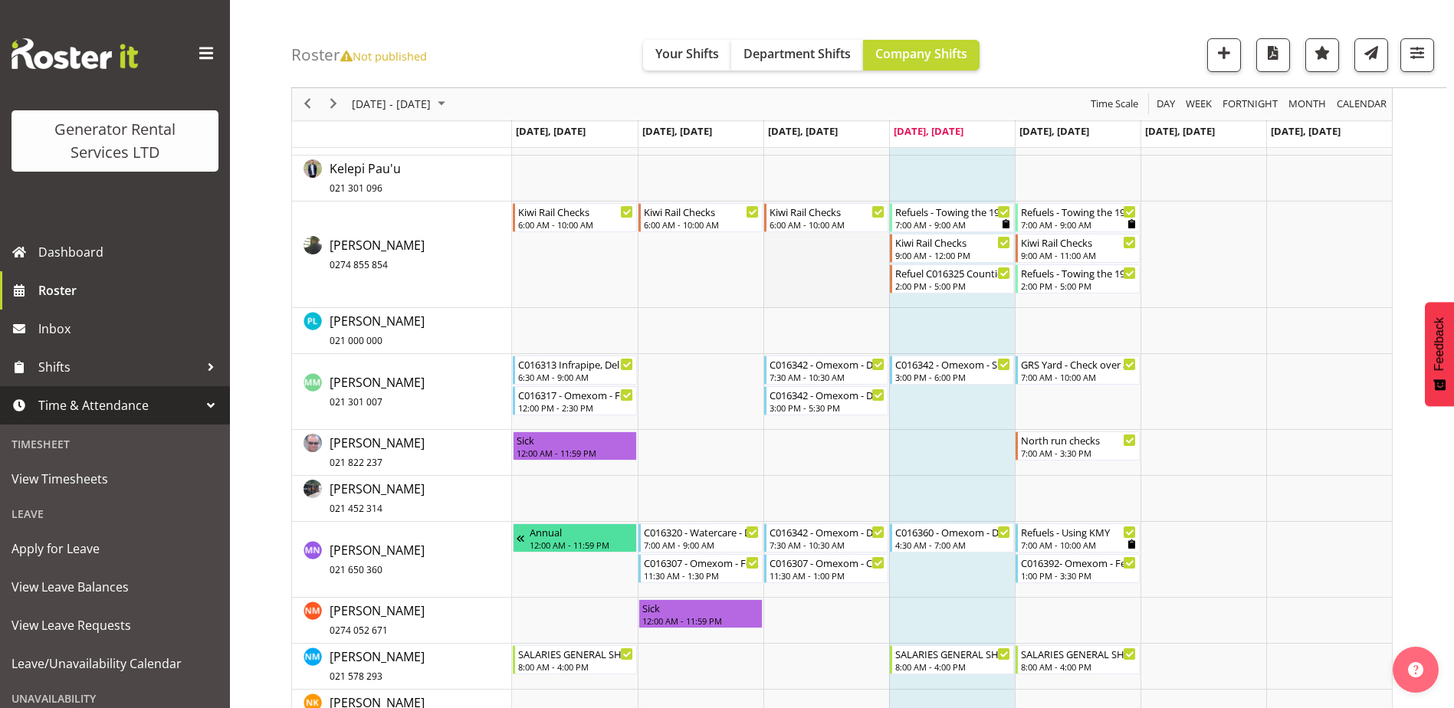
scroll to position [1609, 0]
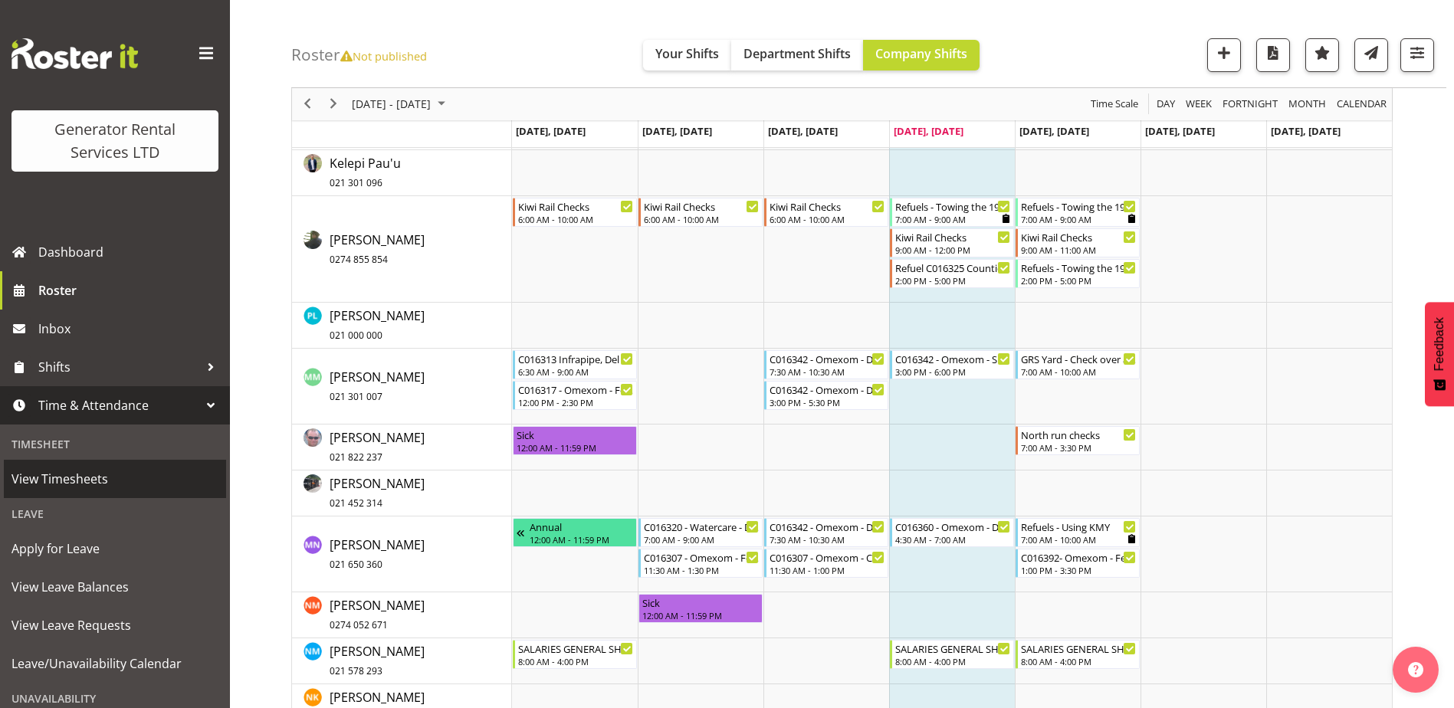
click at [77, 476] on span "View Timesheets" at bounding box center [114, 479] width 207 height 23
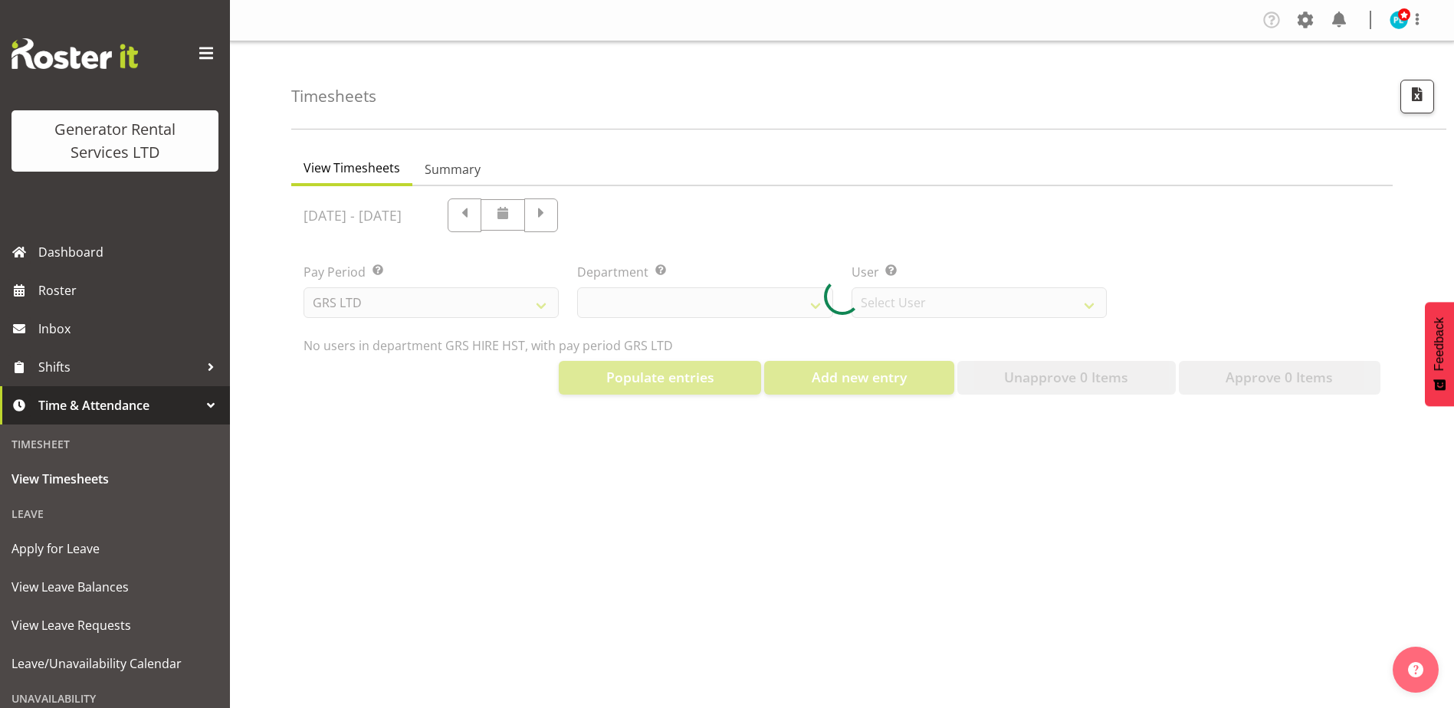
select select "22"
select select "149"
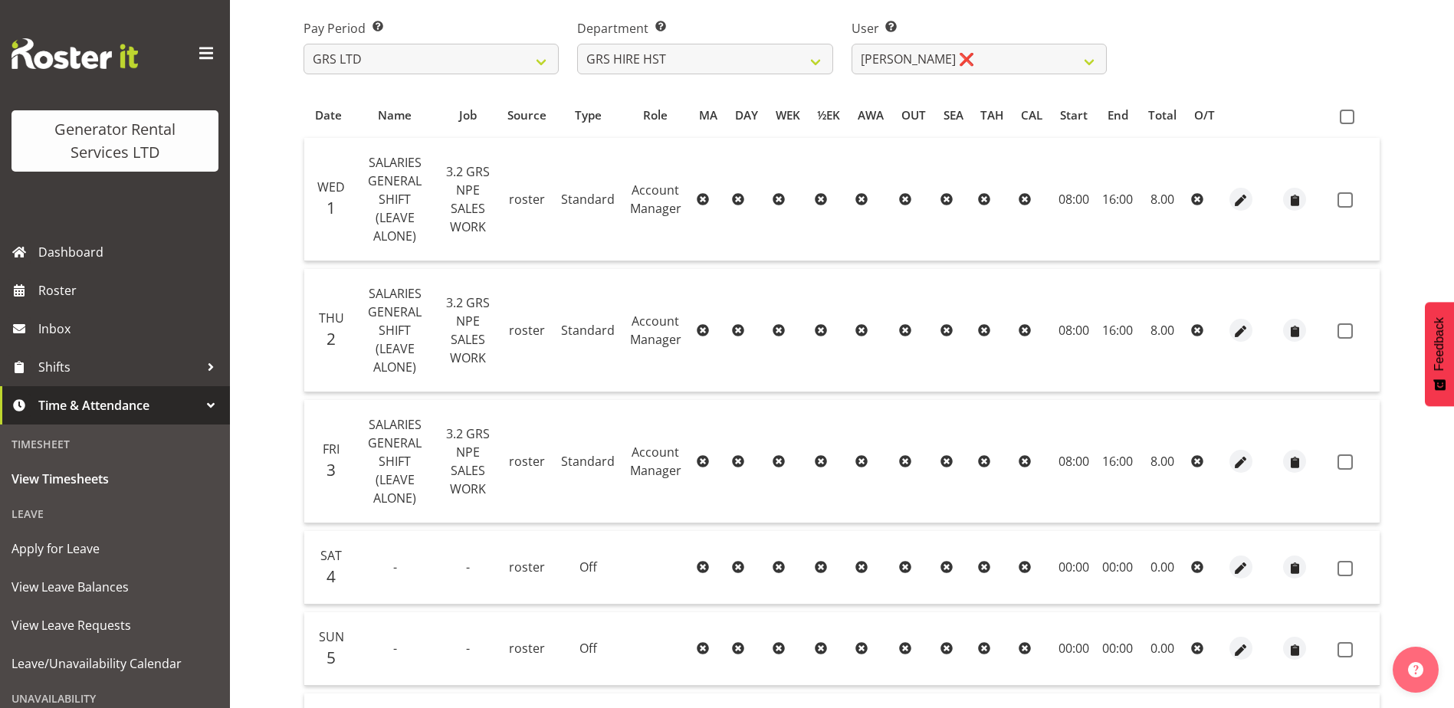
scroll to position [307, 0]
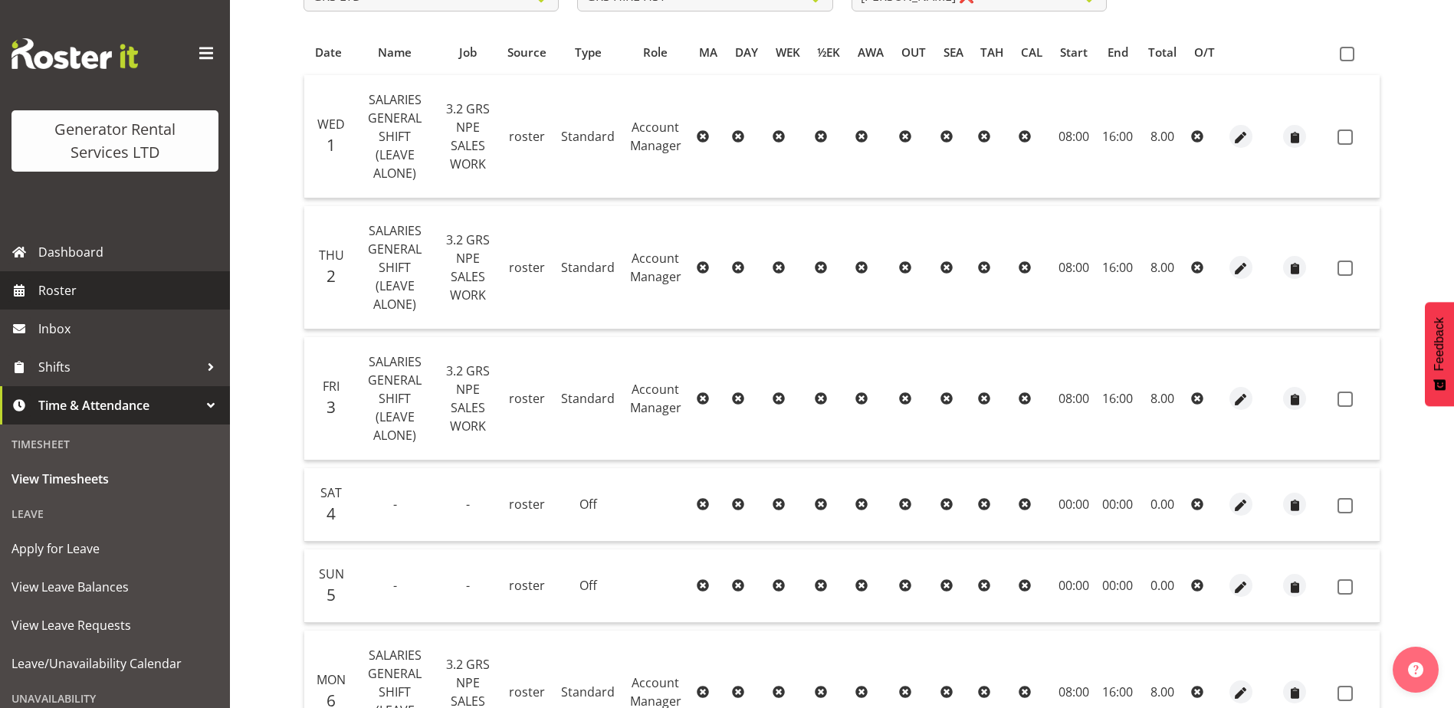
click at [108, 290] on span "Roster" at bounding box center [130, 290] width 184 height 23
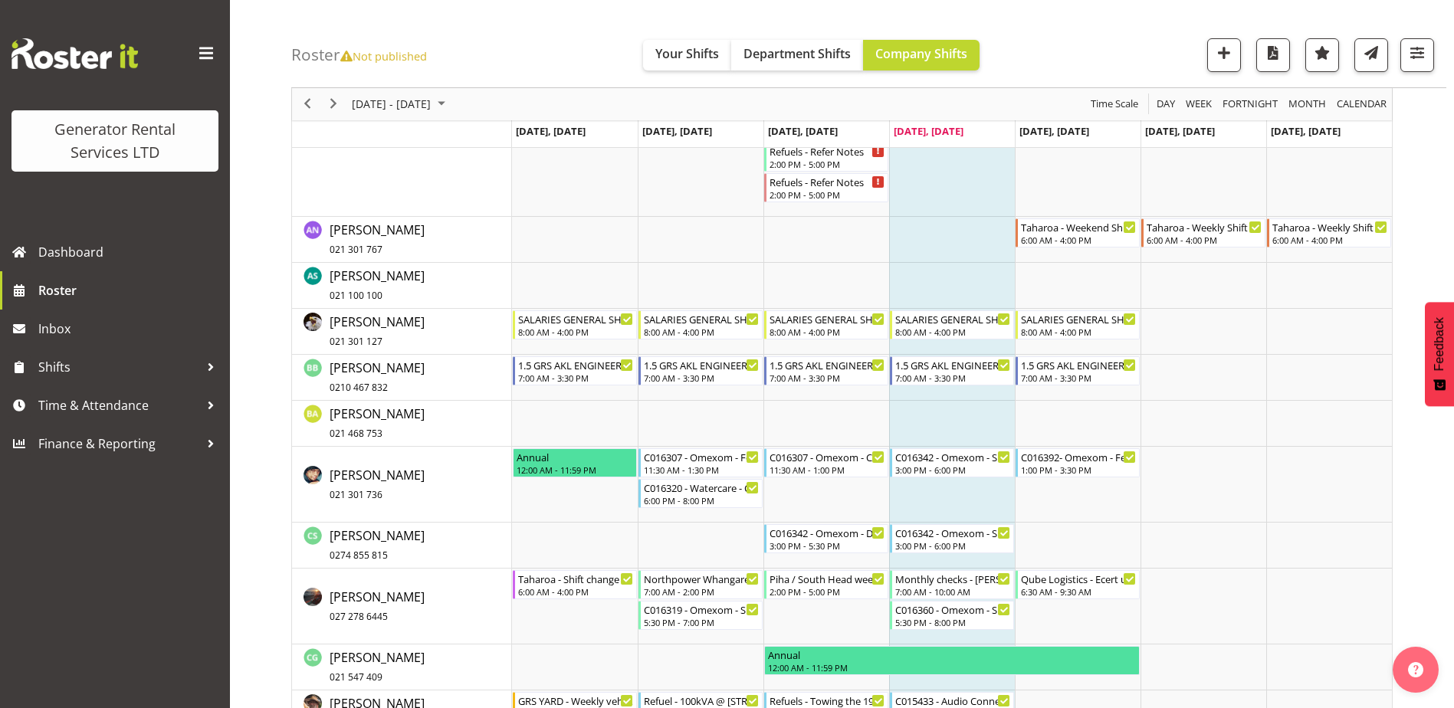
scroll to position [460, 0]
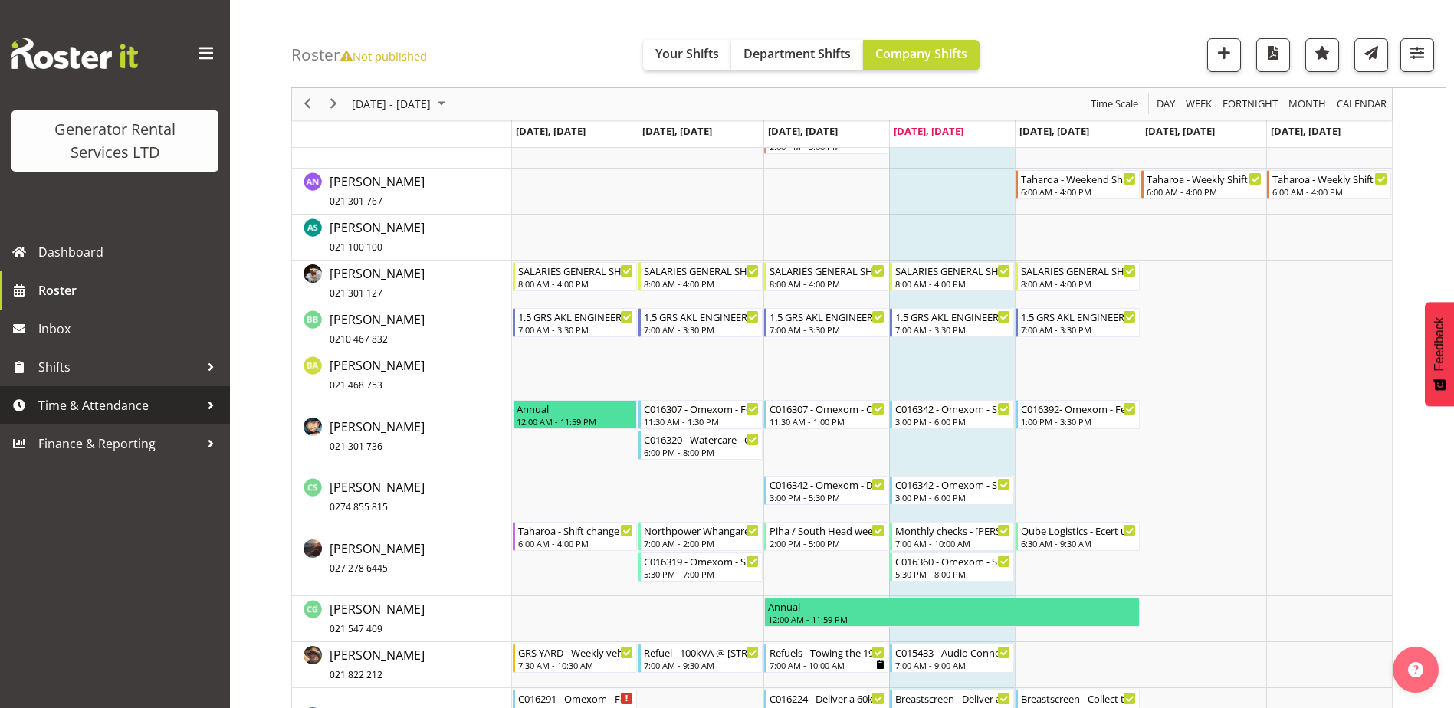
click at [146, 401] on span "Time & Attendance" at bounding box center [118, 405] width 161 height 23
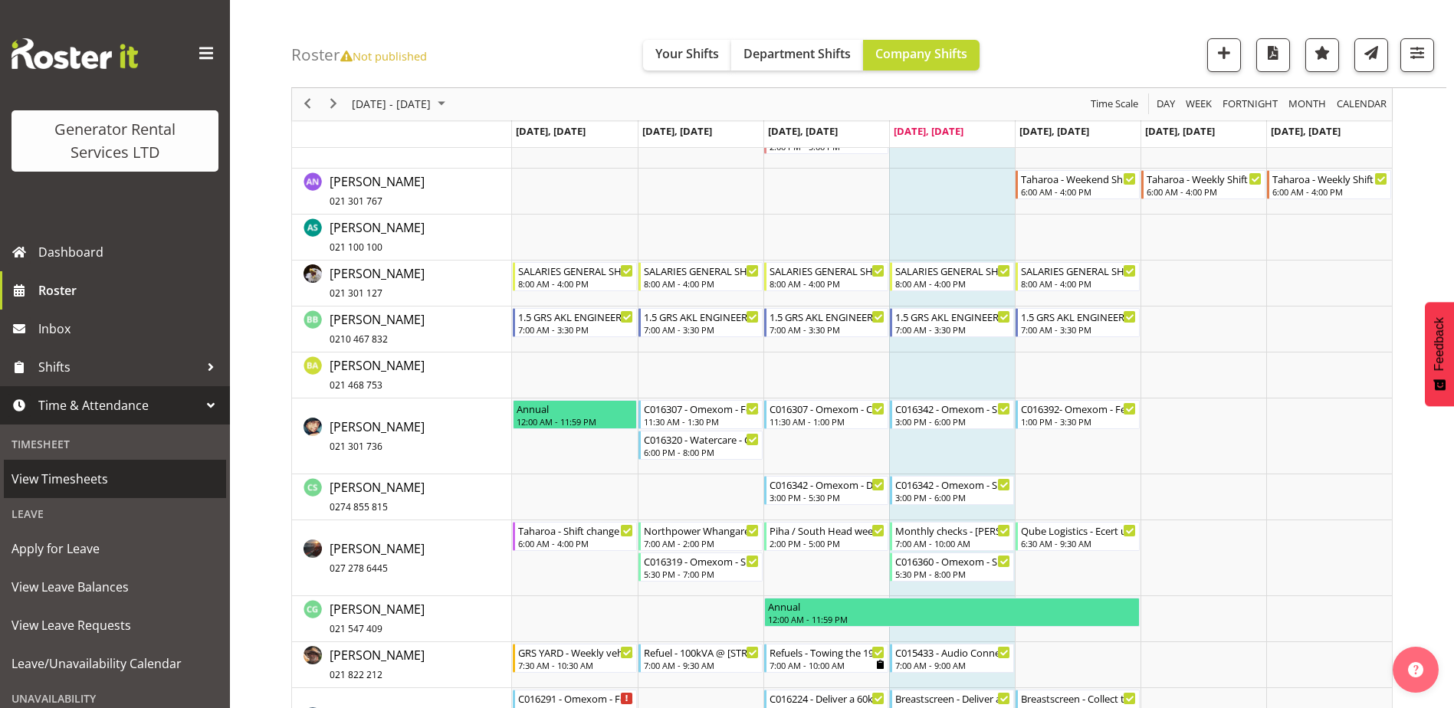
click at [71, 476] on span "View Timesheets" at bounding box center [114, 479] width 207 height 23
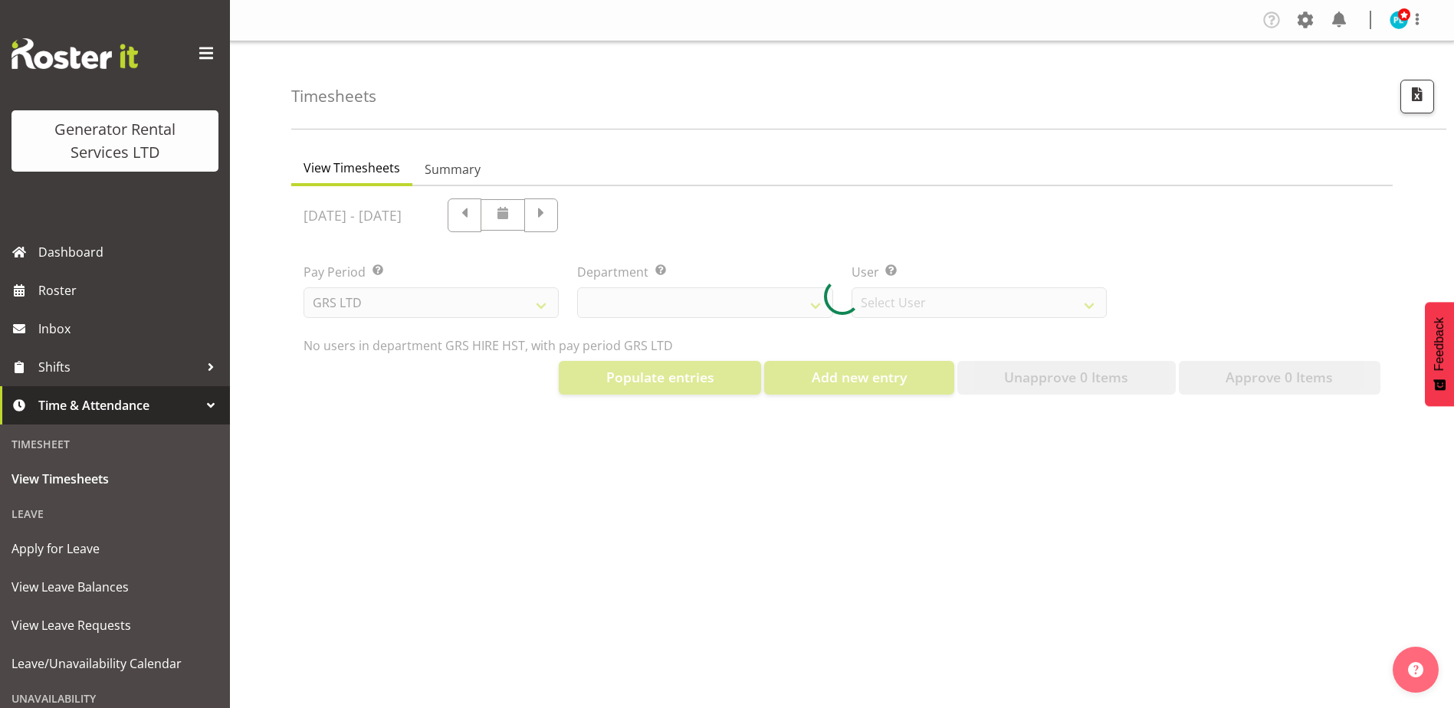
select select "22"
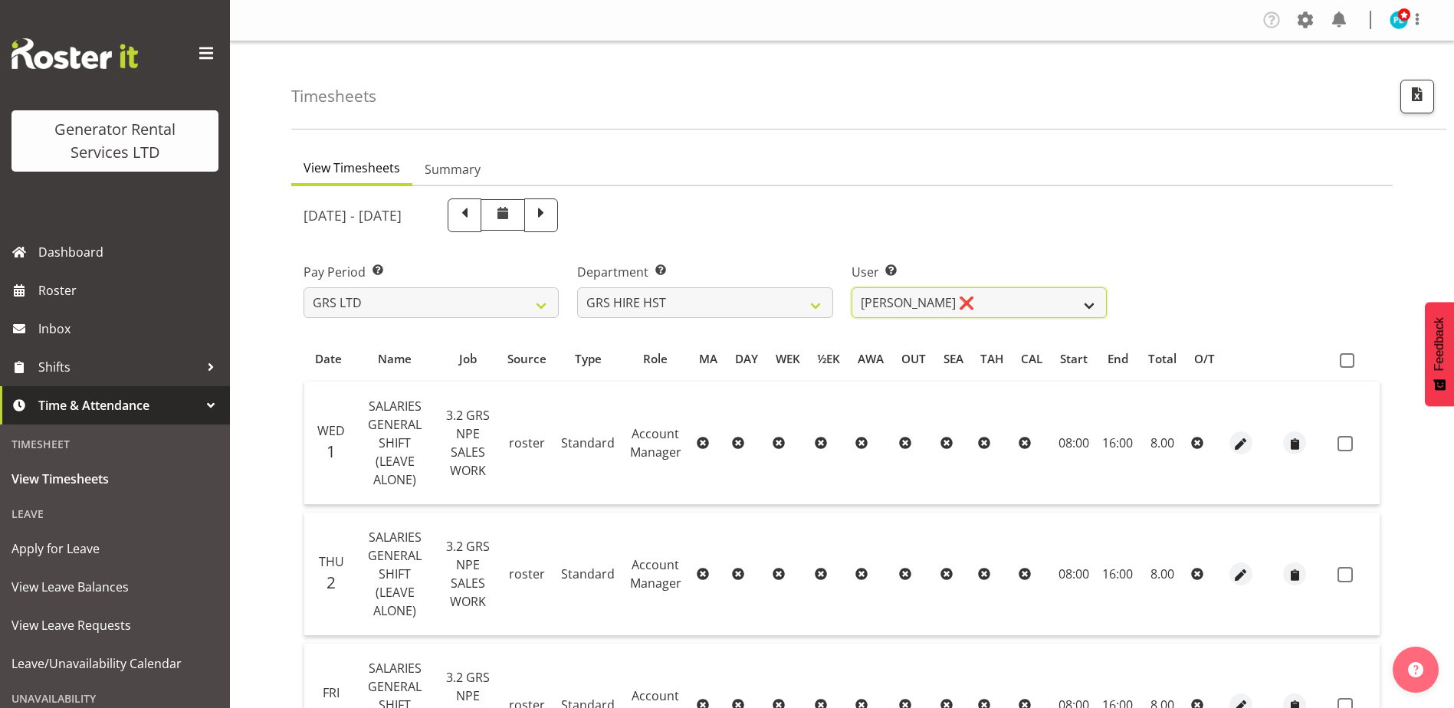
click at [927, 310] on select "[PERSON_NAME] ❌ [PERSON_NAME] ✔ [PERSON_NAME] ✔" at bounding box center [978, 302] width 255 height 31
select select "1338"
click at [851, 287] on select "[PERSON_NAME] ❌ [PERSON_NAME] ✔ [PERSON_NAME] ✔" at bounding box center [978, 302] width 255 height 31
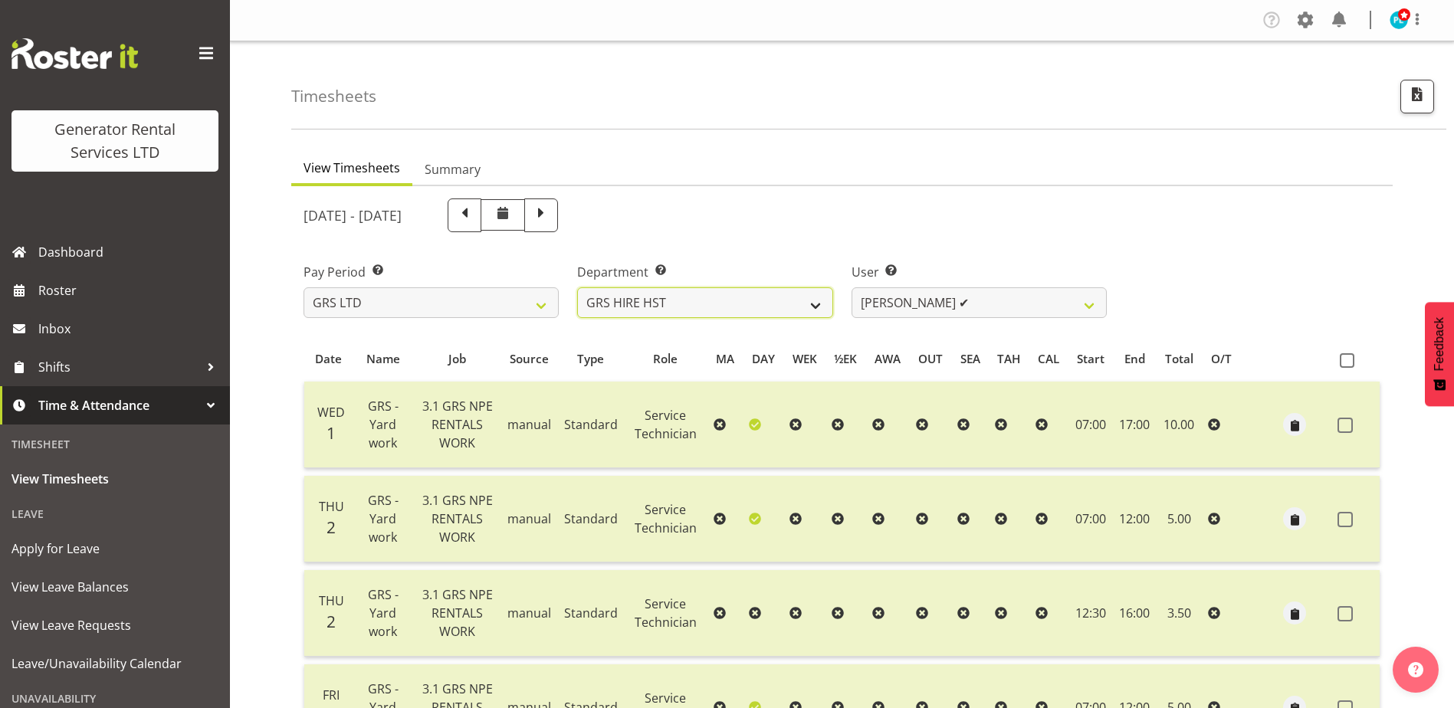
click at [810, 309] on select "GRS ADMIN AKL GRS ADMIN TGA GRS ENGINEERING AKL GRS HIRE AKL GRS HIRE HST GRS H…" at bounding box center [704, 302] width 255 height 31
select select "20"
click at [577, 287] on select "GRS ADMIN AKL GRS ADMIN TGA GRS ENGINEERING AKL GRS HIRE AKL GRS HIRE HST GRS H…" at bounding box center [704, 302] width 255 height 31
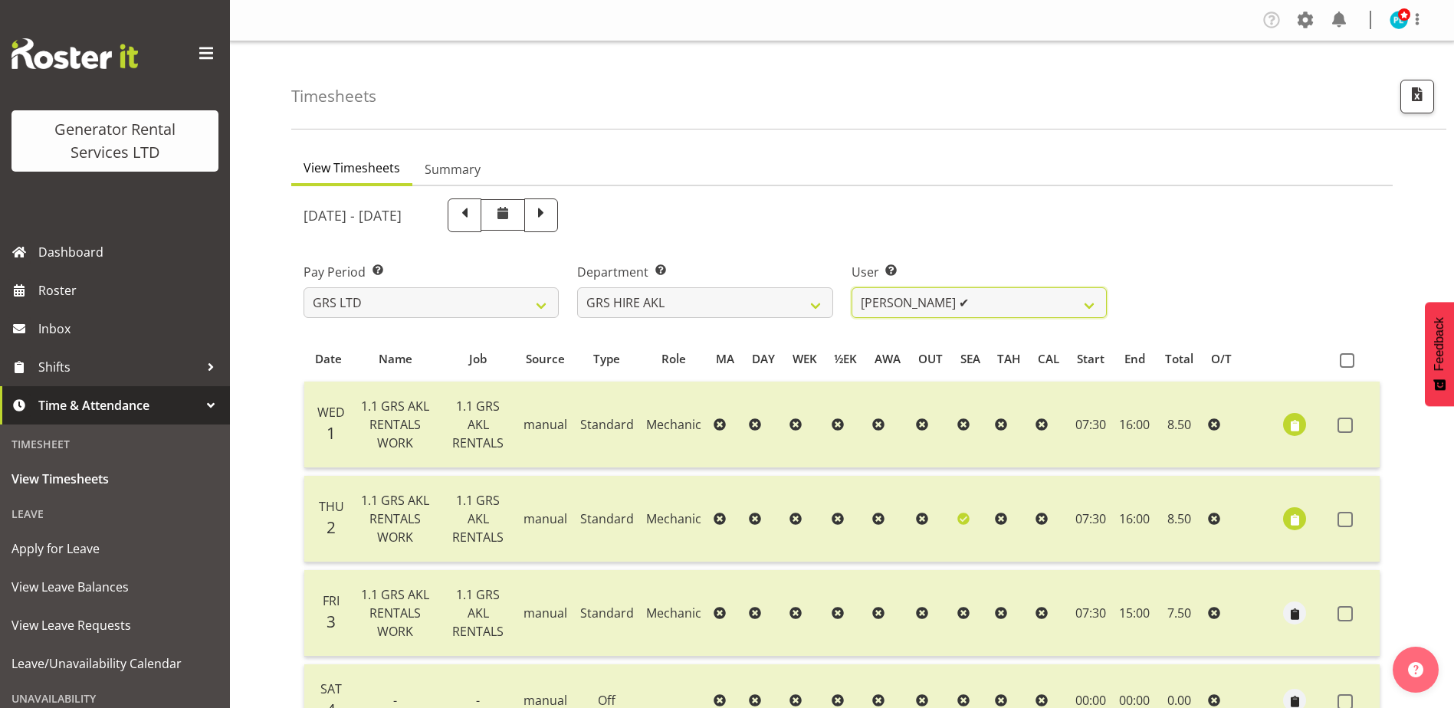
click at [983, 304] on select "[PERSON_NAME] ✔ [PERSON_NAME] ✔ [PERSON_NAME] ✔ [PERSON_NAME] ✔ [PERSON_NAME] ✔…" at bounding box center [978, 302] width 255 height 31
select select "187"
click at [851, 287] on select "[PERSON_NAME] ✔ [PERSON_NAME] ✔ [PERSON_NAME] ✔ [PERSON_NAME] ✔ [PERSON_NAME] ✔…" at bounding box center [978, 302] width 255 height 31
